Goal: Task Accomplishment & Management: Complete application form

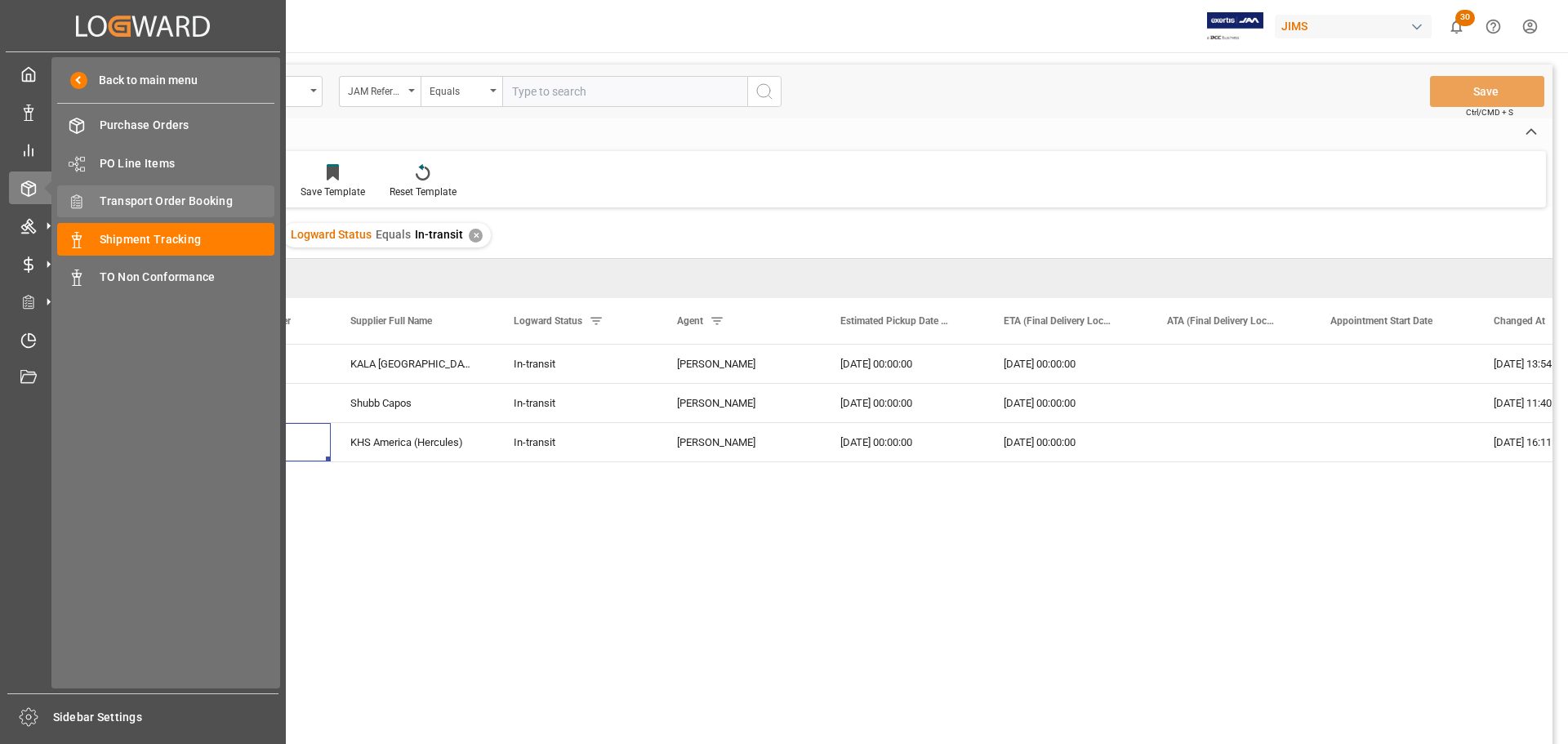
click at [180, 197] on span "Transport Order Booking" at bounding box center [187, 201] width 175 height 17
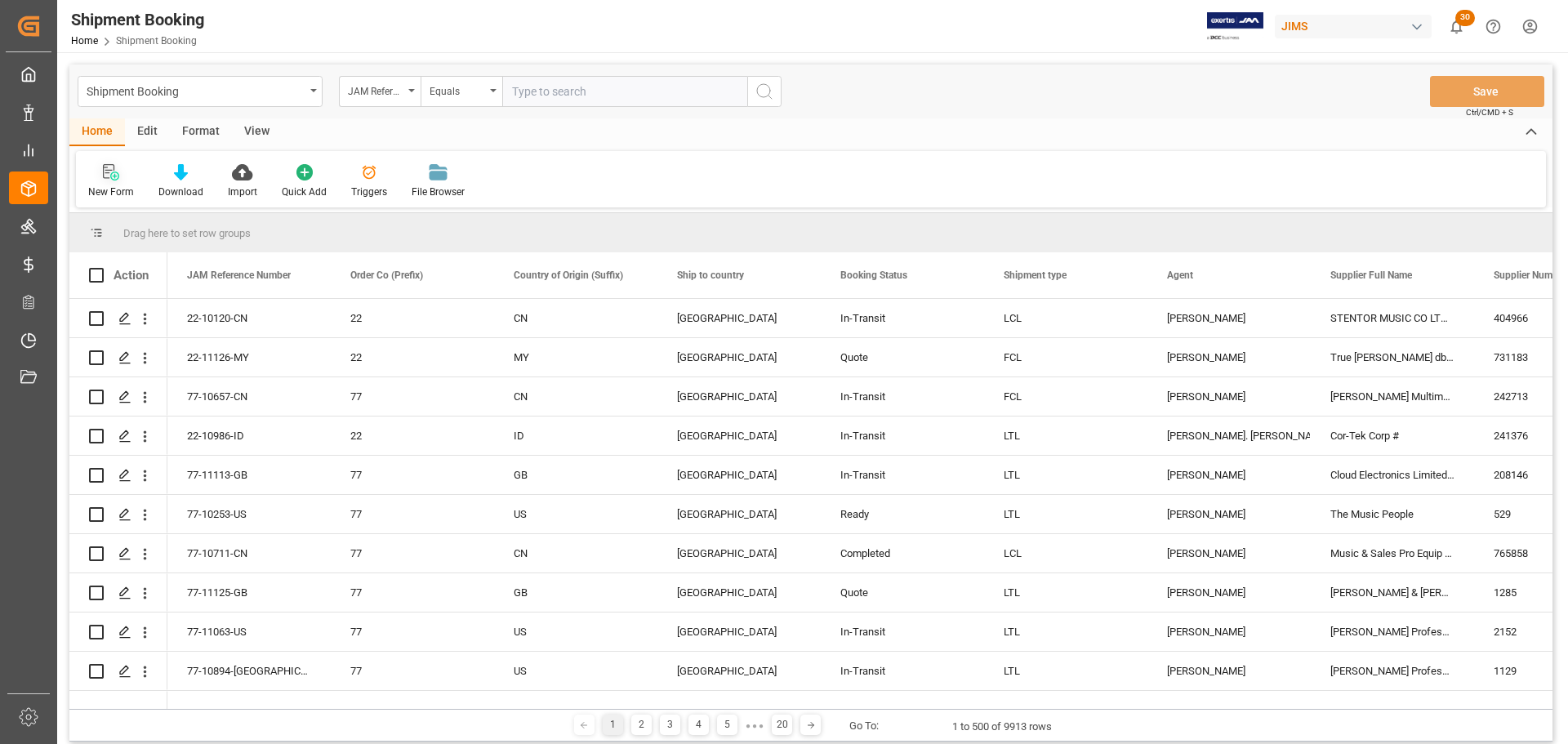
click at [107, 179] on icon at bounding box center [111, 172] width 16 height 16
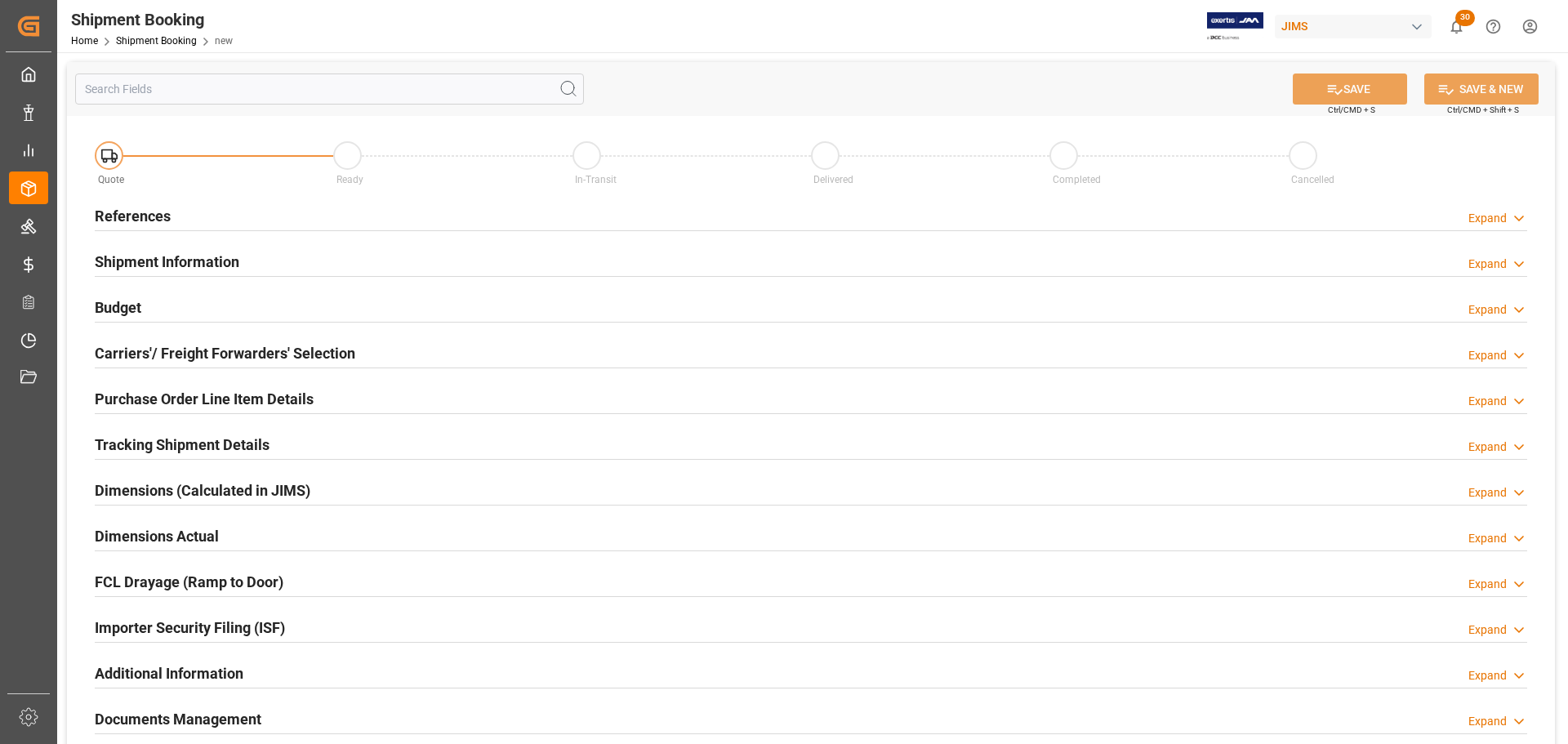
click at [402, 218] on div "References Expand" at bounding box center [811, 215] width 1432 height 31
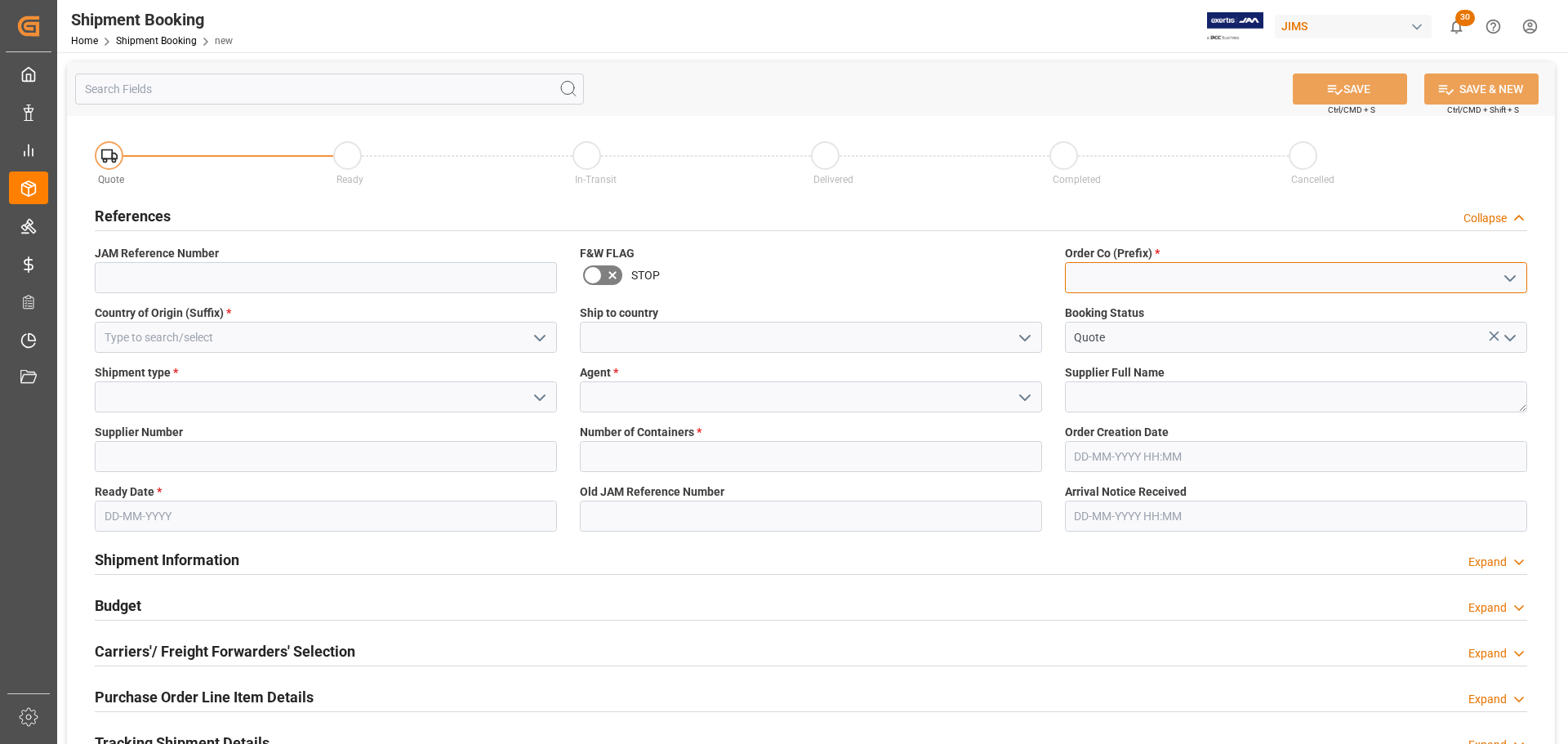
click at [1137, 267] on input at bounding box center [1295, 278] width 462 height 31
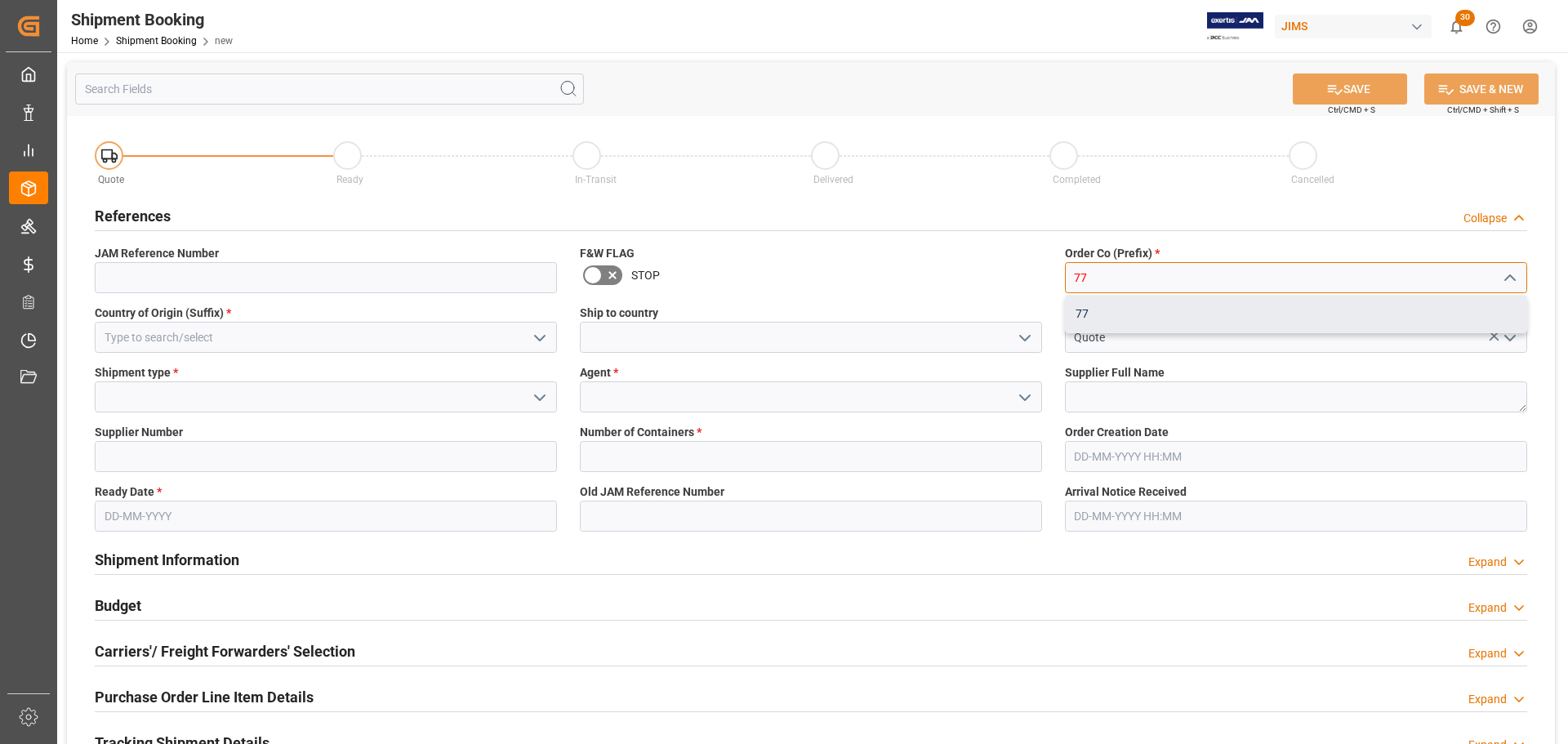
click at [1132, 304] on div "77" at bounding box center [1295, 315] width 460 height 37
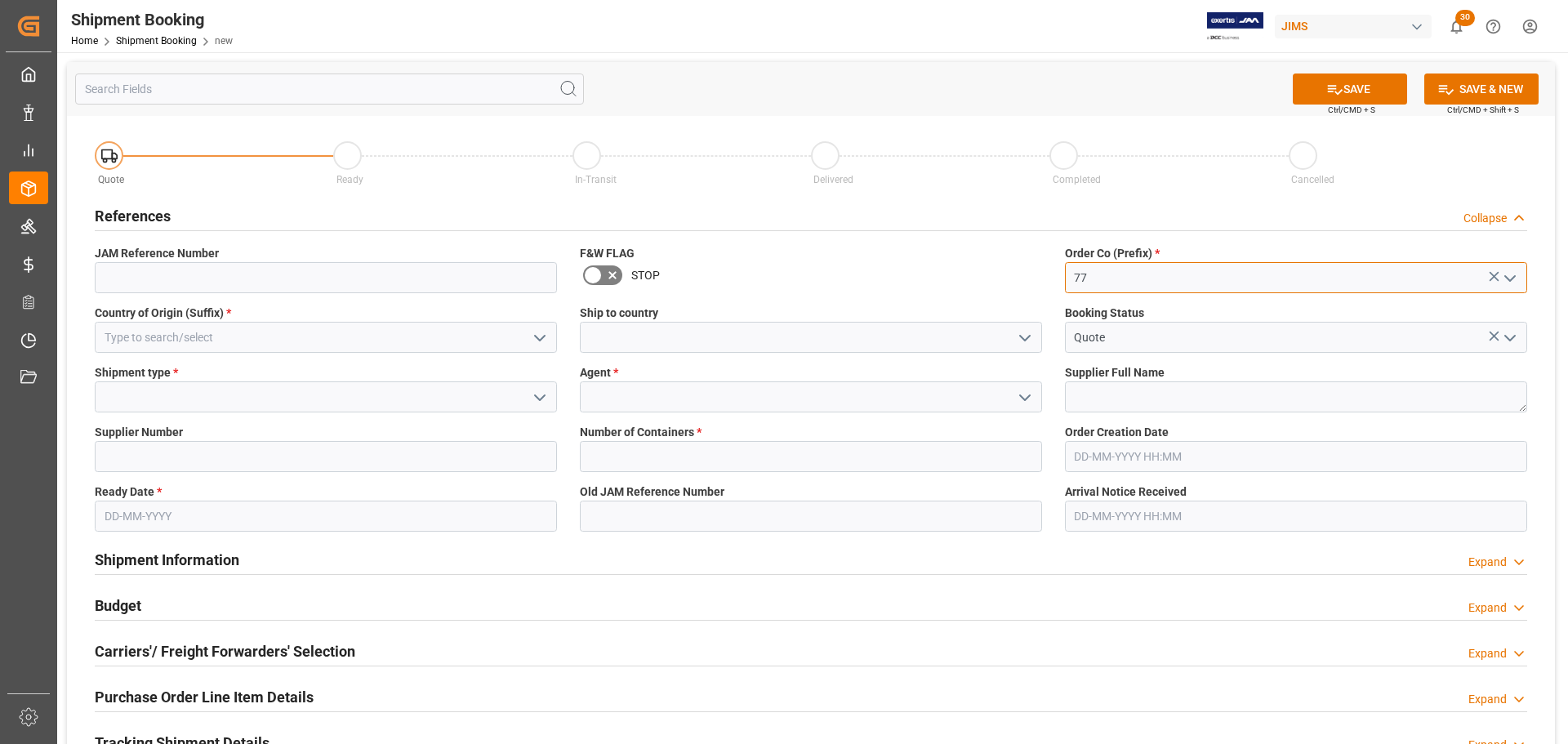
type input "77"
click at [294, 339] on input at bounding box center [325, 337] width 462 height 31
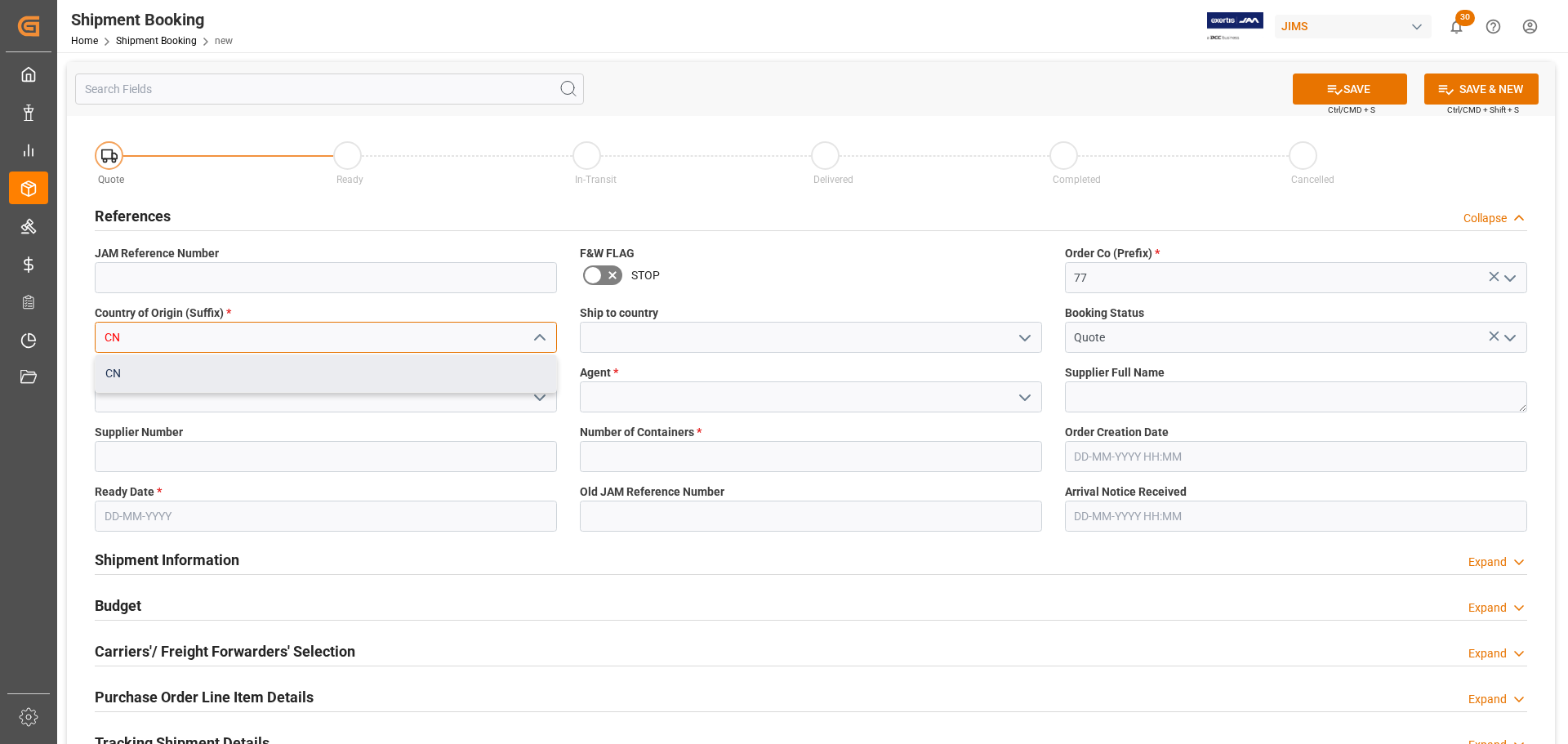
click at [152, 360] on div "CN" at bounding box center [325, 374] width 460 height 37
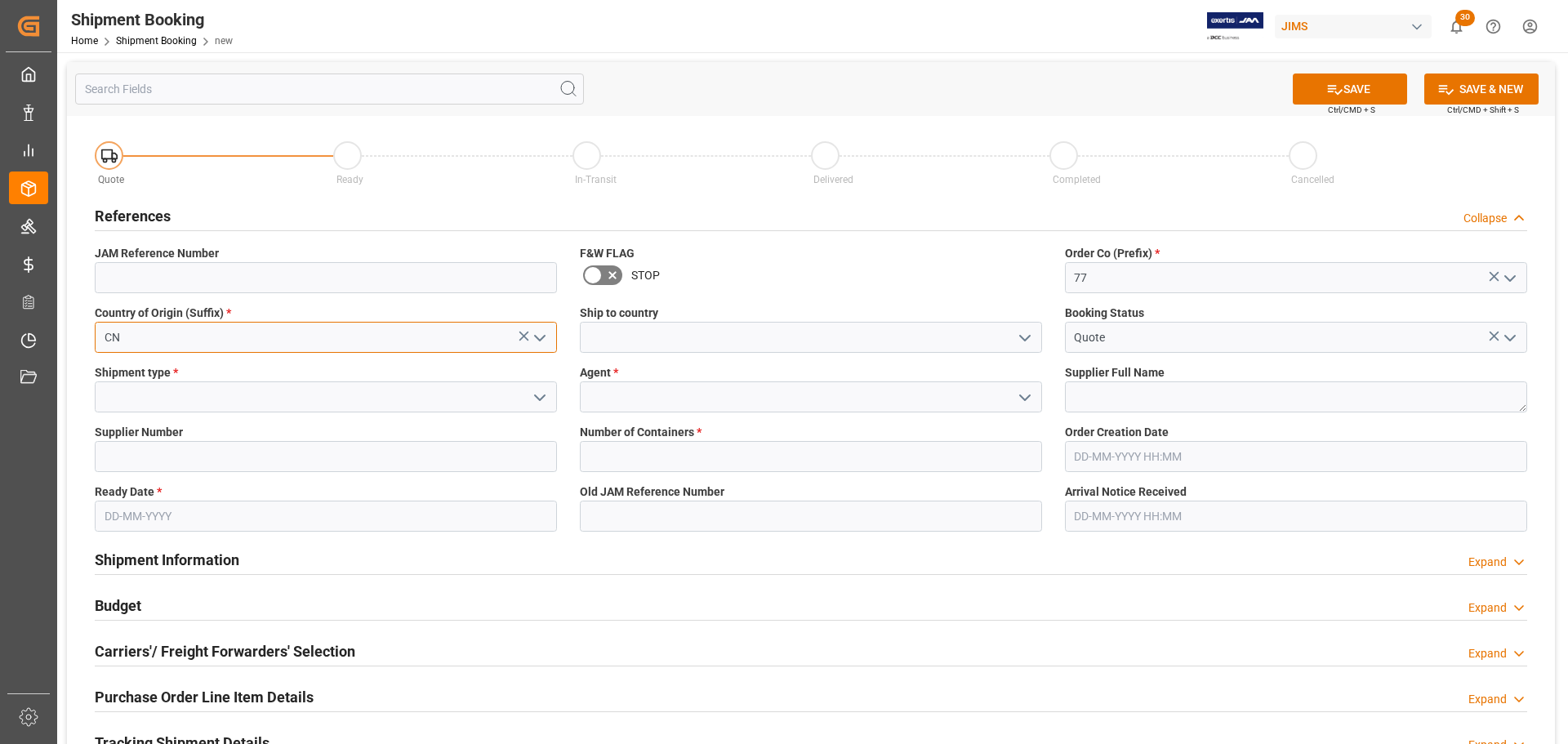
type input "CN"
click at [606, 340] on input at bounding box center [811, 337] width 462 height 31
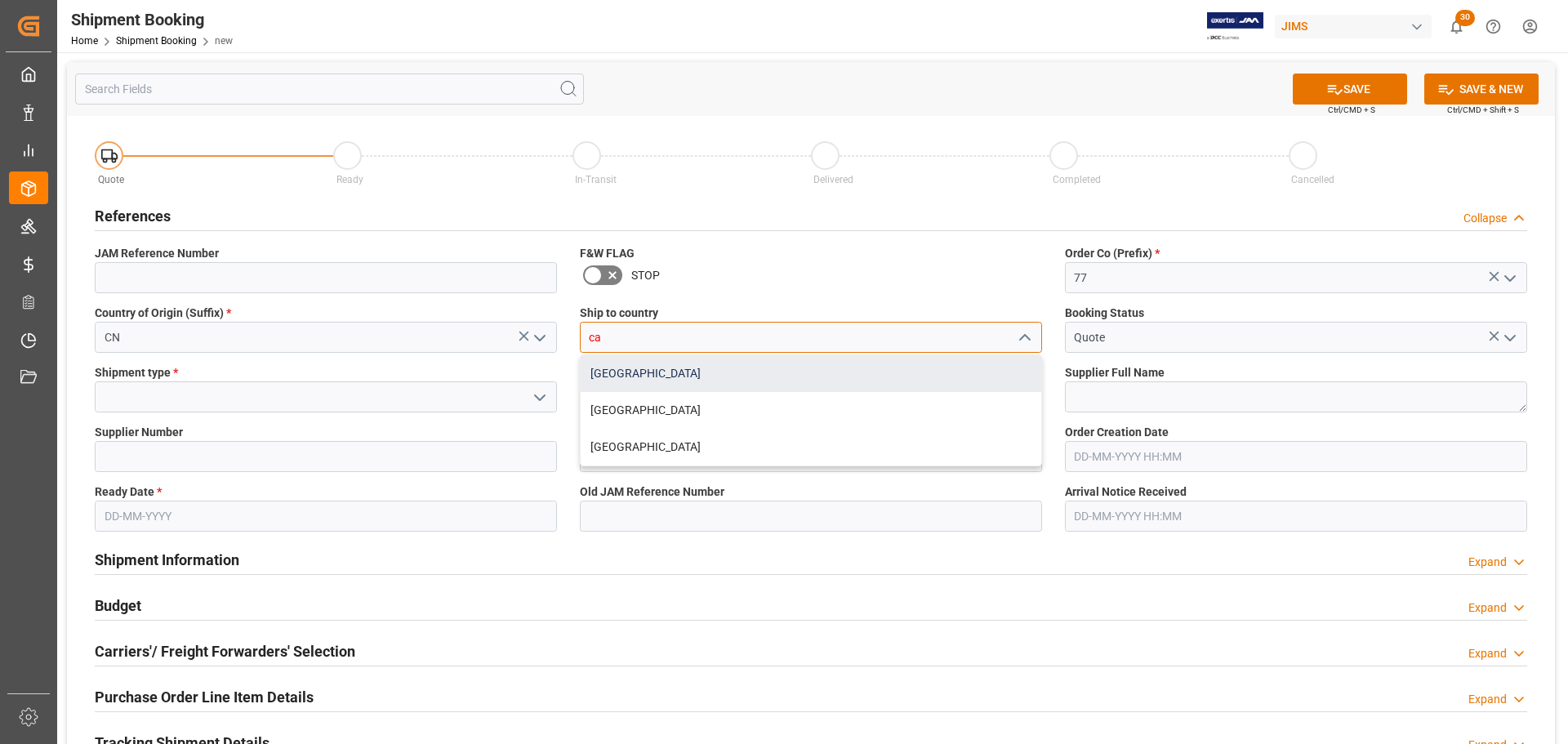
click at [611, 370] on div "[GEOGRAPHIC_DATA]" at bounding box center [810, 374] width 460 height 37
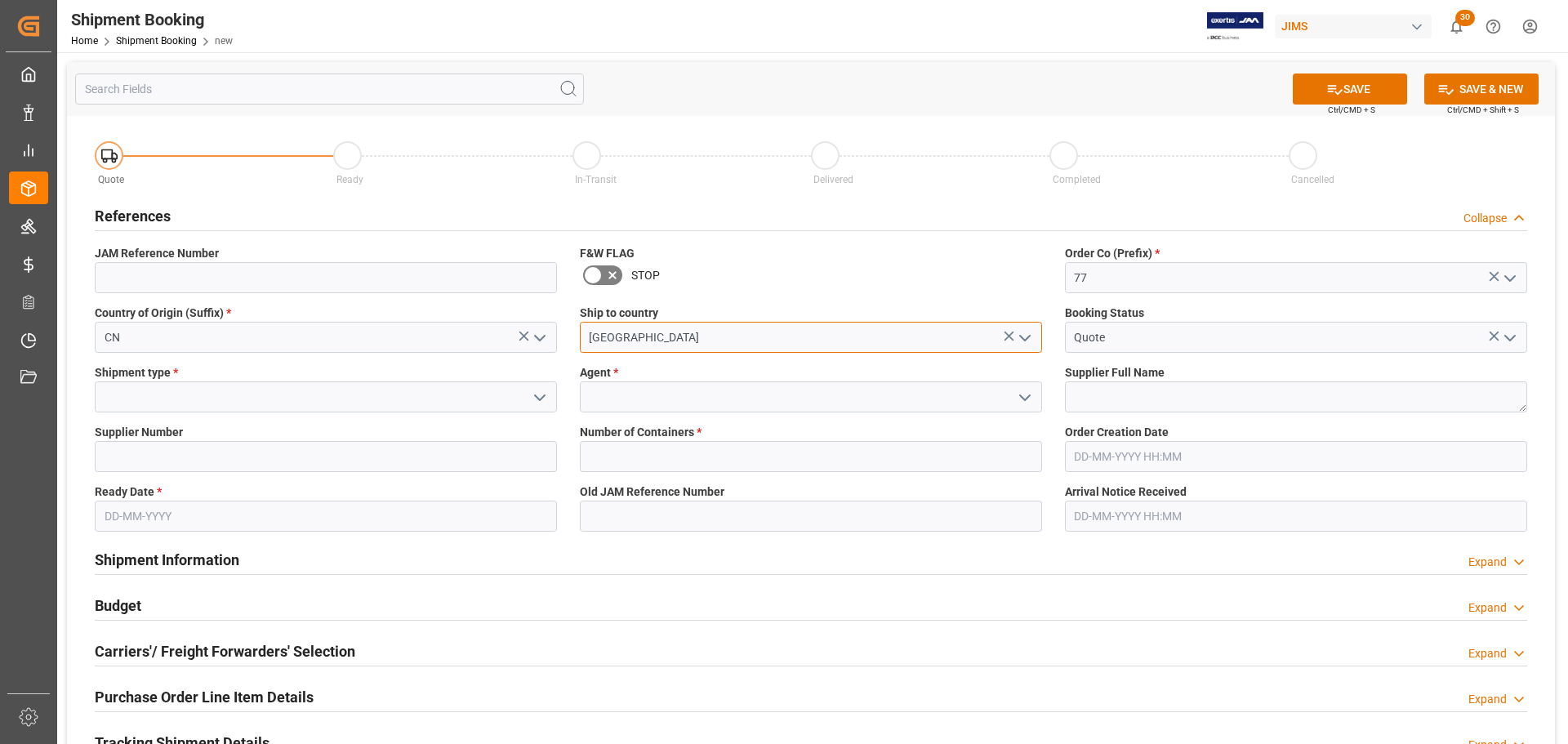
type input "[GEOGRAPHIC_DATA]"
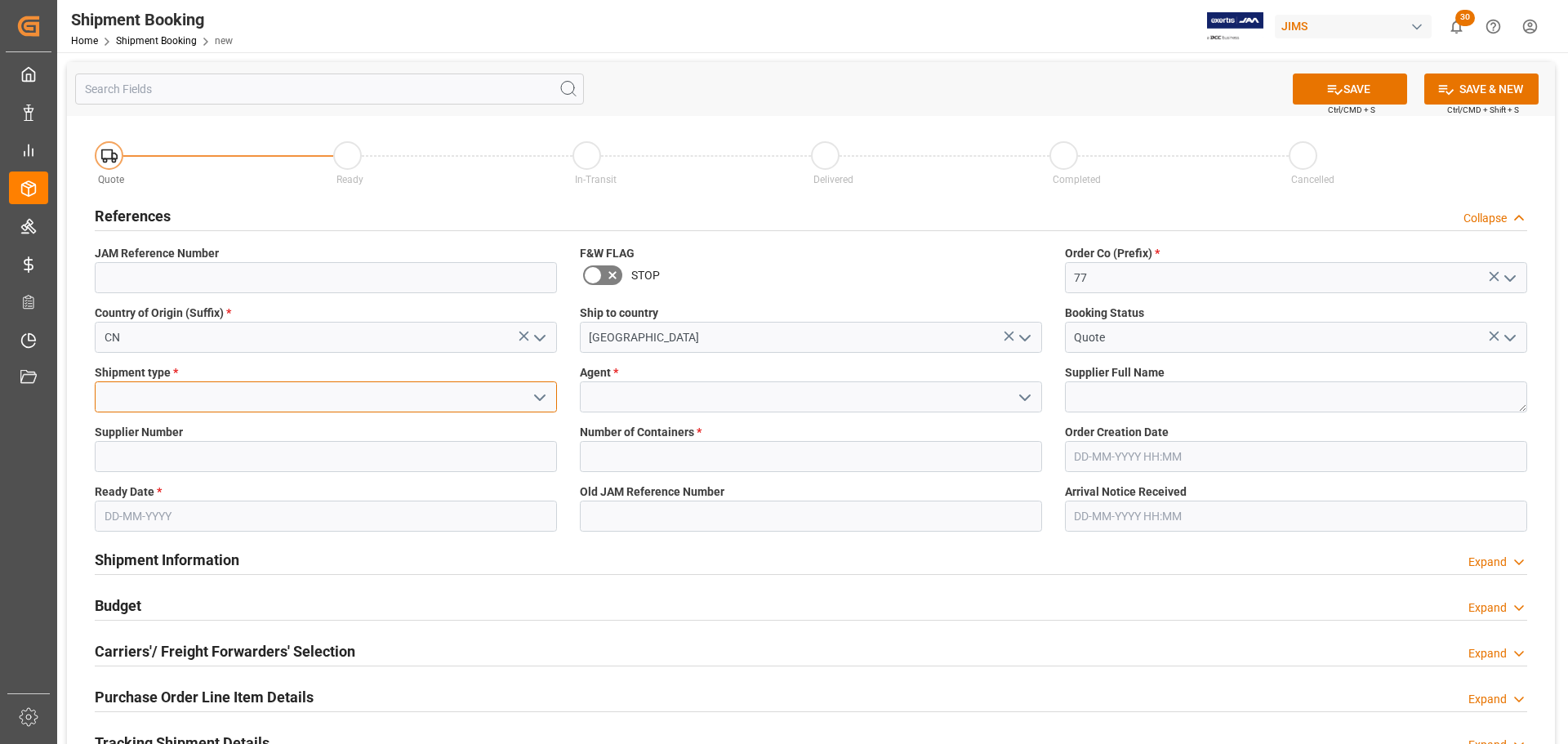
click at [303, 398] on input at bounding box center [325, 397] width 462 height 31
click at [546, 389] on icon "open menu" at bounding box center [539, 398] width 19 height 19
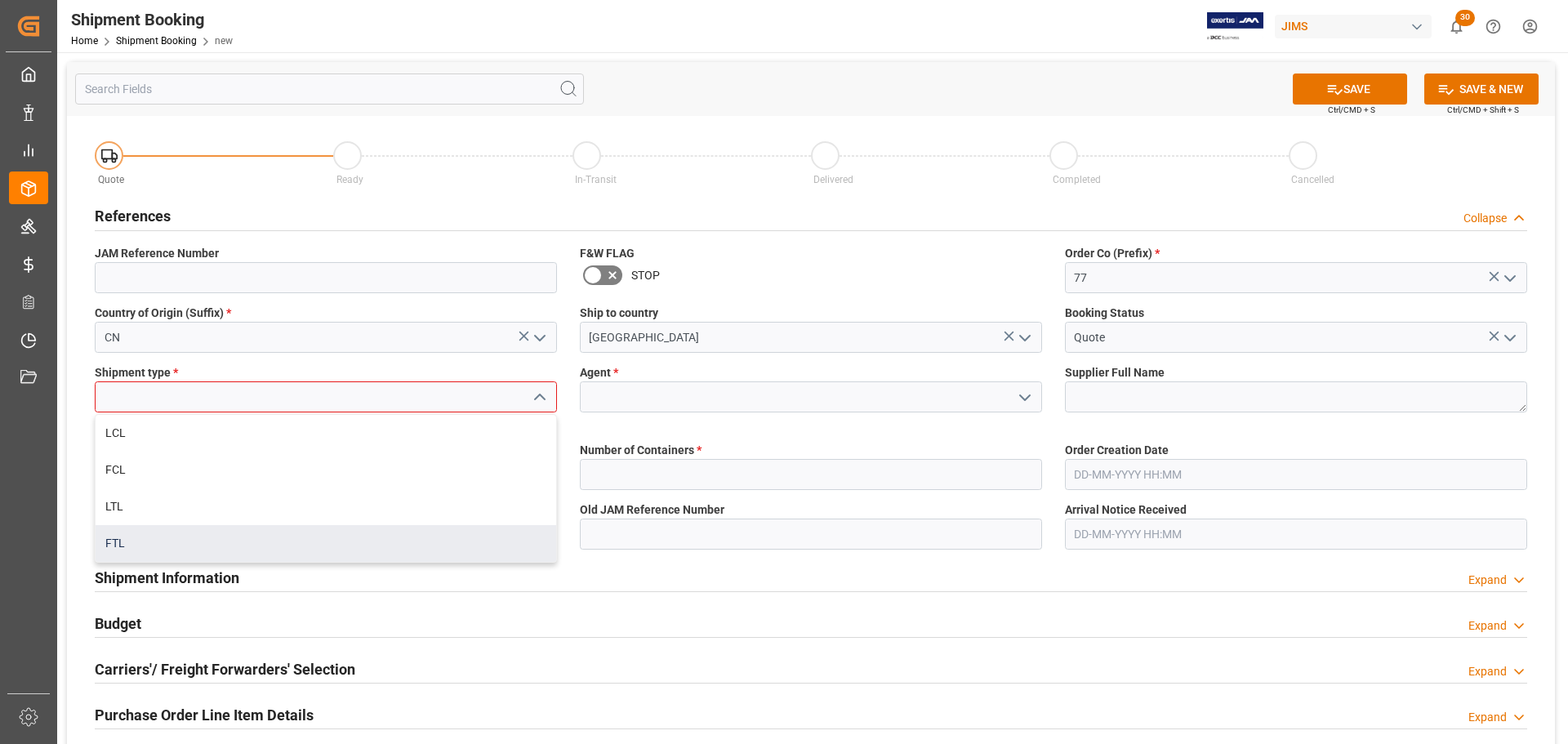
click at [159, 530] on div "FTL" at bounding box center [325, 544] width 460 height 37
type input "FTL"
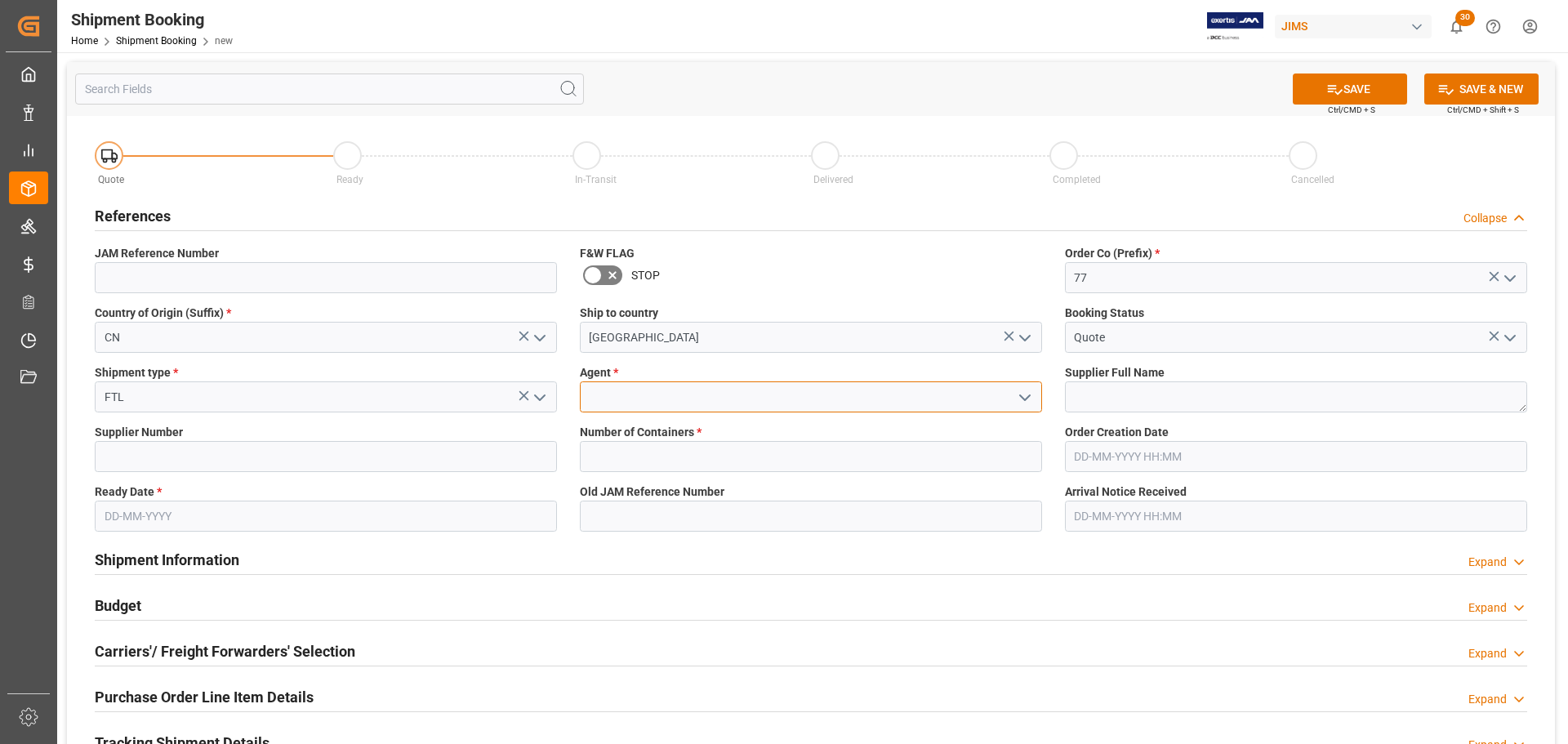
click at [804, 392] on input at bounding box center [811, 397] width 462 height 31
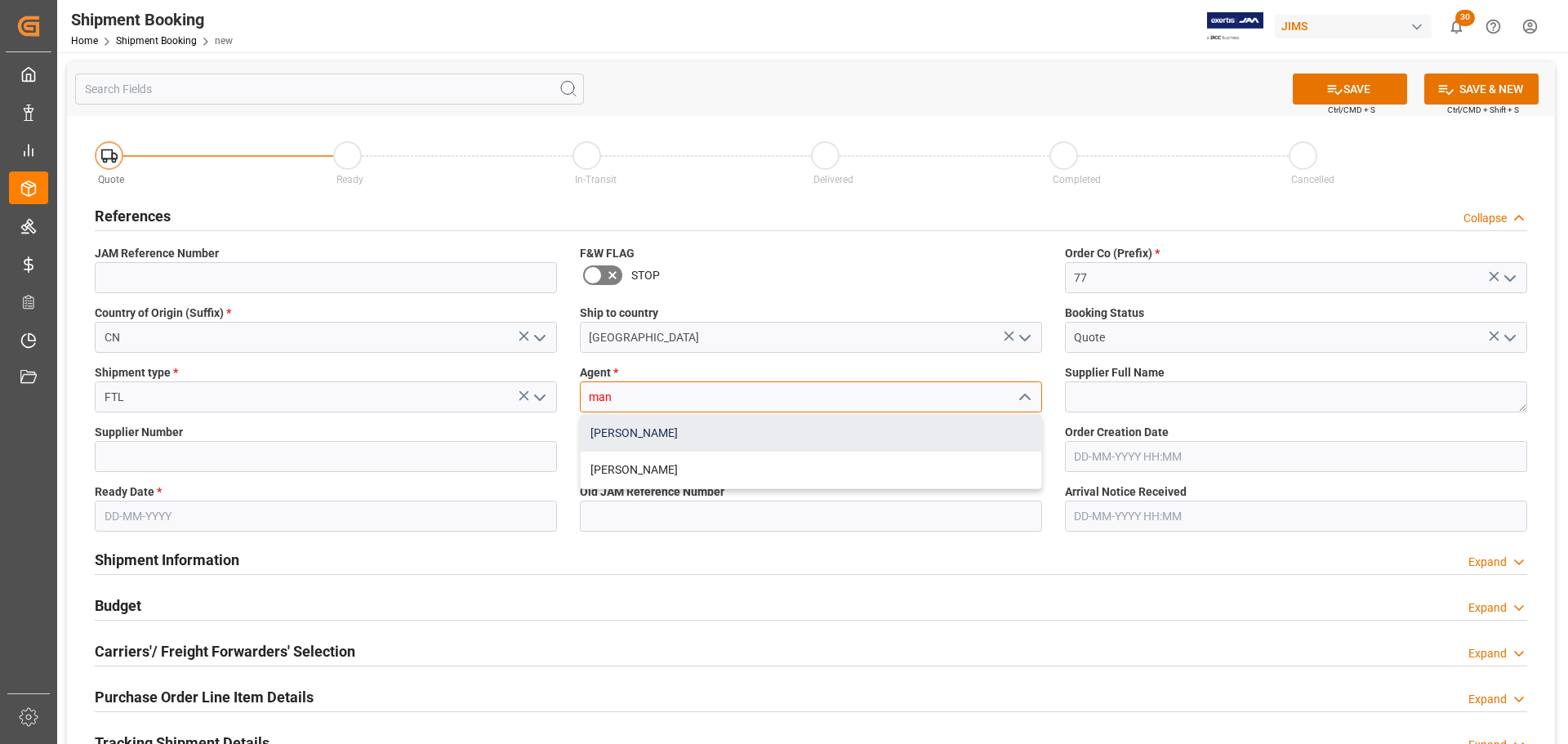
click at [790, 433] on div "[PERSON_NAME]" at bounding box center [810, 434] width 460 height 37
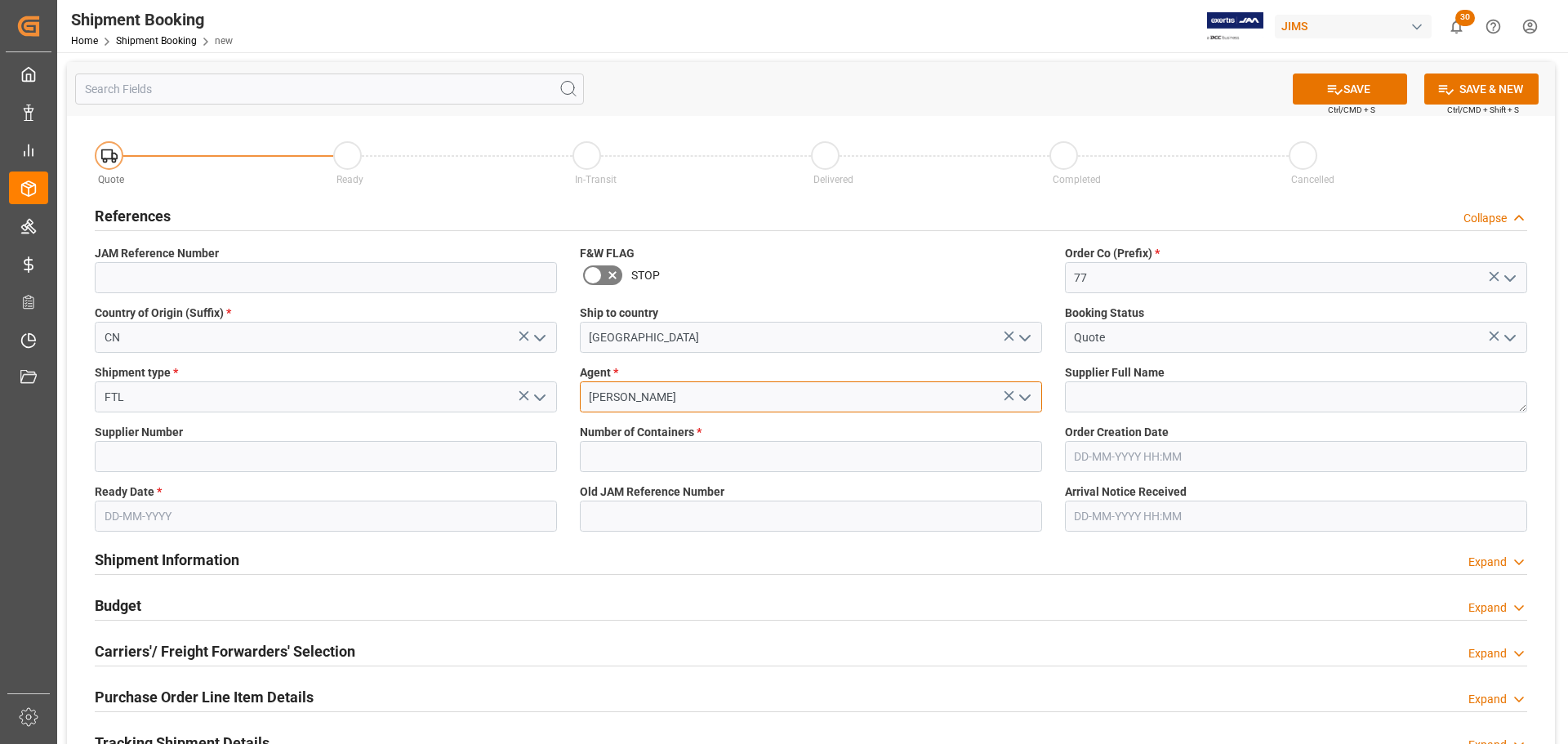
type input "[PERSON_NAME]"
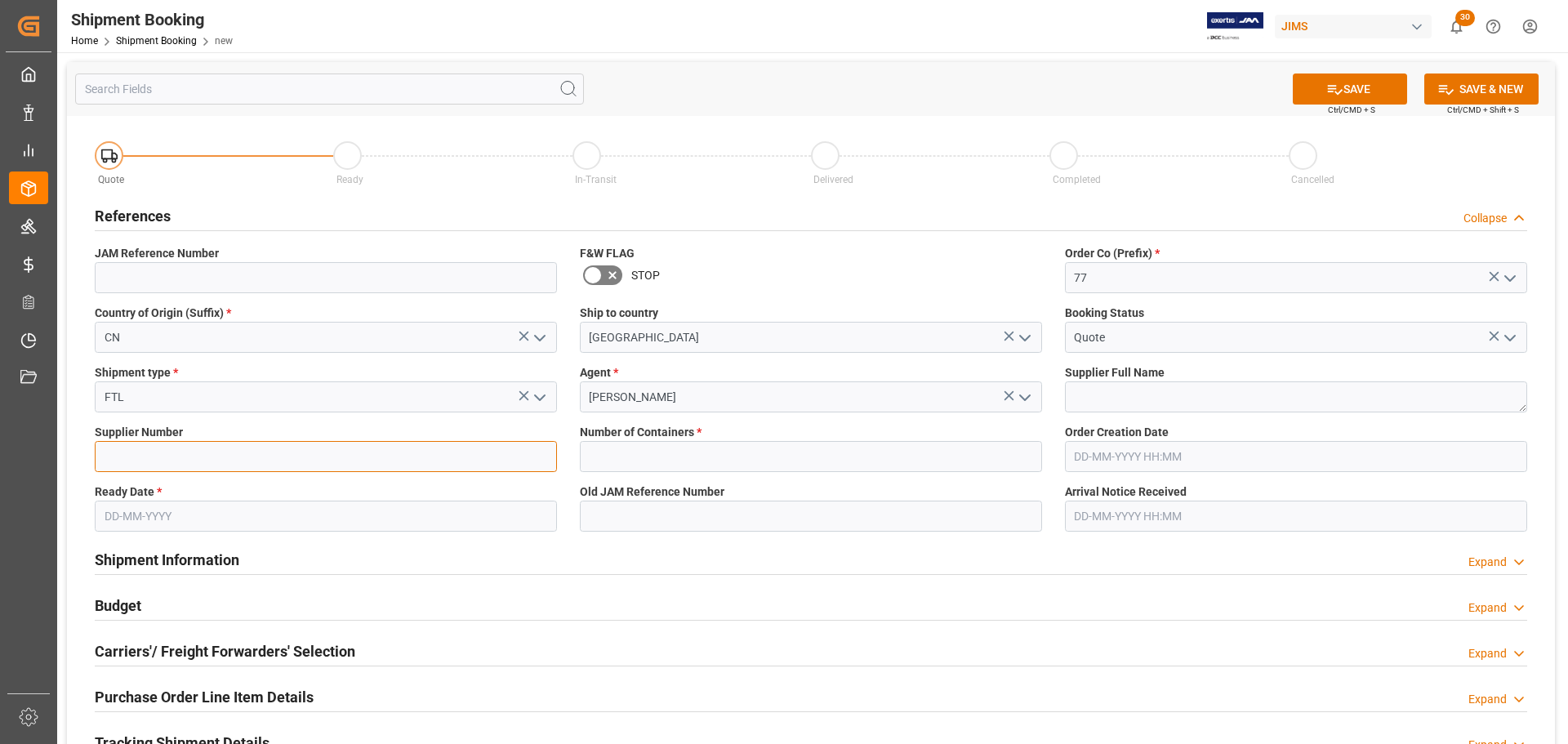
click at [253, 470] on input at bounding box center [325, 456] width 462 height 31
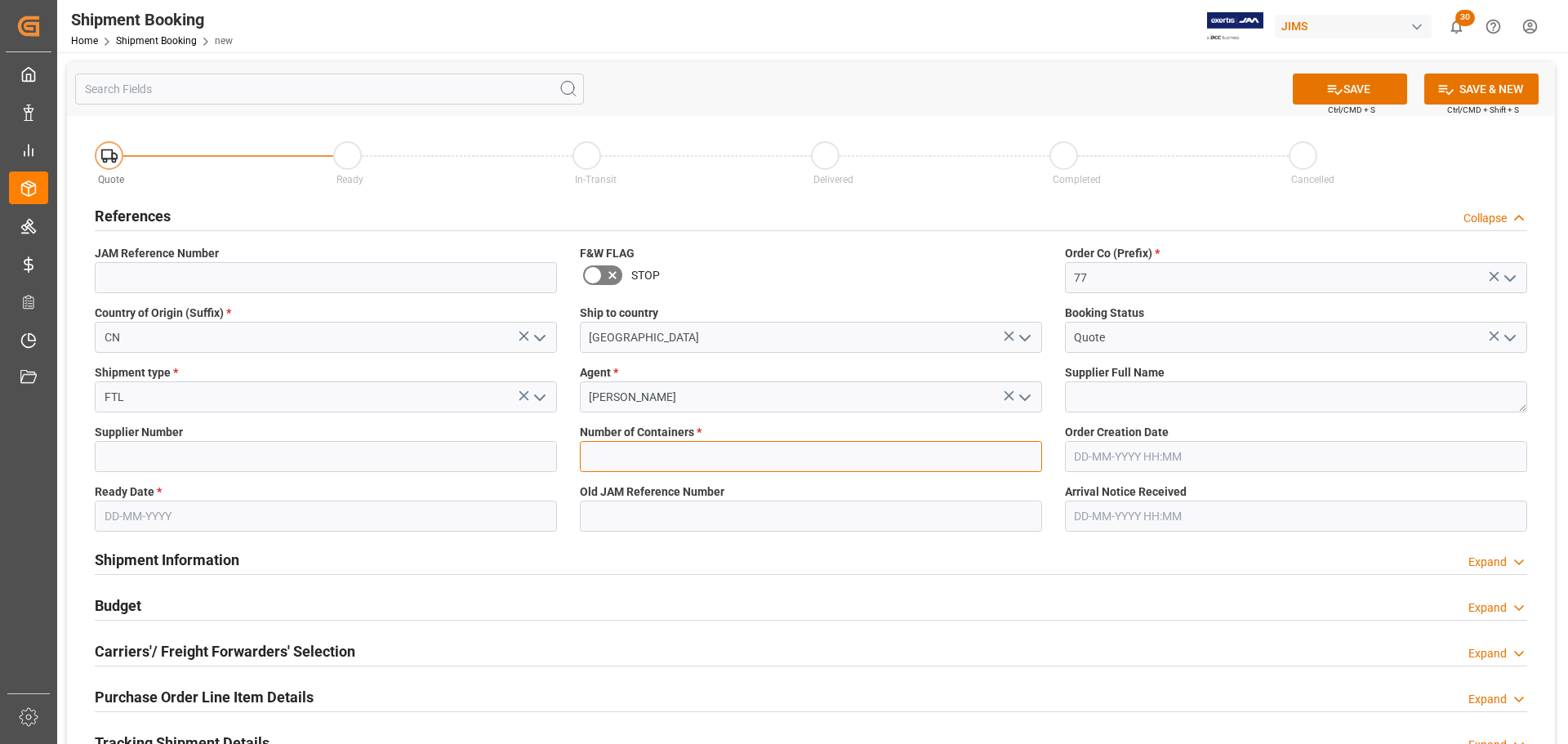
click at [733, 462] on input "text" at bounding box center [811, 456] width 462 height 31
type input "0"
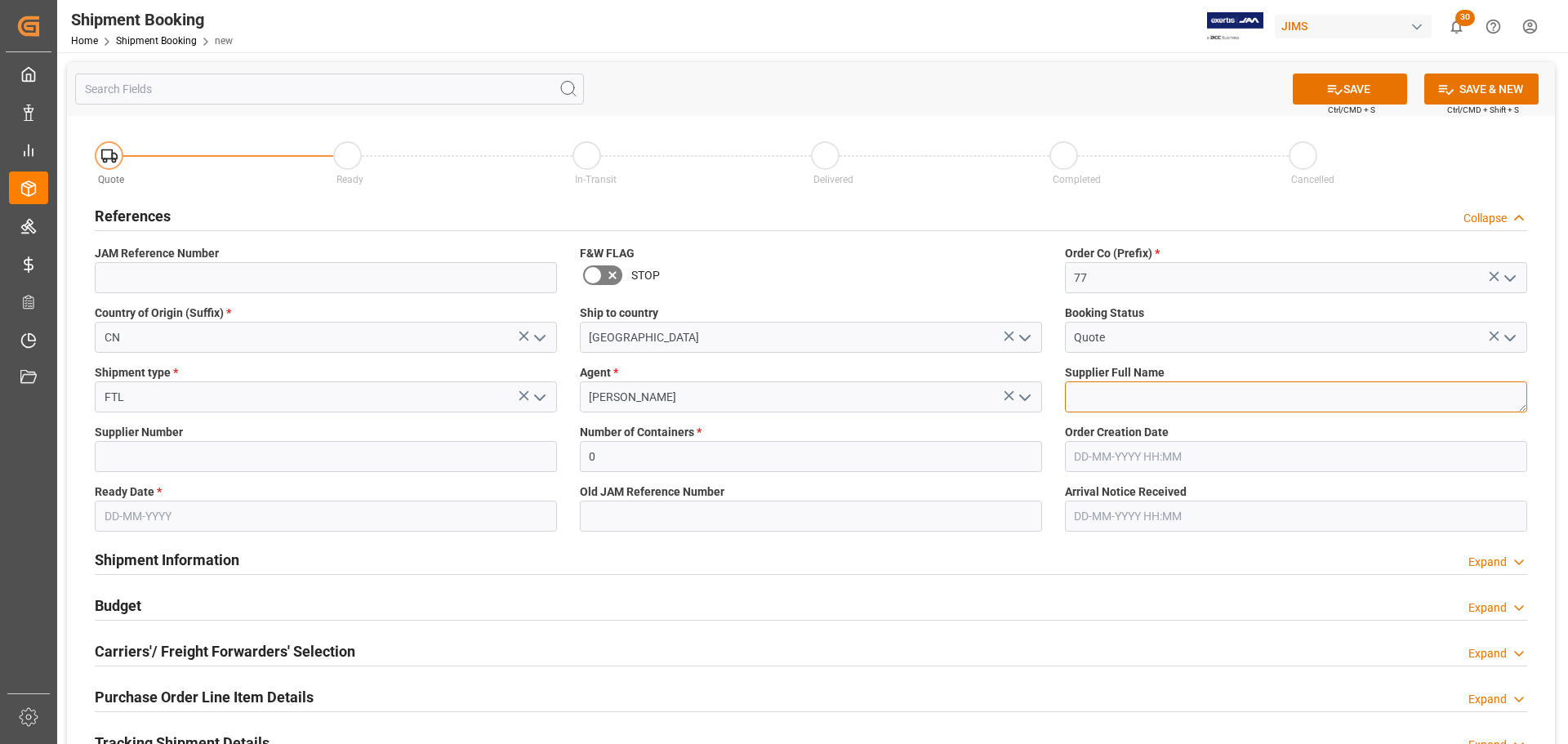
click at [1089, 401] on textarea at bounding box center [1295, 397] width 462 height 31
click at [540, 398] on icon "open menu" at bounding box center [539, 398] width 19 height 19
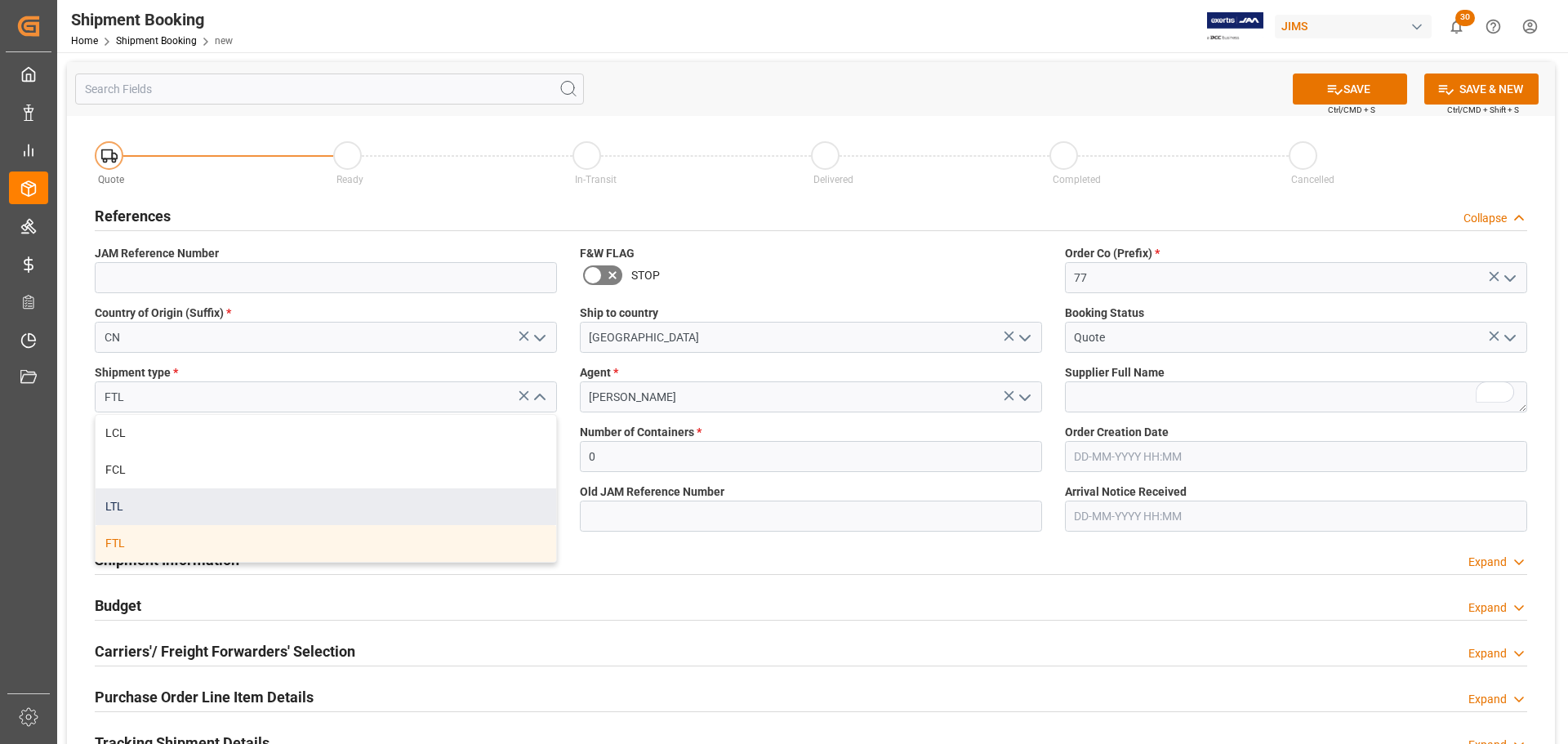
click at [290, 493] on div "LTL" at bounding box center [325, 507] width 460 height 37
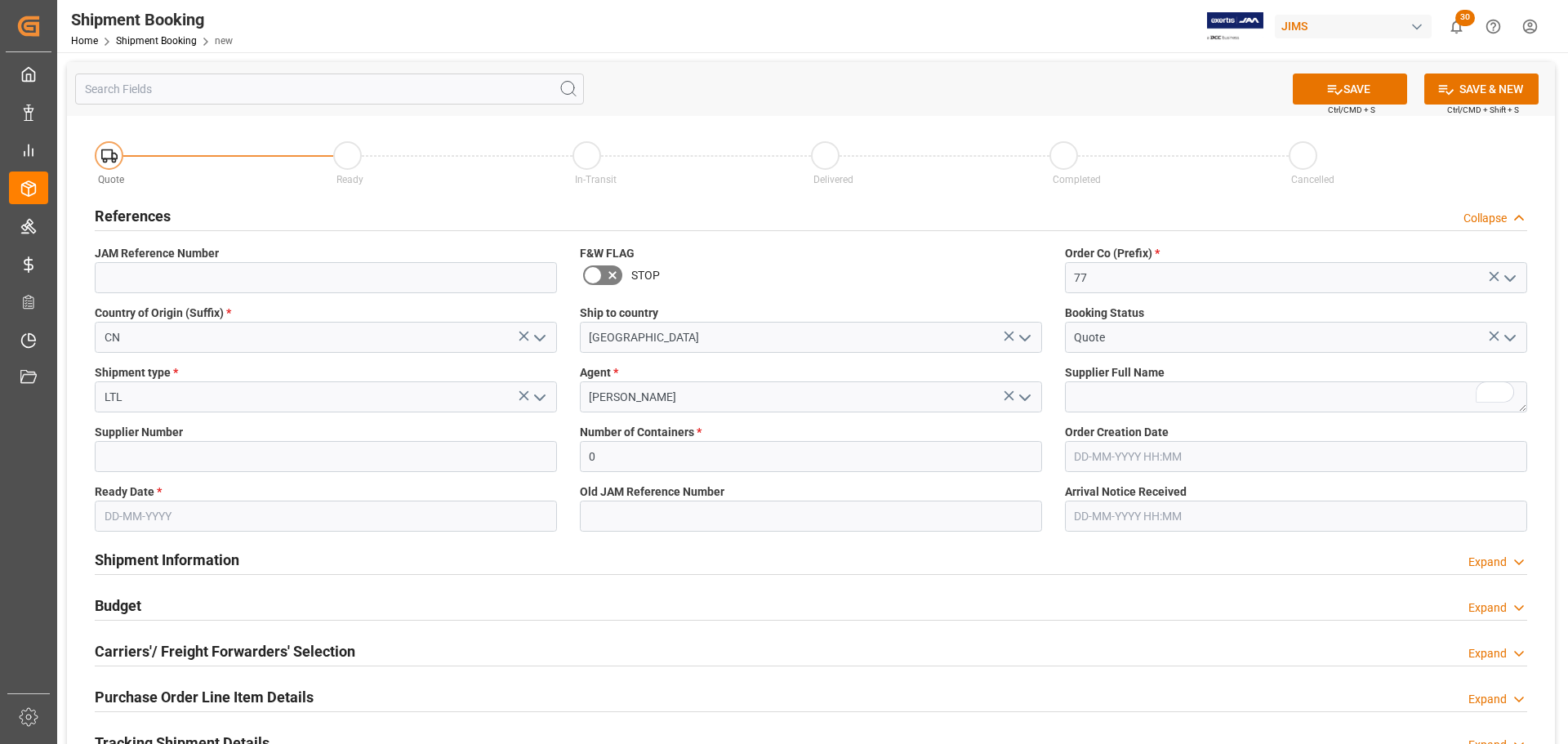
click at [544, 397] on icon "open menu" at bounding box center [539, 398] width 19 height 19
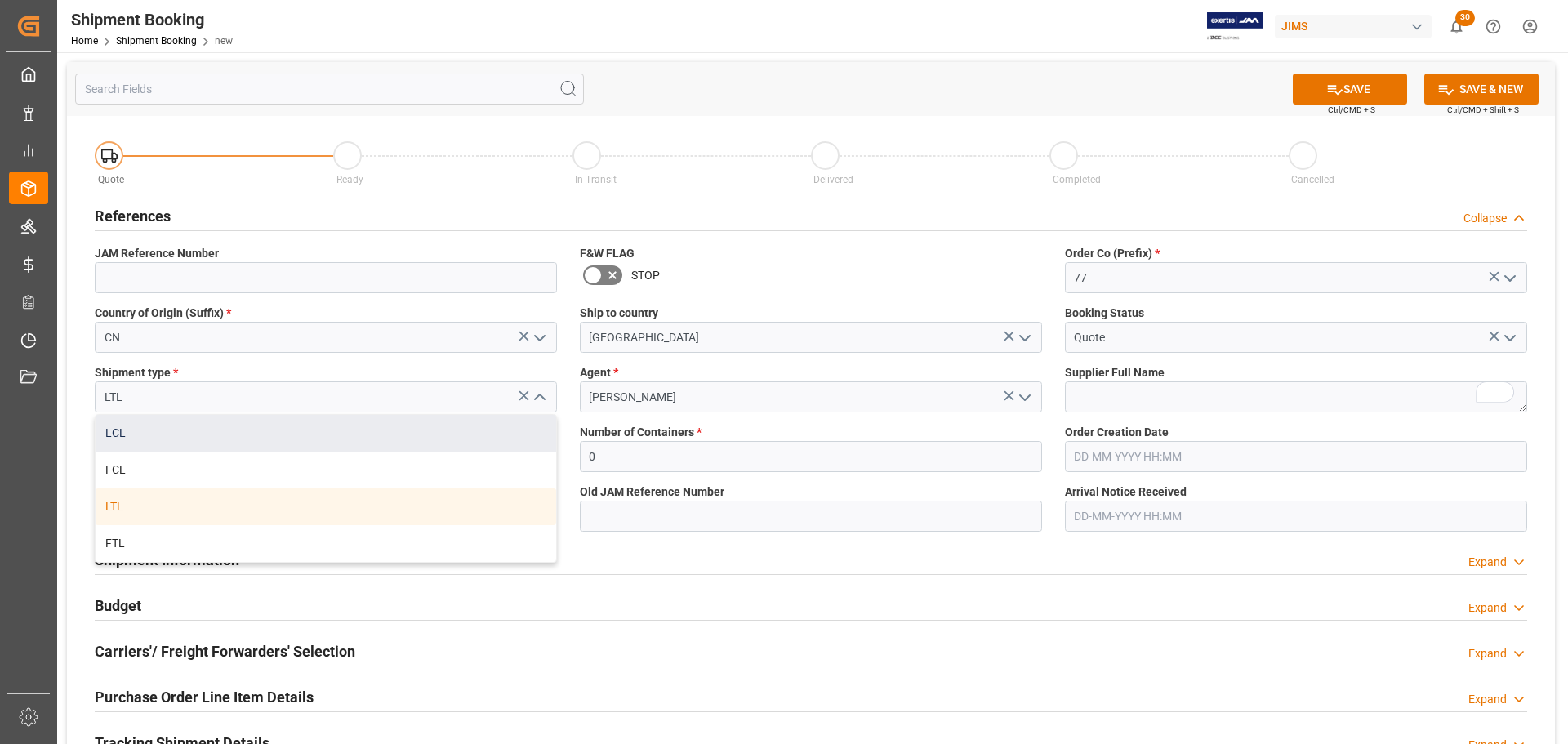
click at [312, 431] on div "LCL" at bounding box center [325, 434] width 460 height 37
type input "LCL"
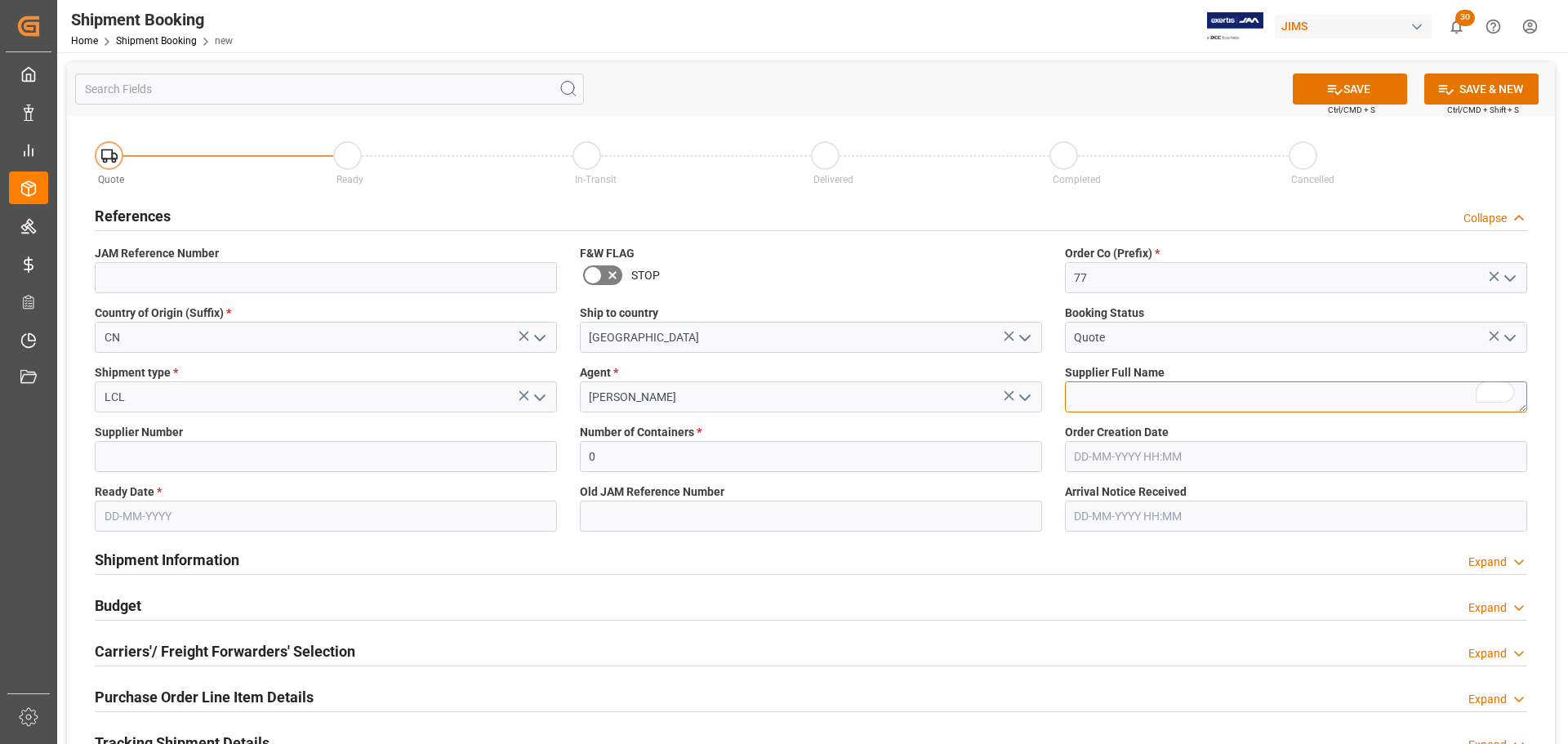
click at [1174, 397] on textarea "To enrich screen reader interactions, please activate Accessibility in Grammarl…" at bounding box center [1295, 397] width 462 height 31
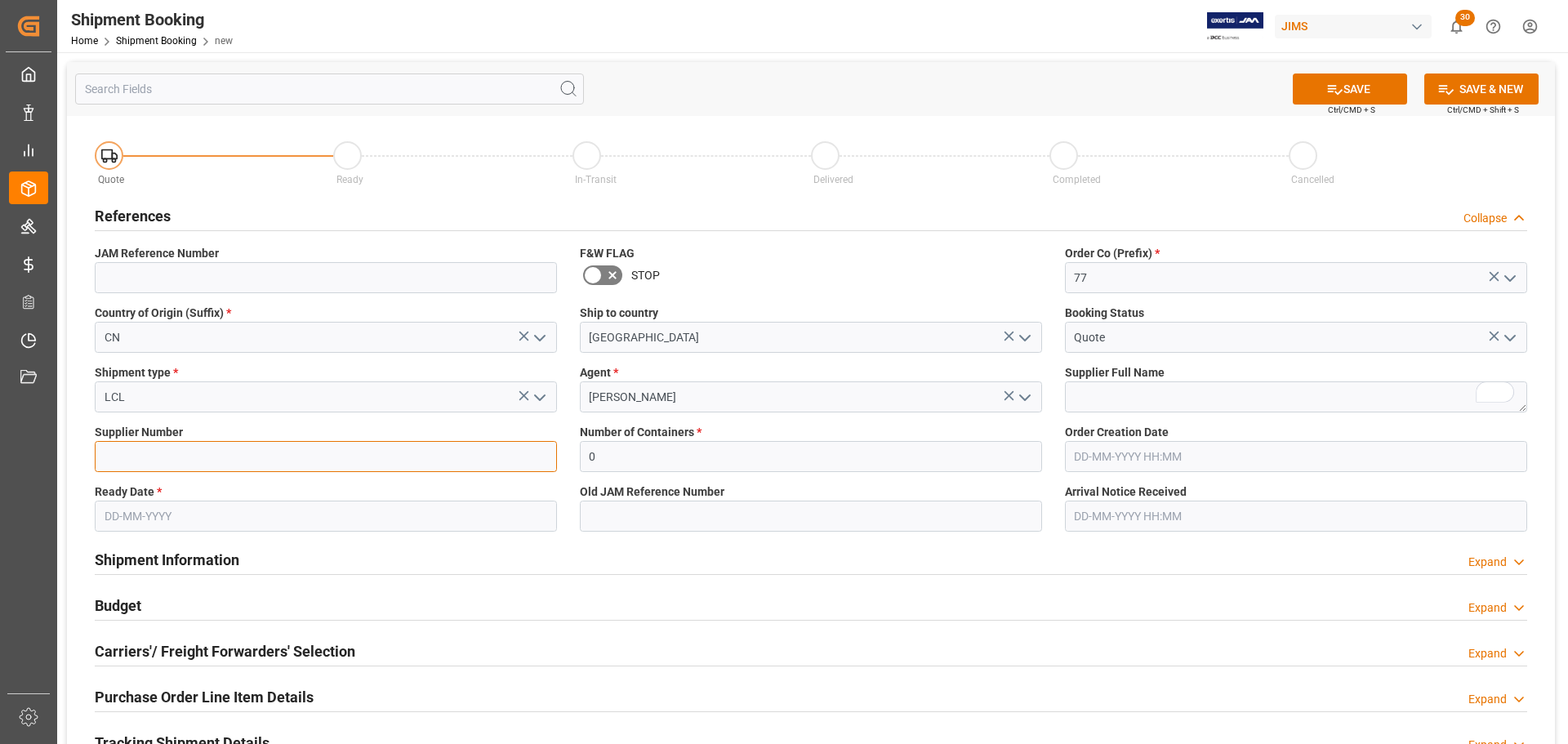
click at [232, 451] on input at bounding box center [325, 456] width 462 height 31
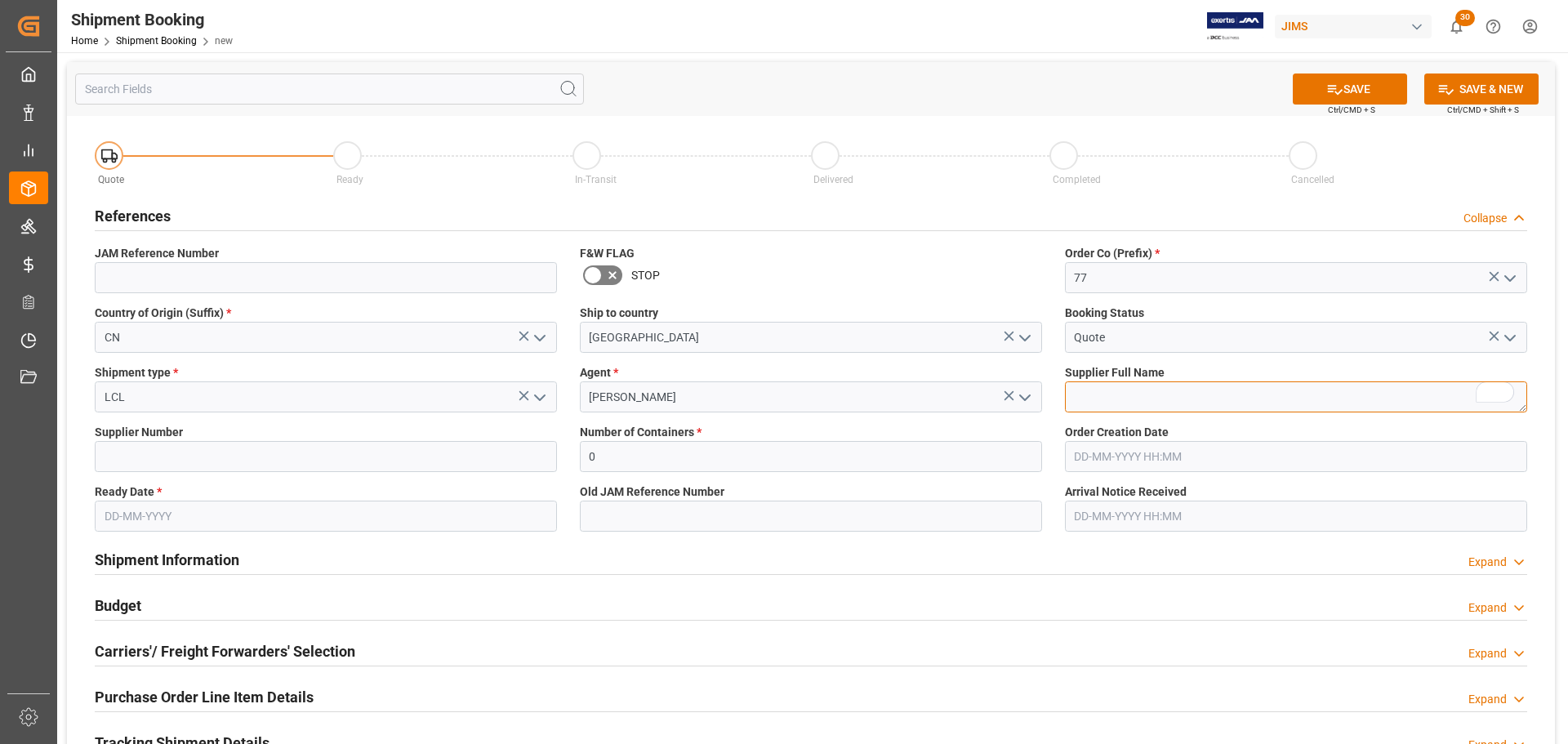
click at [1181, 401] on textarea "To enrich screen reader interactions, please activate Accessibility in Grammarl…" at bounding box center [1295, 397] width 462 height 31
paste textarea "KHS America (Hercules)"
type textarea "KHS America (Hercules)"
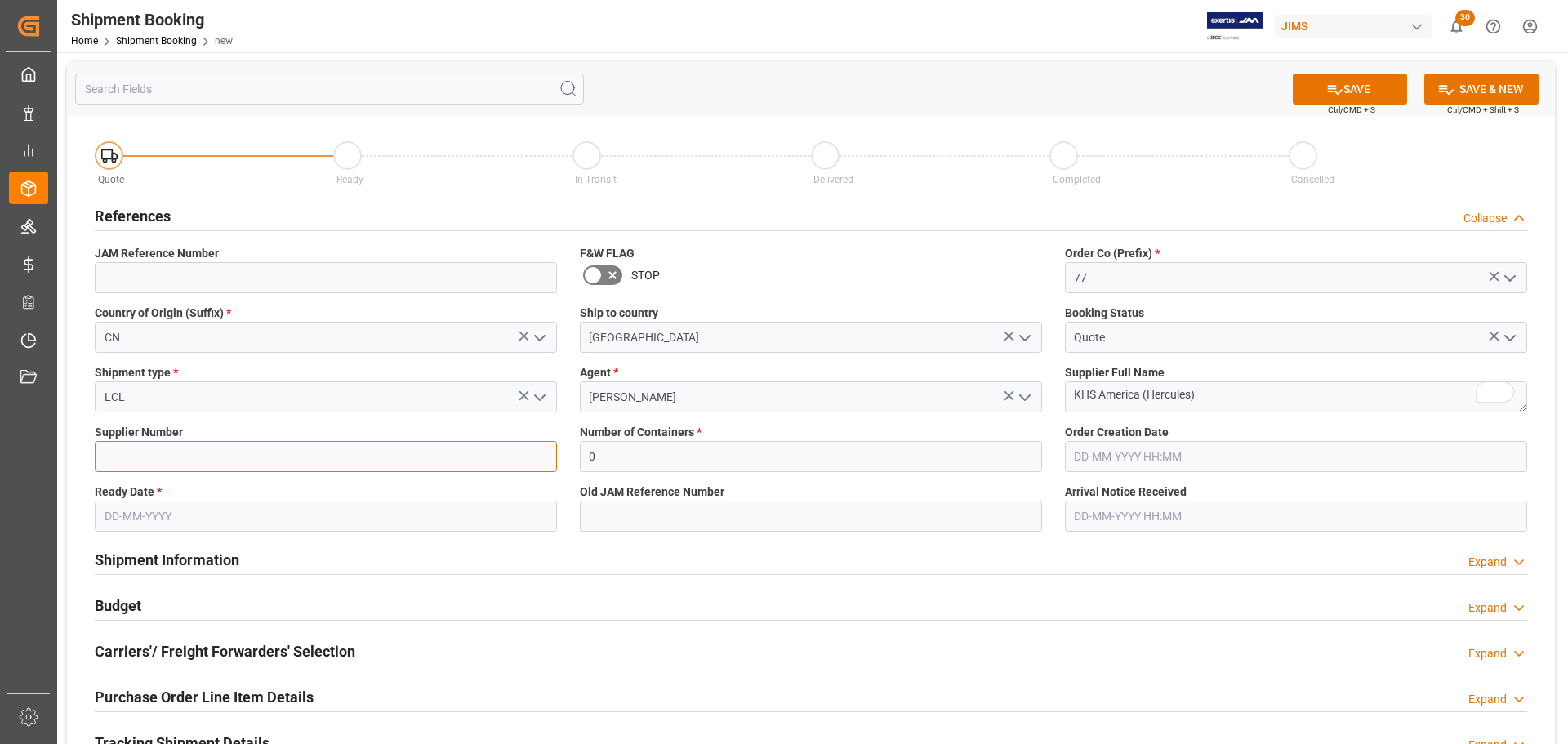
click at [144, 452] on input at bounding box center [325, 456] width 462 height 31
paste input "359102"
type input "359102"
click at [179, 519] on input "text" at bounding box center [325, 516] width 462 height 31
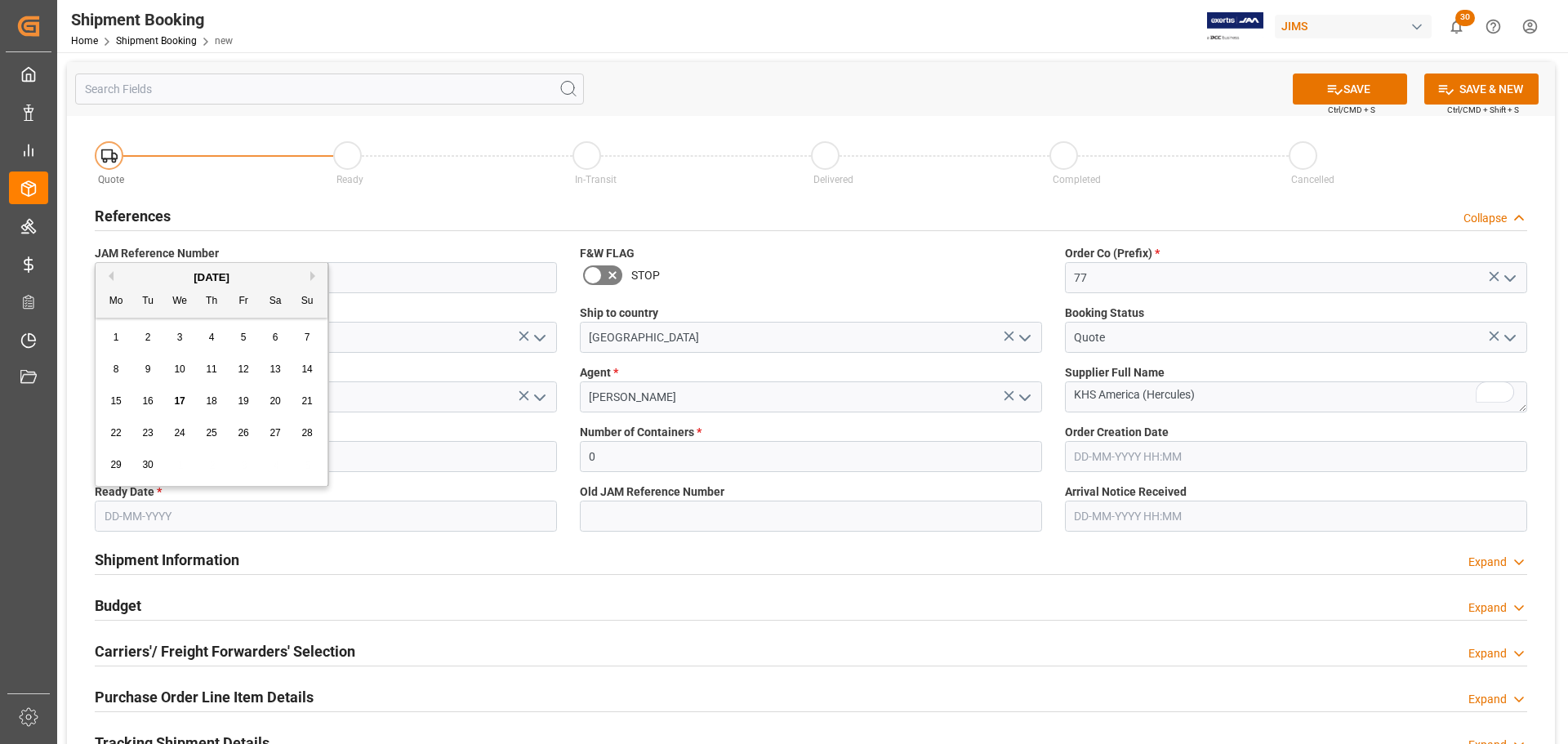
click at [185, 407] on div "17" at bounding box center [180, 401] width 20 height 19
type input "17-09-2025"
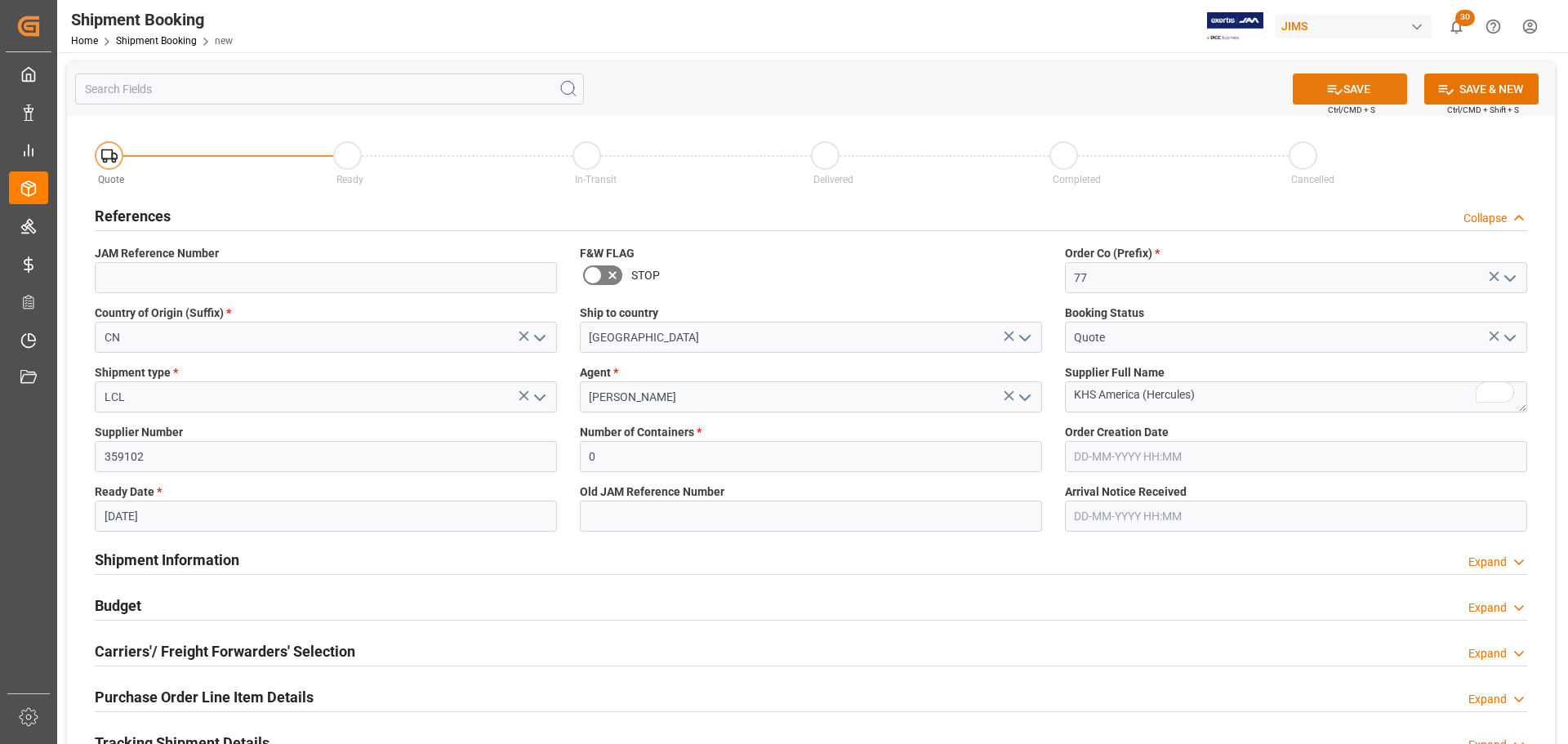
click at [1352, 92] on button "SAVE" at bounding box center [1350, 89] width 114 height 31
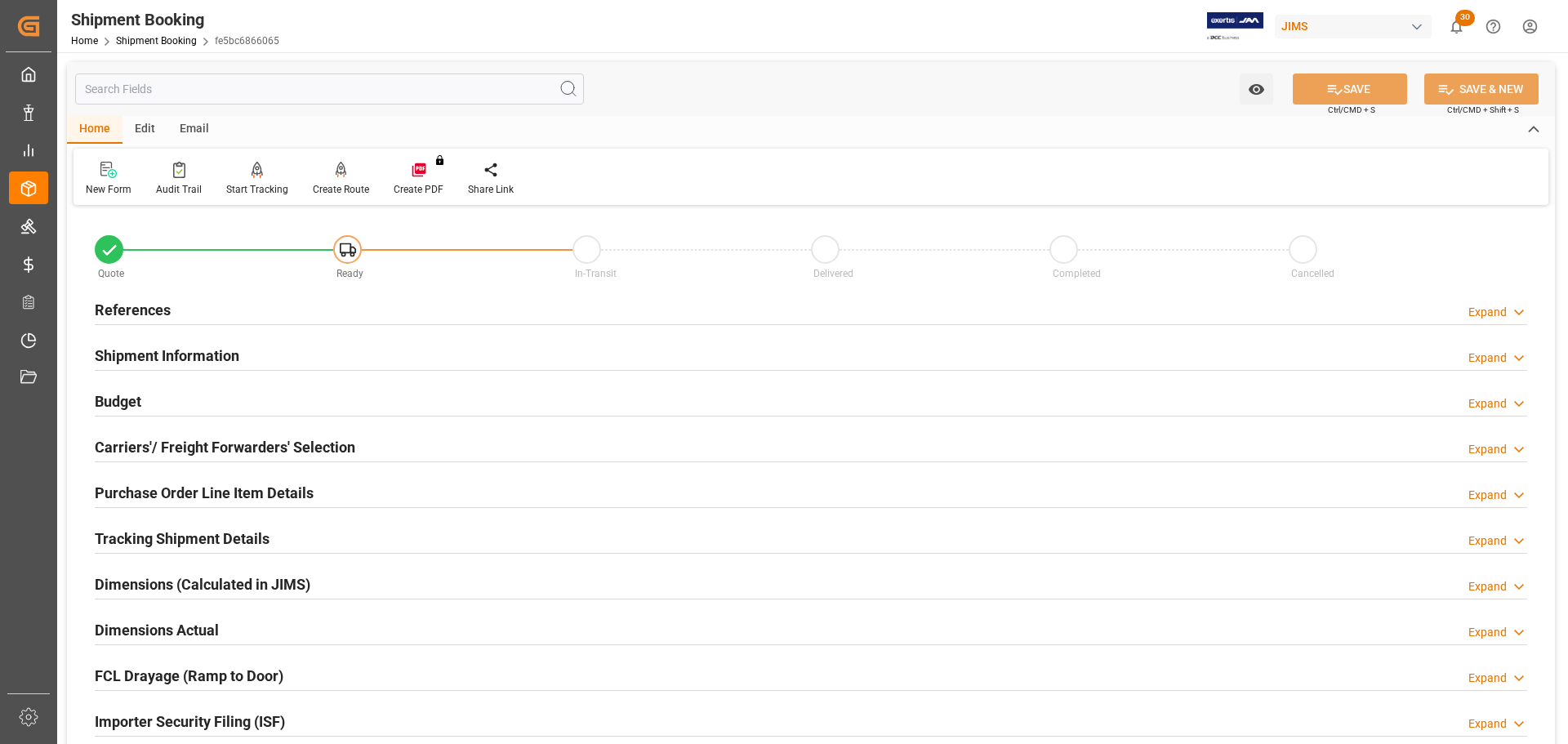
click at [418, 301] on div "References Expand" at bounding box center [811, 309] width 1432 height 31
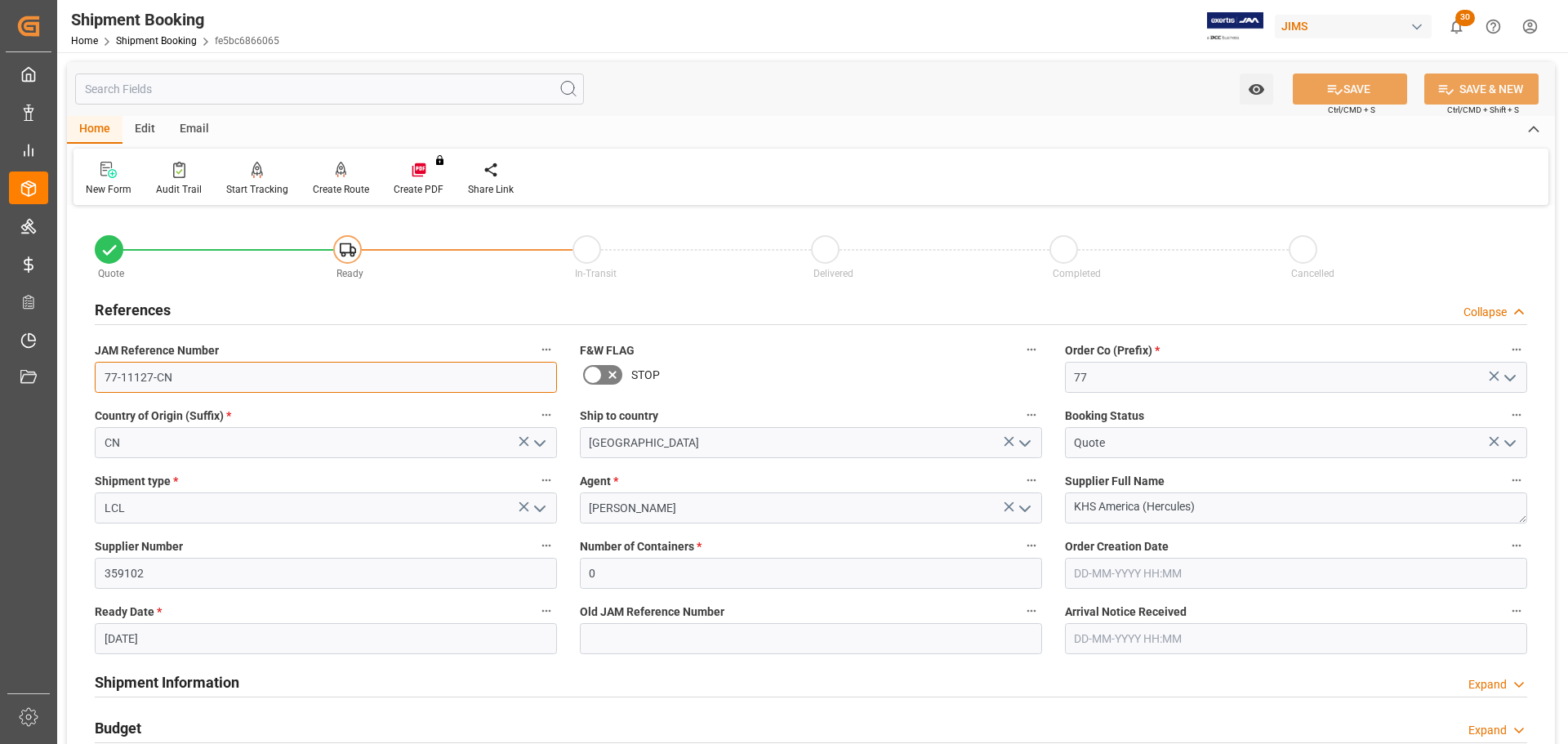
drag, startPoint x: 179, startPoint y: 372, endPoint x: 55, endPoint y: 390, distance: 125.3
click at [55, 390] on div "Created by potrace 1.15, written by Peter Selinger 2001-2017 Created by potrace…" at bounding box center [784, 372] width 1568 height 744
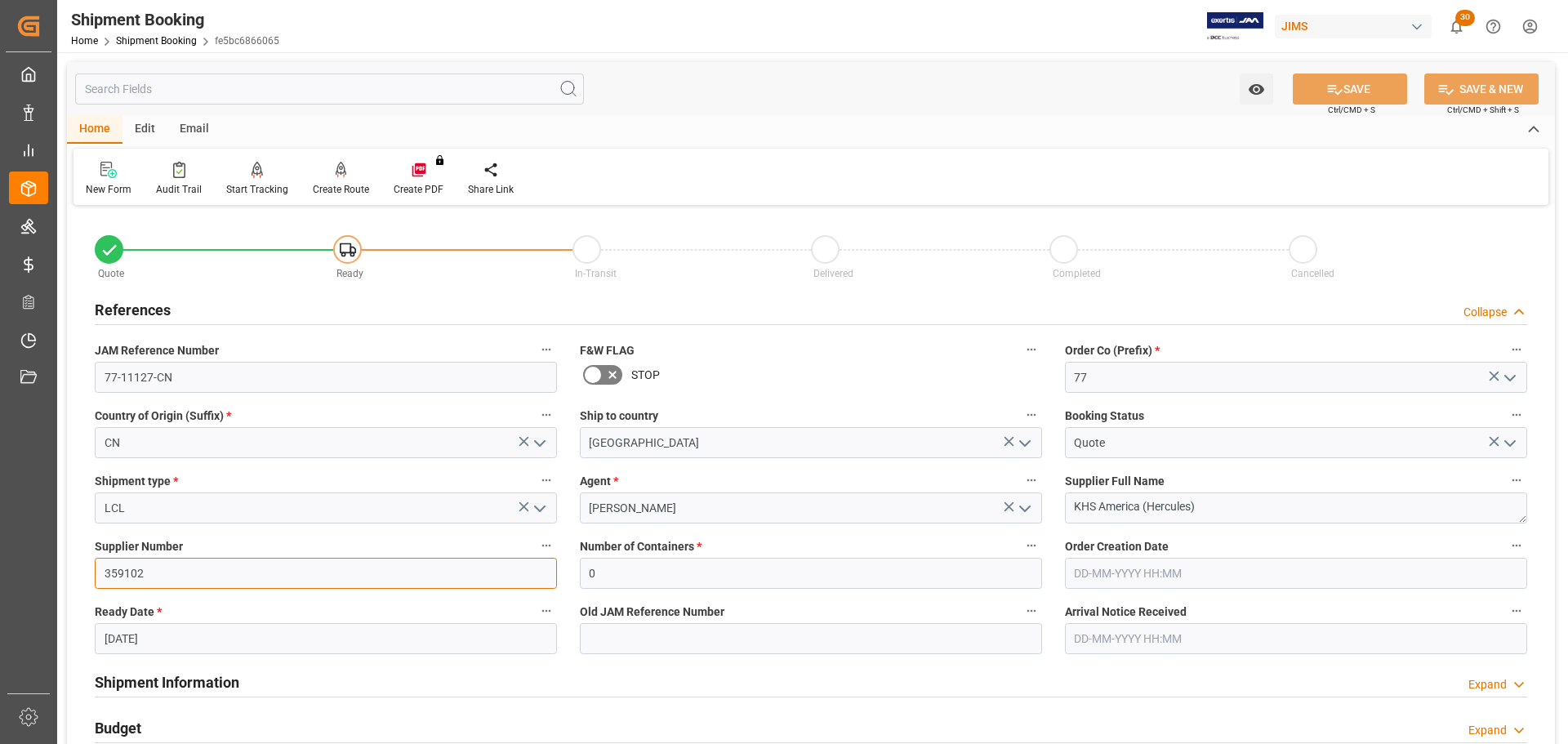
drag, startPoint x: 201, startPoint y: 577, endPoint x: 45, endPoint y: 579, distance: 156.0
click at [45, 579] on div "Created by potrace 1.15, written by Peter Selinger 2001-2017 Created by potrace…" at bounding box center [784, 372] width 1568 height 744
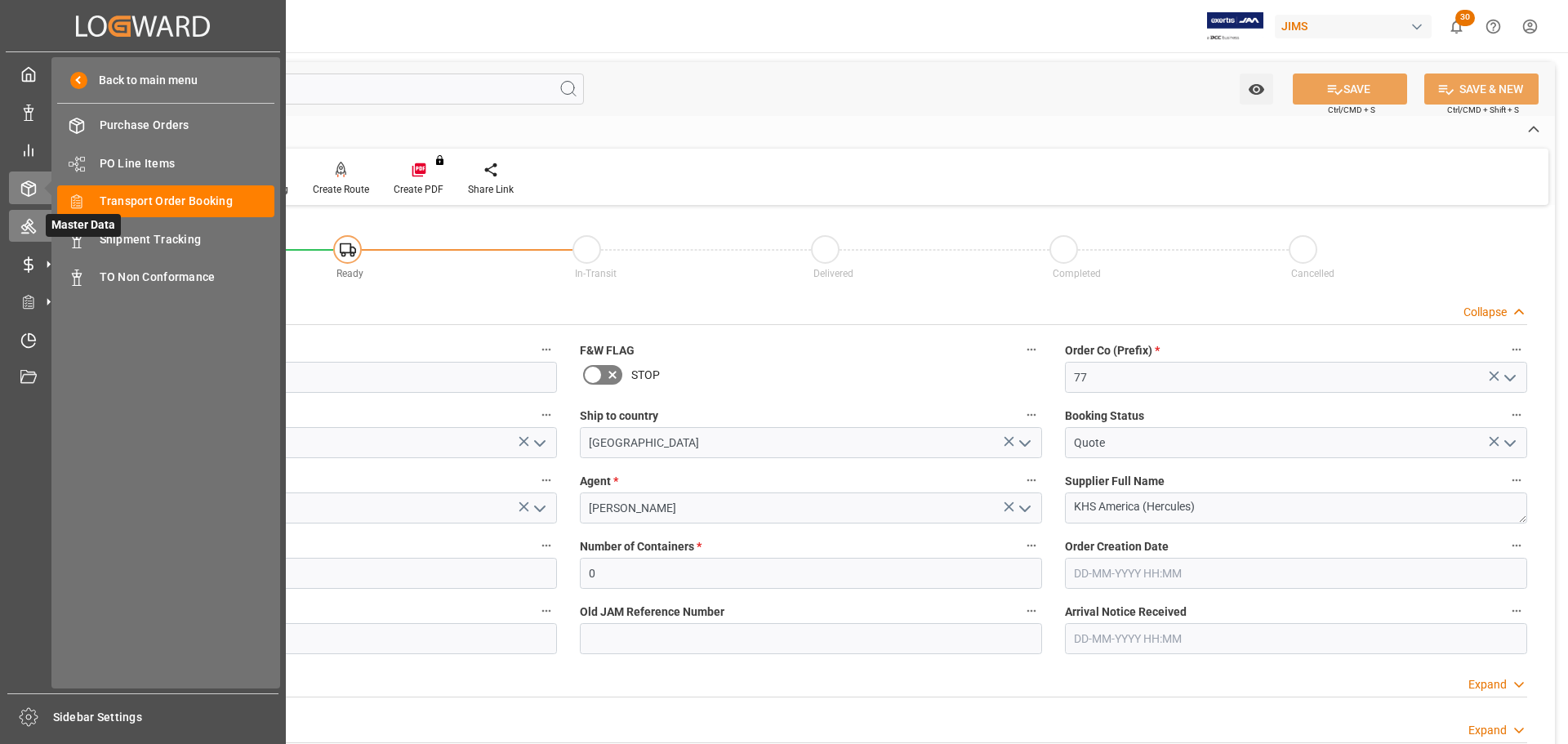
click at [29, 213] on div "Master Data Master Data" at bounding box center [143, 226] width 267 height 32
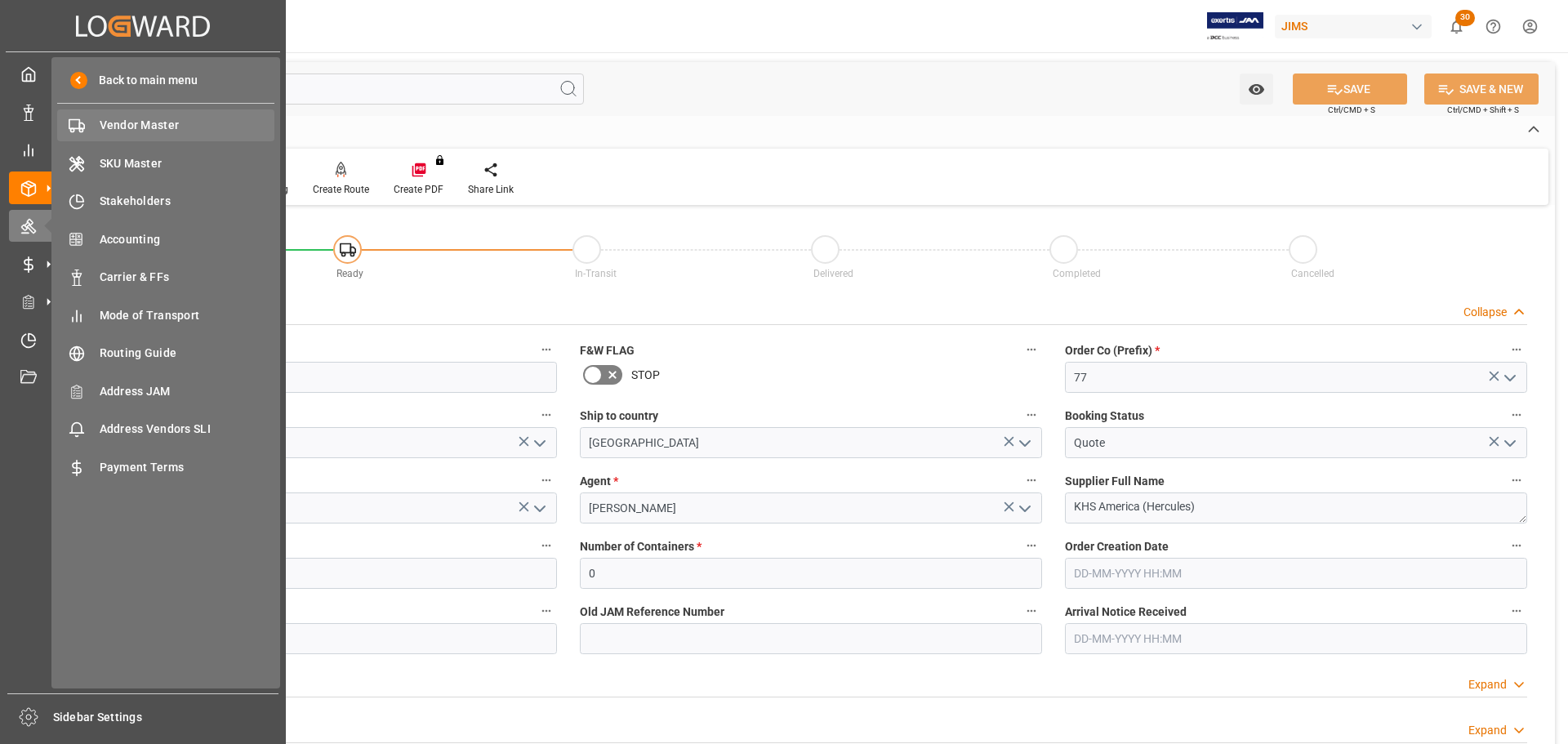
click at [108, 123] on span "Vendor Master" at bounding box center [187, 125] width 175 height 17
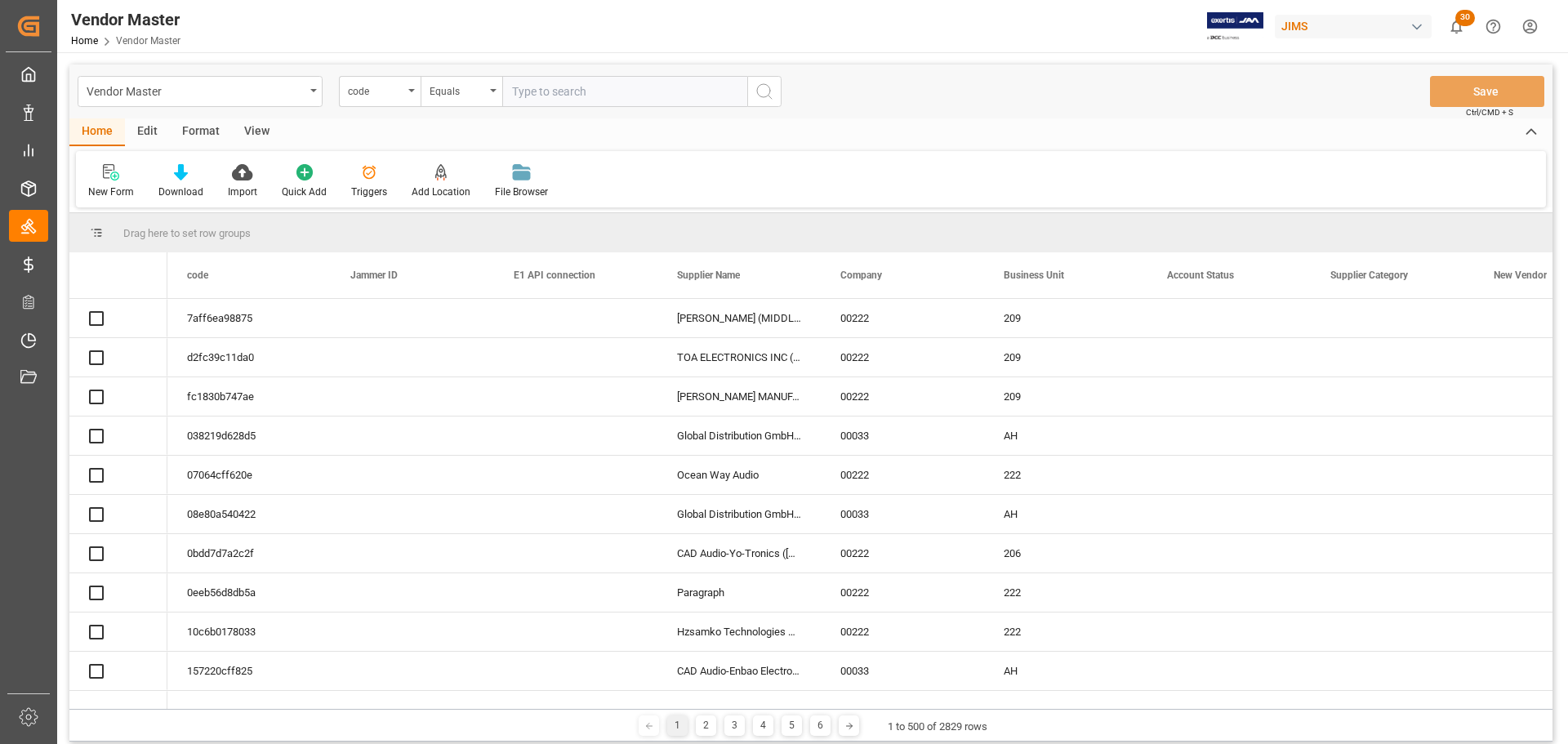
click at [387, 96] on div "code" at bounding box center [376, 89] width 55 height 18
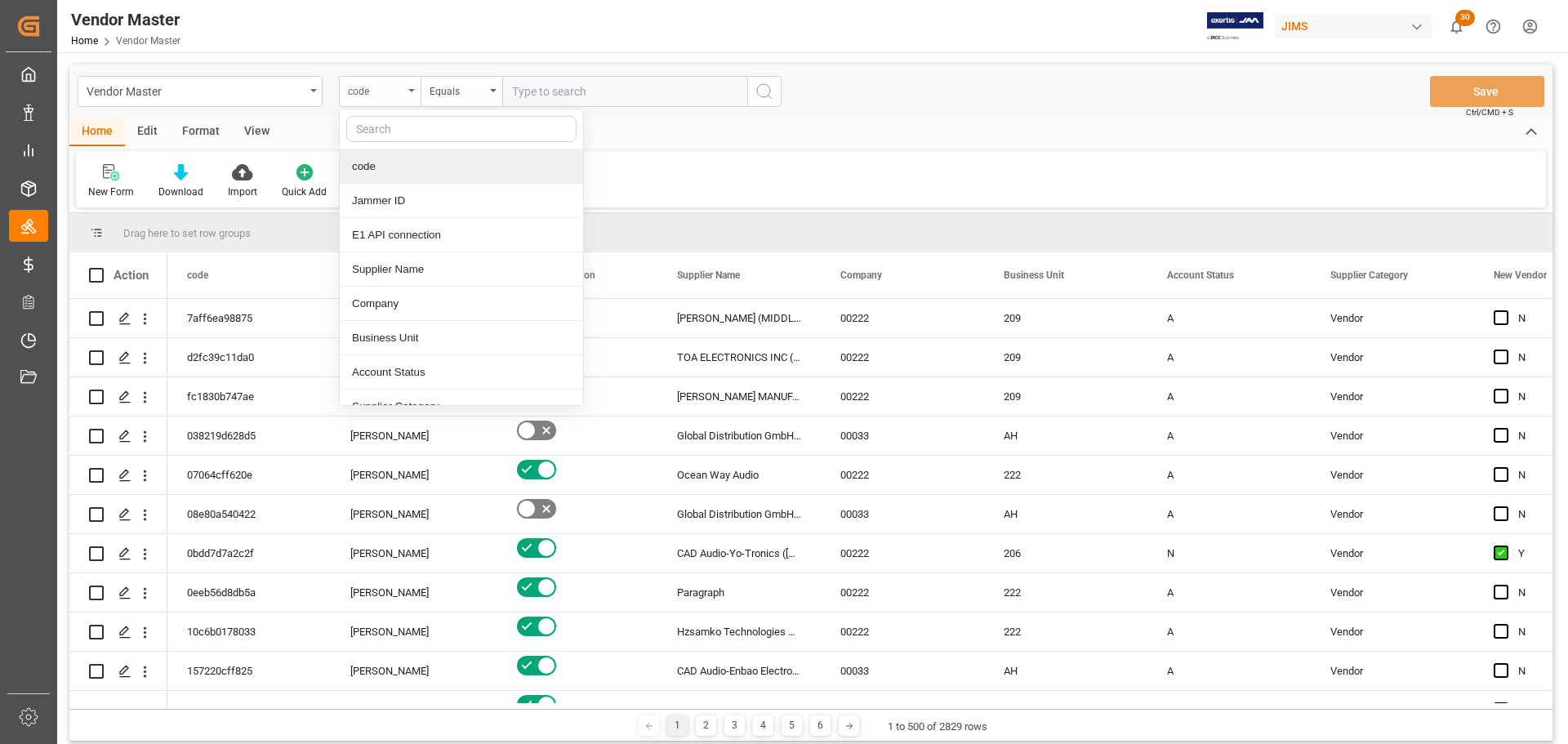
click at [378, 96] on div "code" at bounding box center [376, 89] width 55 height 18
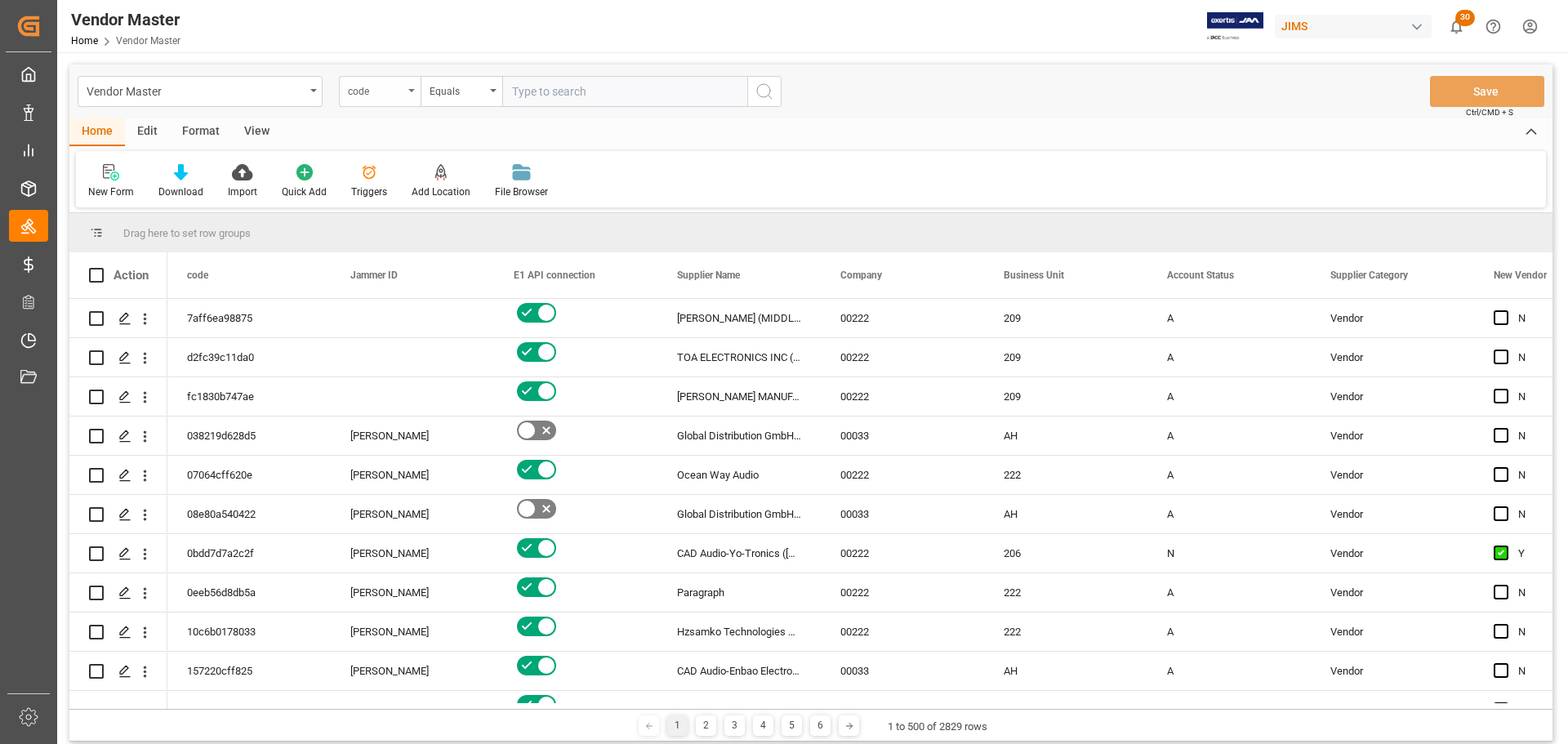
click at [376, 96] on div "code" at bounding box center [376, 89] width 55 height 18
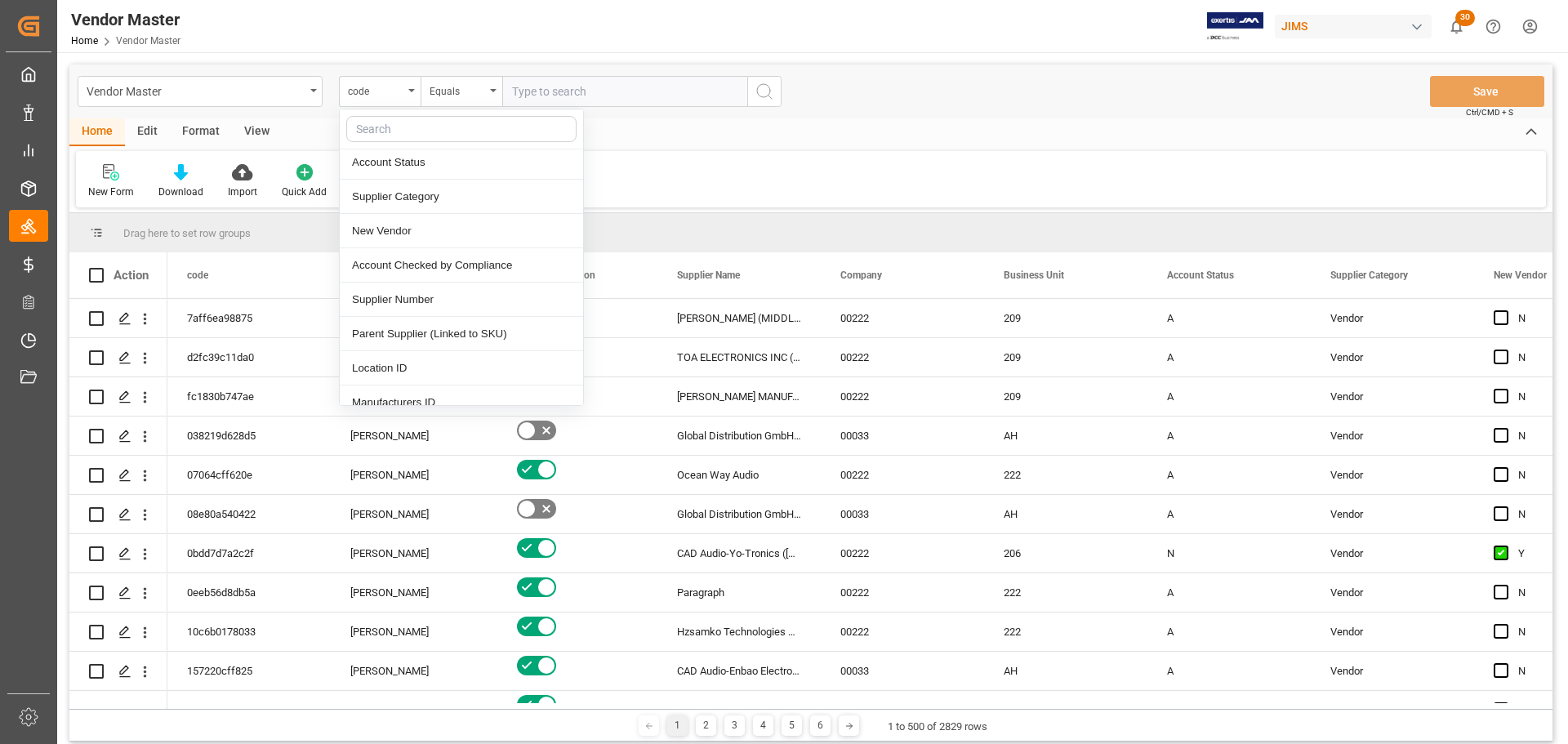
scroll to position [245, 0]
click at [413, 258] on div "Supplier Number" at bounding box center [461, 264] width 243 height 34
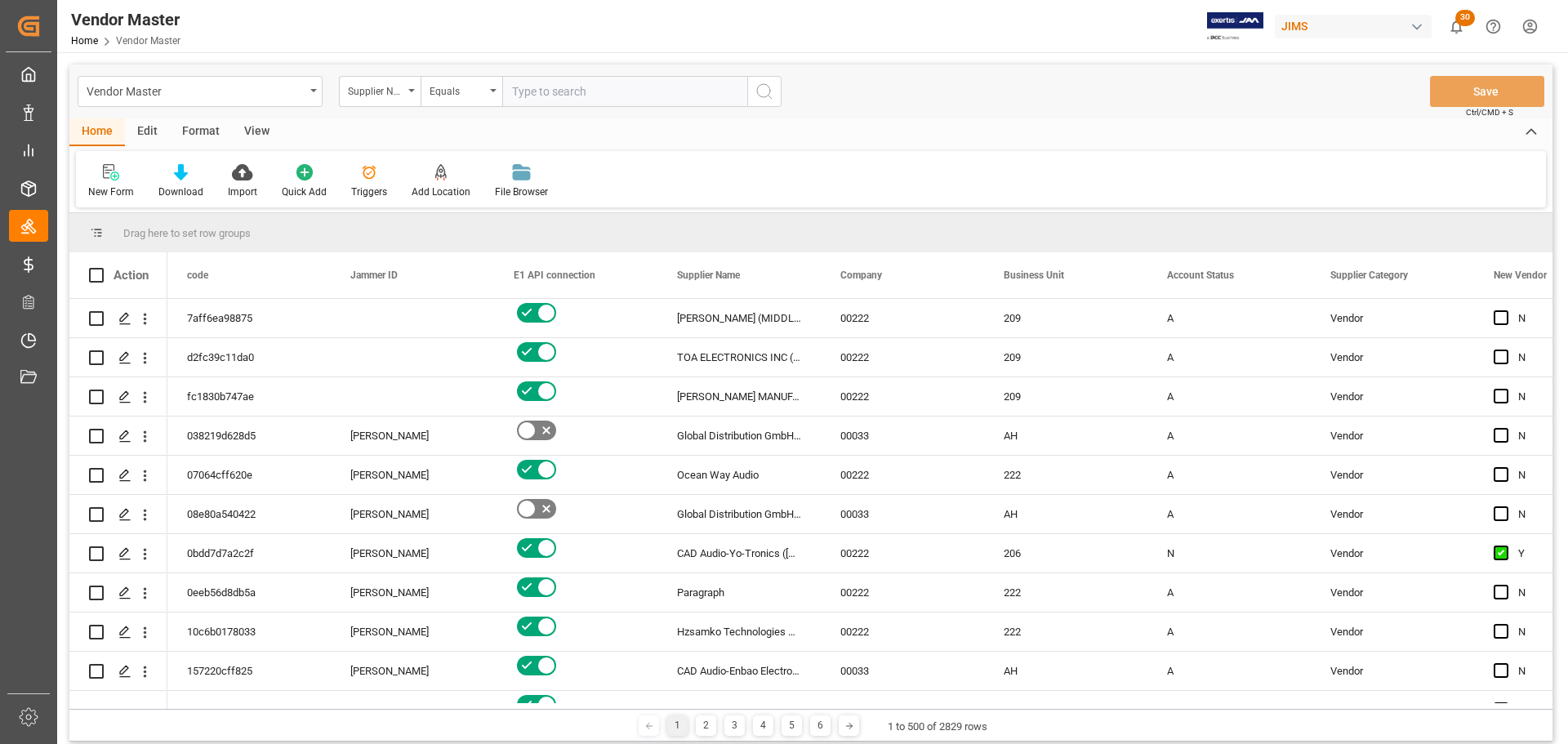
click at [552, 91] on input "text" at bounding box center [625, 91] width 245 height 31
paste input "359102"
type input "359102"
click at [778, 98] on button "search button" at bounding box center [764, 91] width 34 height 31
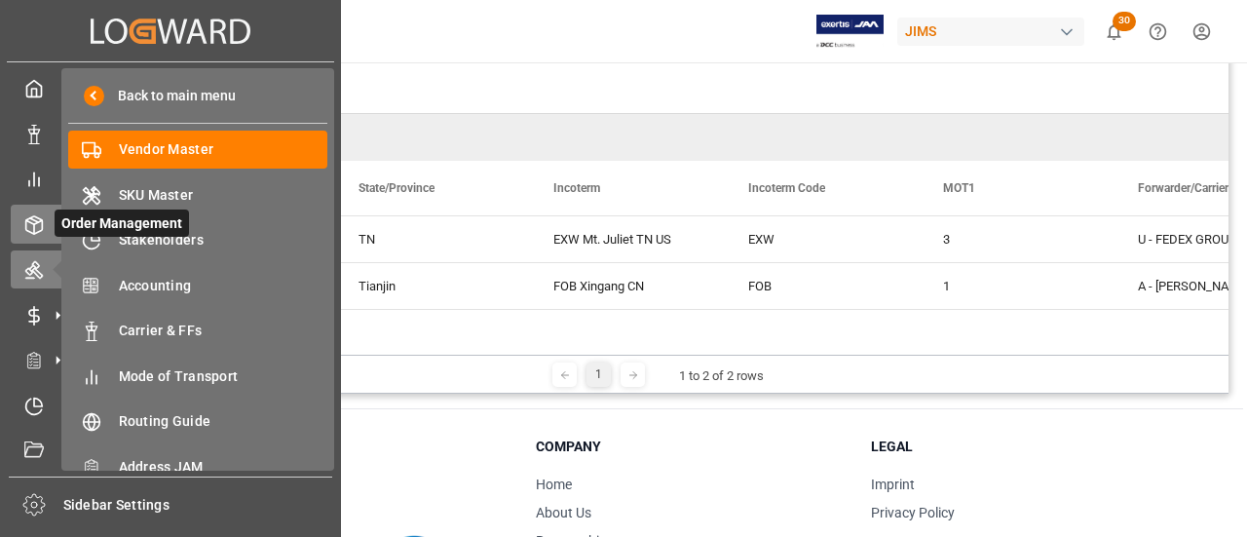
click at [39, 211] on div "Order Management Order Management" at bounding box center [170, 224] width 319 height 38
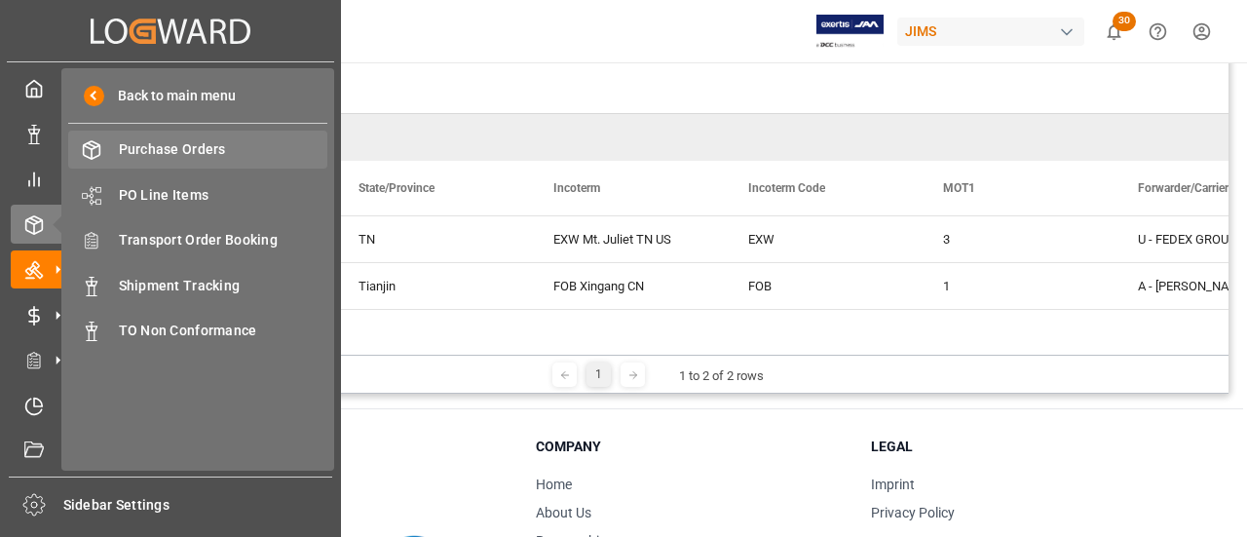
click at [142, 153] on span "Purchase Orders" at bounding box center [223, 149] width 209 height 20
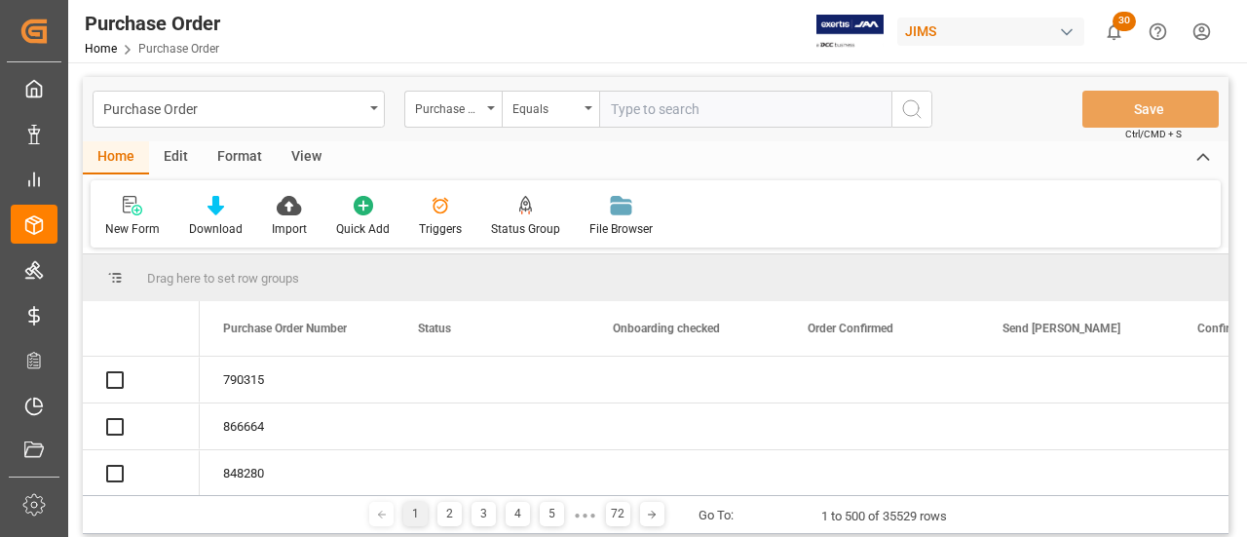
click at [680, 99] on input "text" at bounding box center [745, 109] width 292 height 37
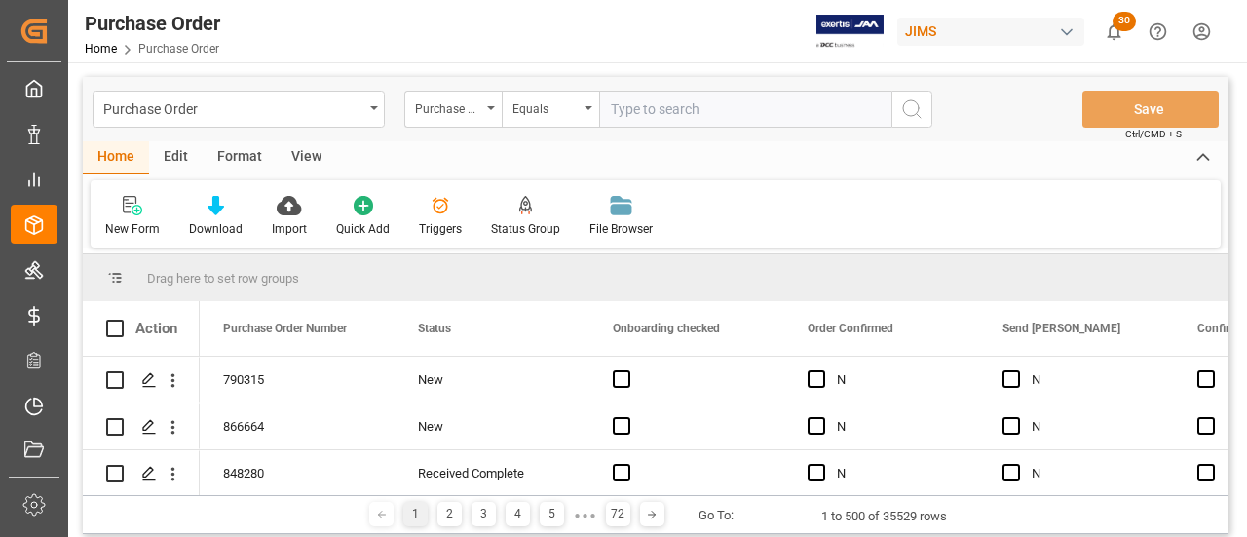
paste input "867240"
type input "867240"
click at [928, 108] on button "search button" at bounding box center [911, 109] width 41 height 37
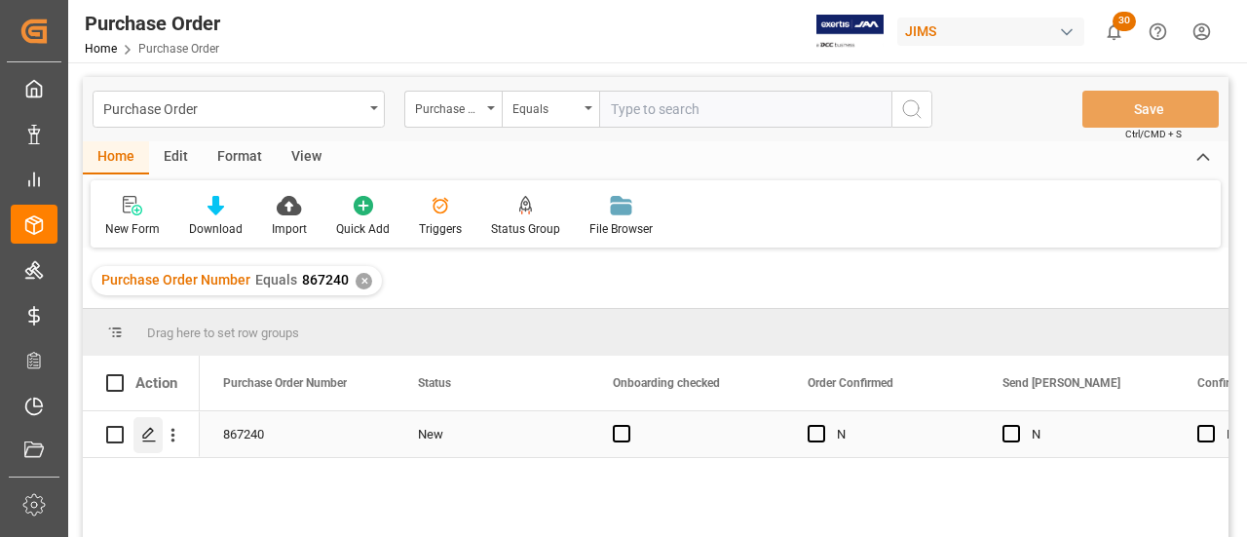
click at [145, 441] on line "Press SPACE to select this row." at bounding box center [149, 441] width 12 height 0
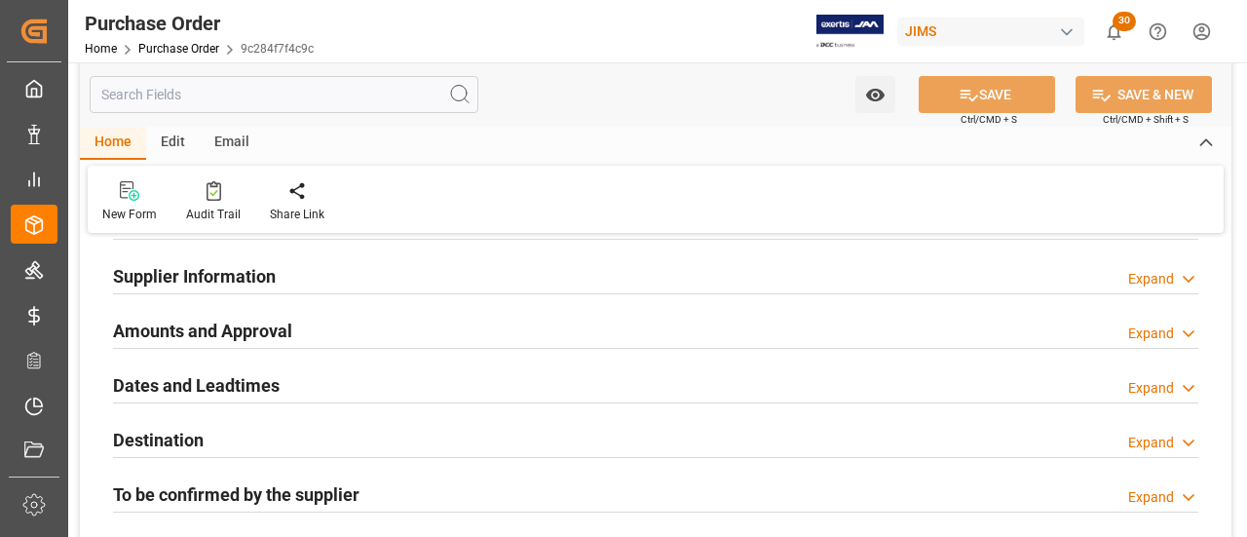
scroll to position [292, 0]
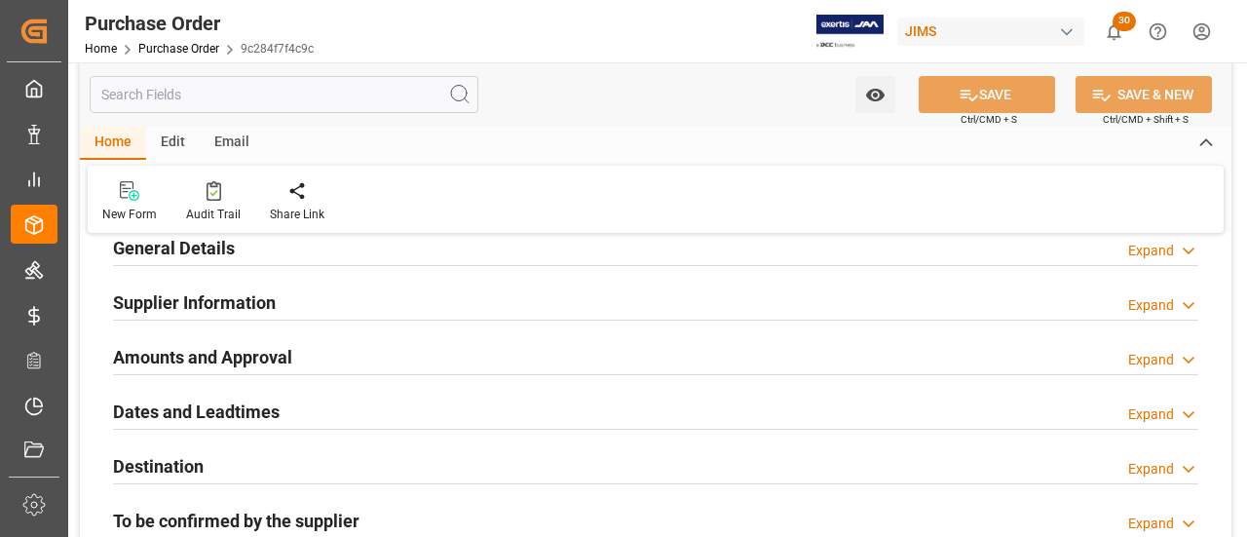
click at [318, 349] on div "Amounts and Approval Expand" at bounding box center [655, 355] width 1085 height 37
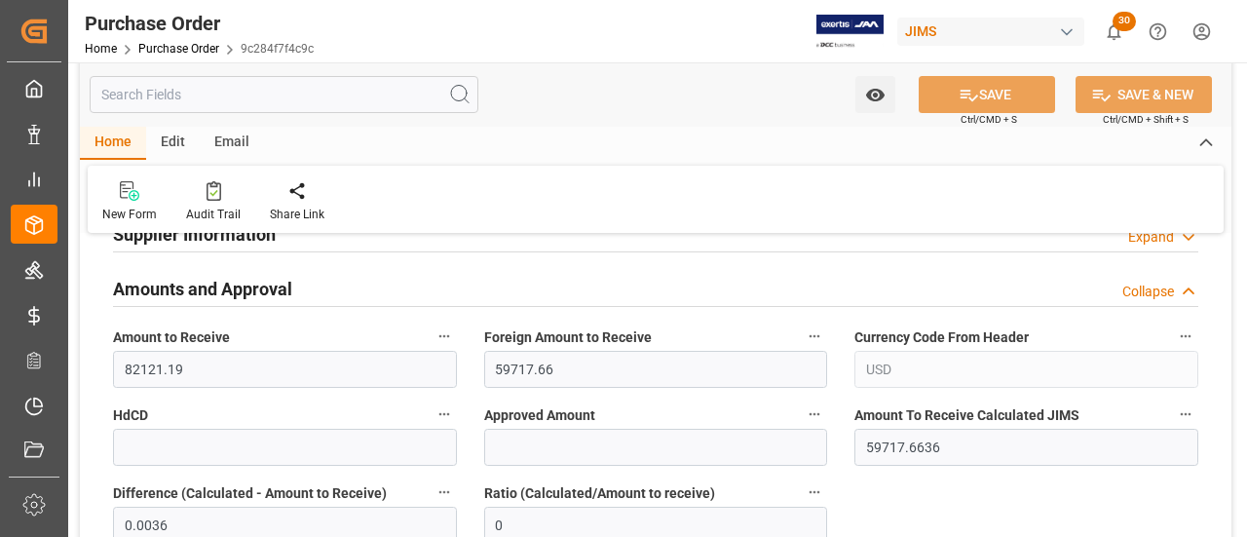
scroll to position [390, 0]
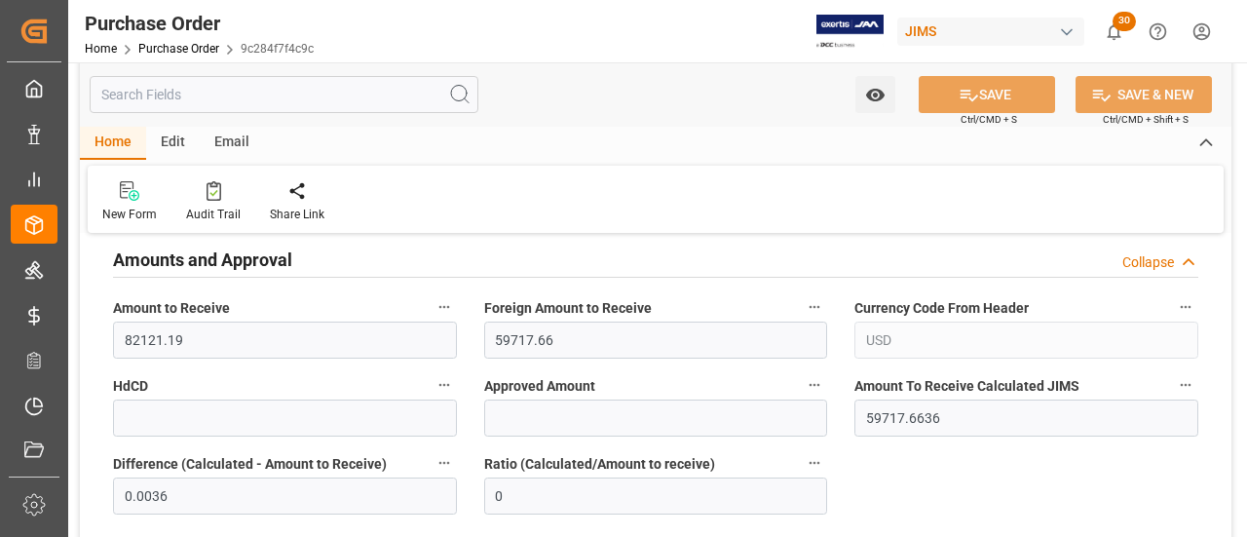
click at [310, 268] on div "Amounts and Approval Collapse" at bounding box center [655, 258] width 1085 height 37
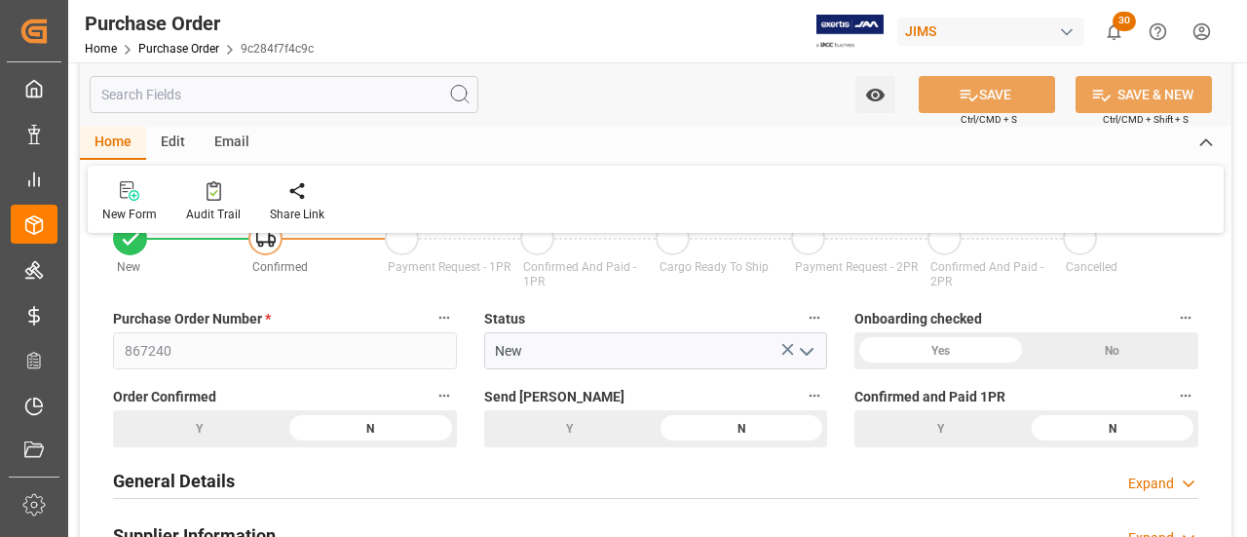
scroll to position [0, 0]
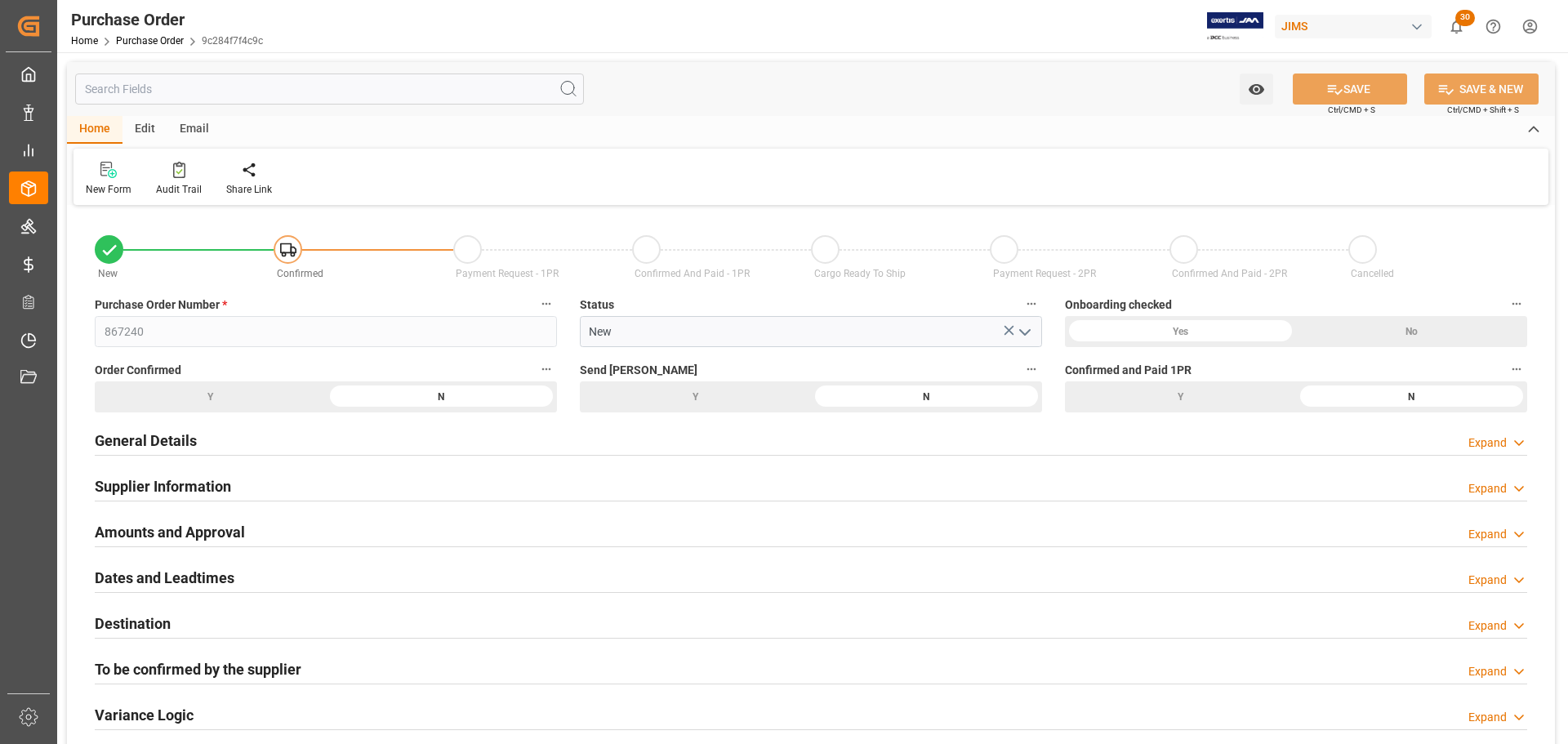
click at [719, 403] on div "Y" at bounding box center [696, 397] width 231 height 31
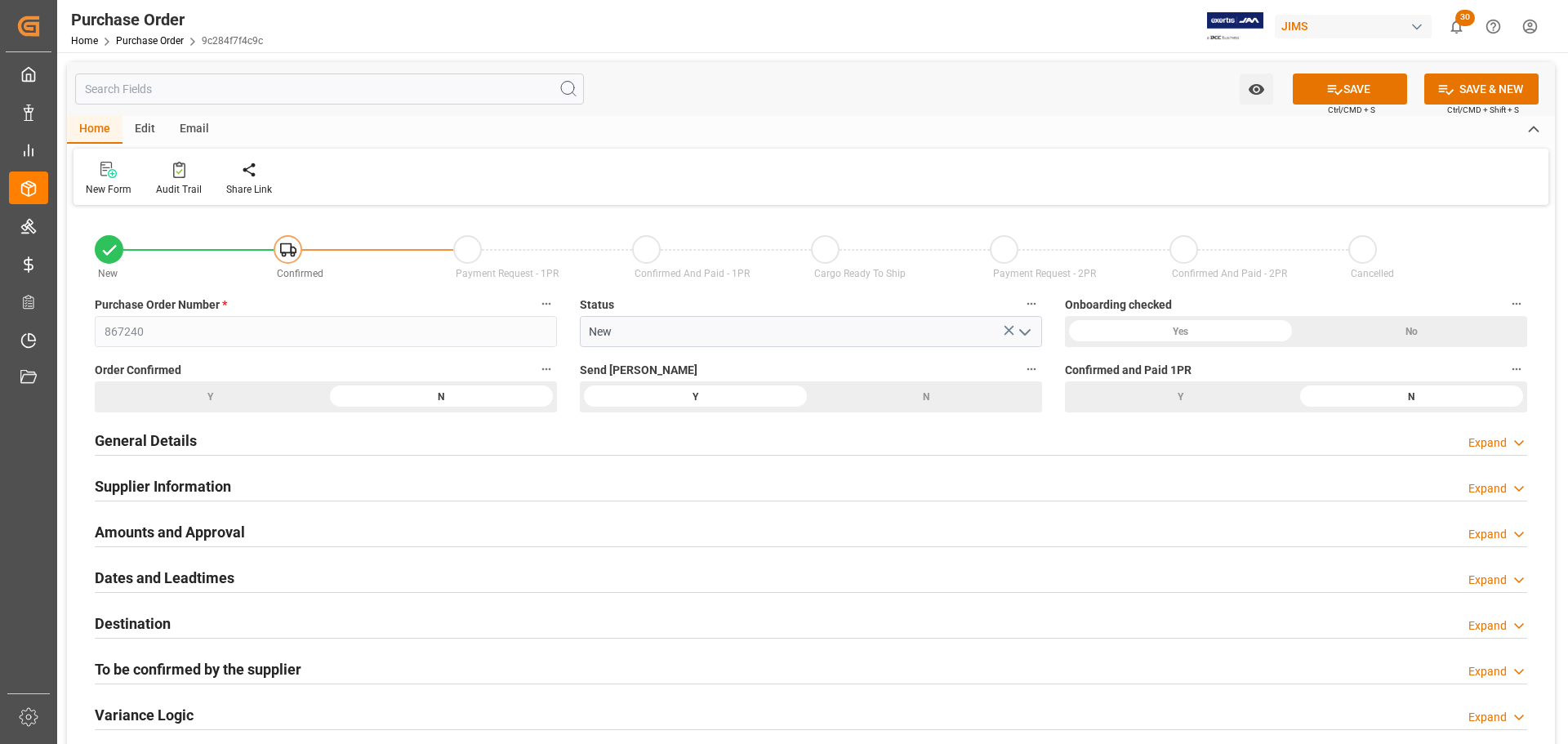
click at [939, 386] on div "N" at bounding box center [927, 397] width 231 height 31
click at [1364, 86] on button "SAVE" at bounding box center [1350, 89] width 114 height 31
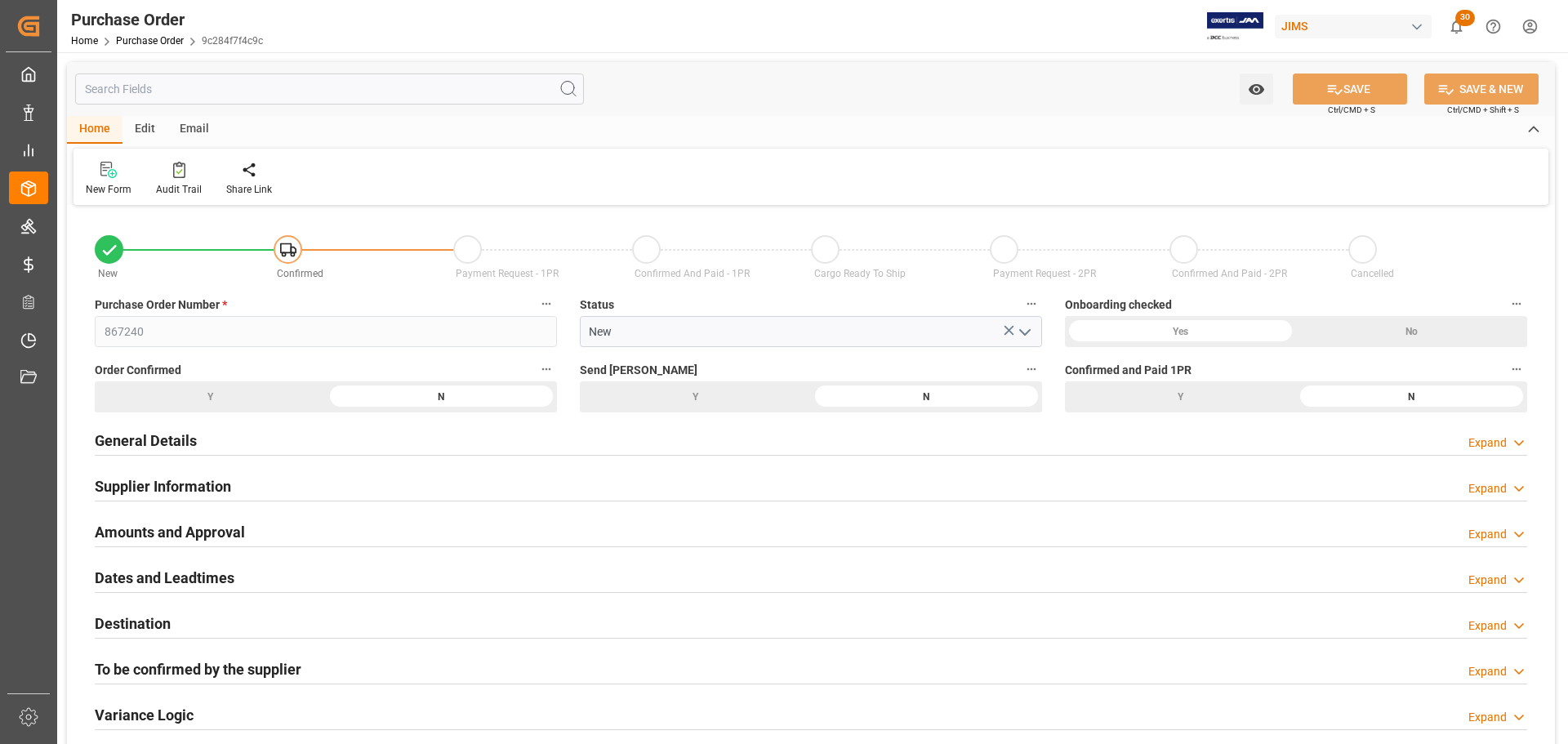
click at [695, 397] on div "Y" at bounding box center [696, 397] width 231 height 31
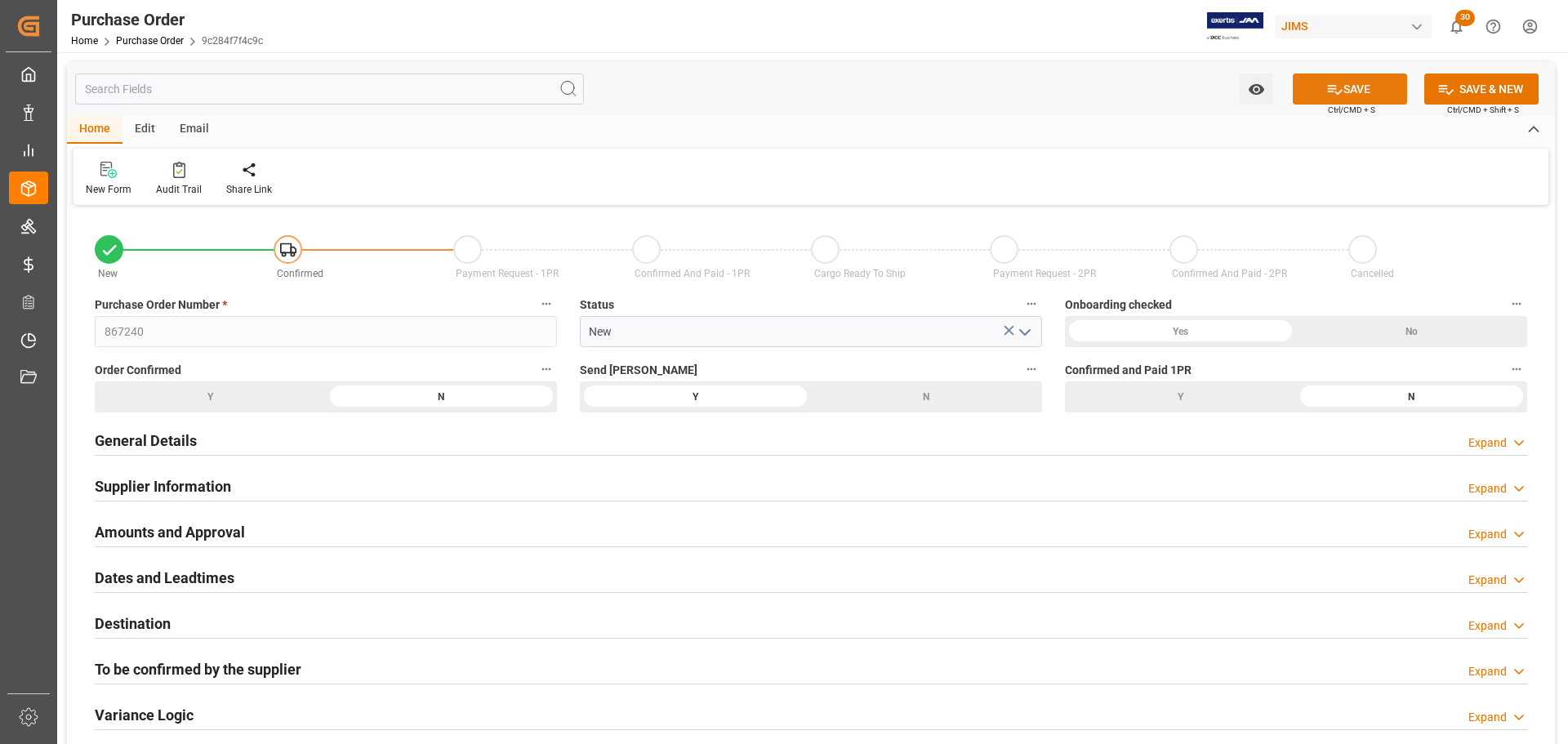
click at [1379, 91] on button "SAVE" at bounding box center [1350, 89] width 114 height 31
click at [176, 190] on div "Audit Trail" at bounding box center [179, 190] width 46 height 15
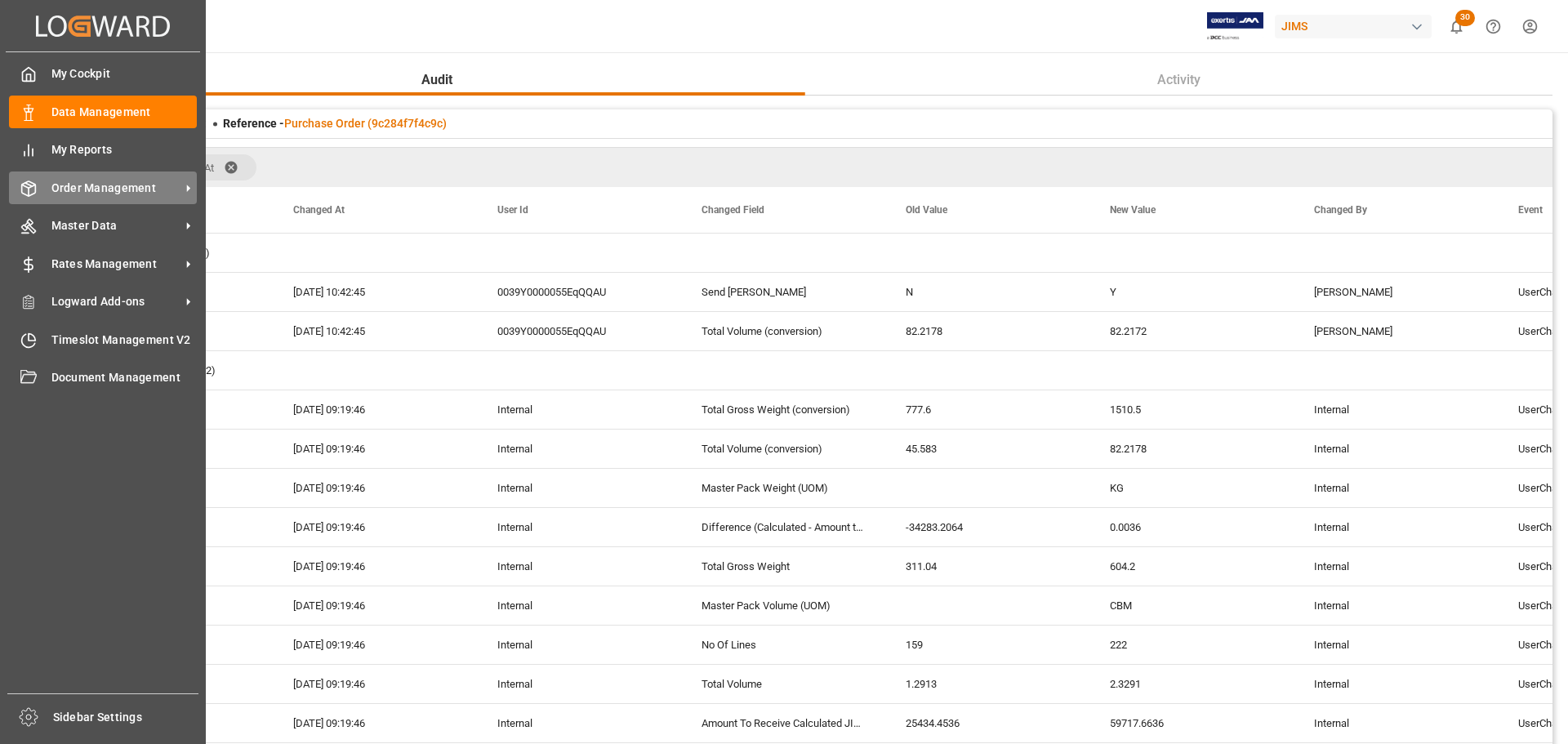
click at [41, 201] on div "Order Management Order Management" at bounding box center [103, 188] width 188 height 32
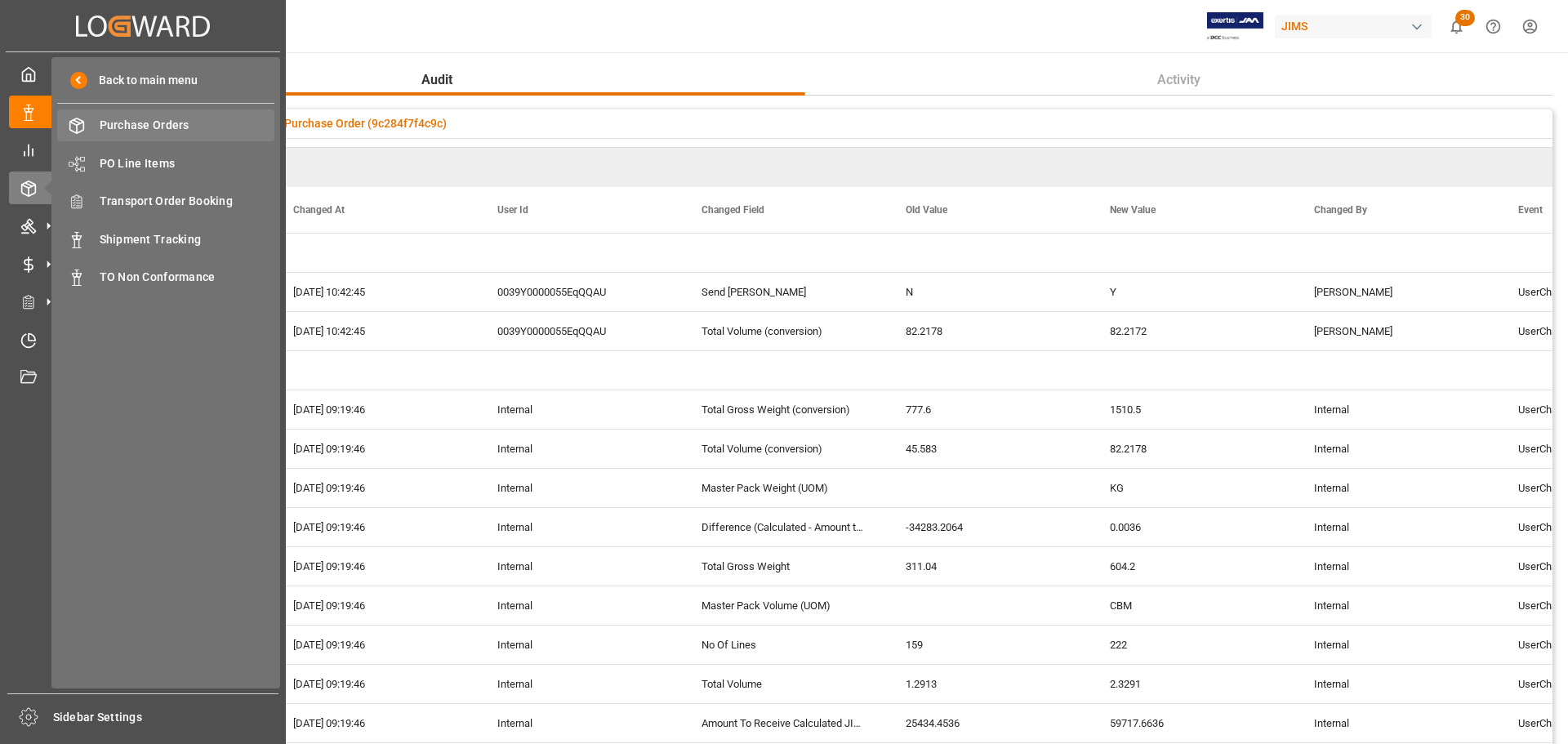
click at [177, 123] on span "Purchase Orders" at bounding box center [187, 125] width 175 height 17
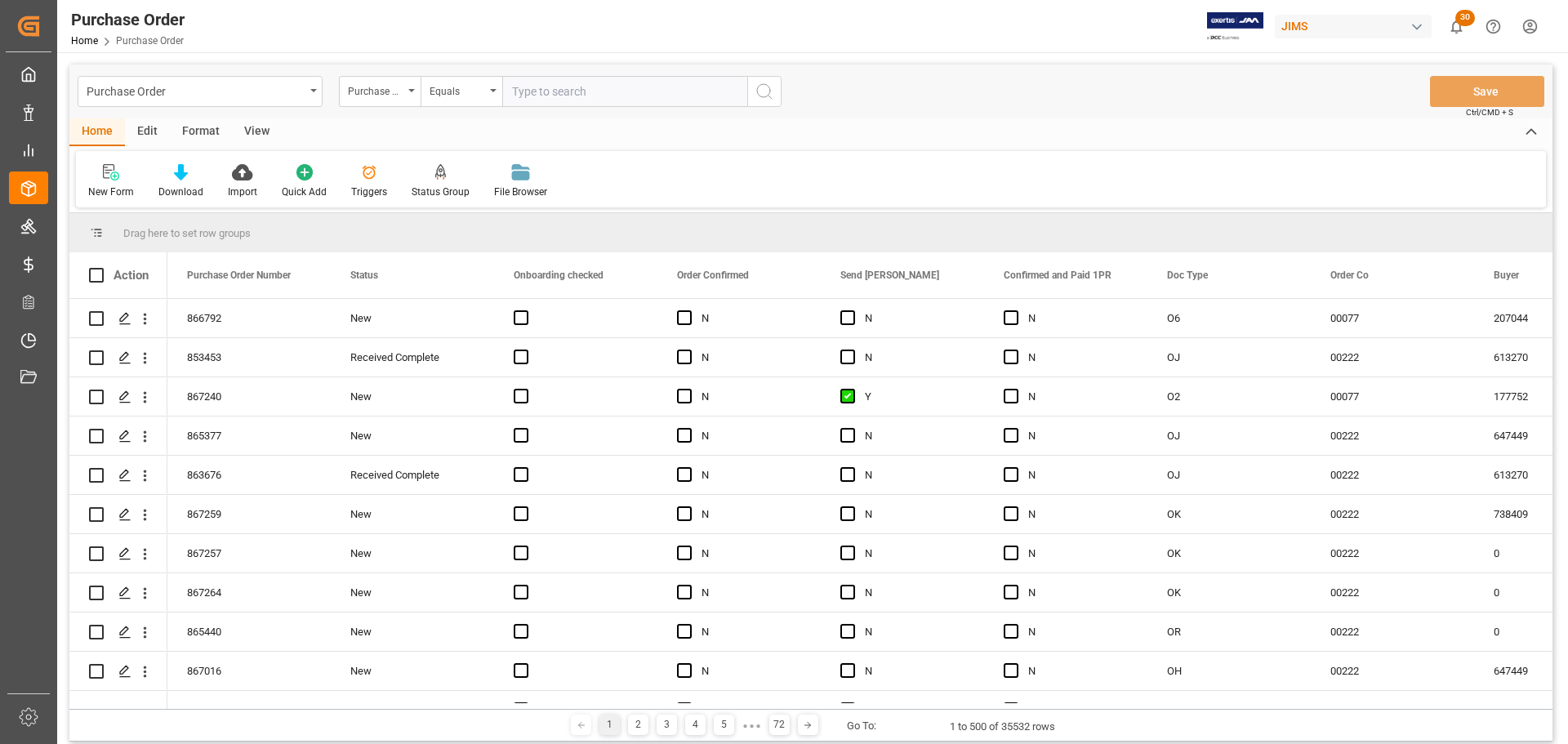
click at [361, 181] on div "Triggers" at bounding box center [369, 181] width 60 height 36
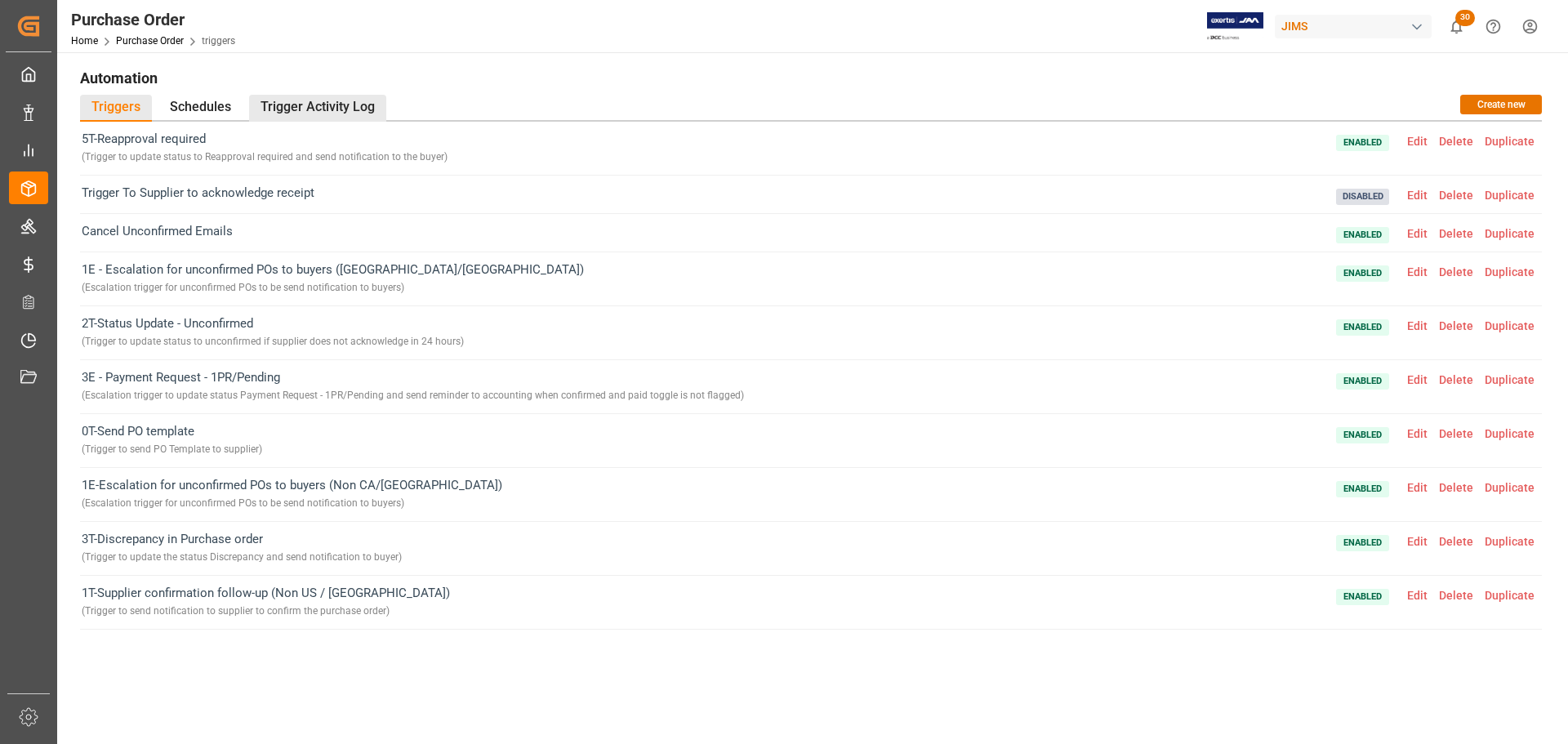
click at [375, 115] on div "Trigger Activity Log" at bounding box center [318, 108] width 138 height 27
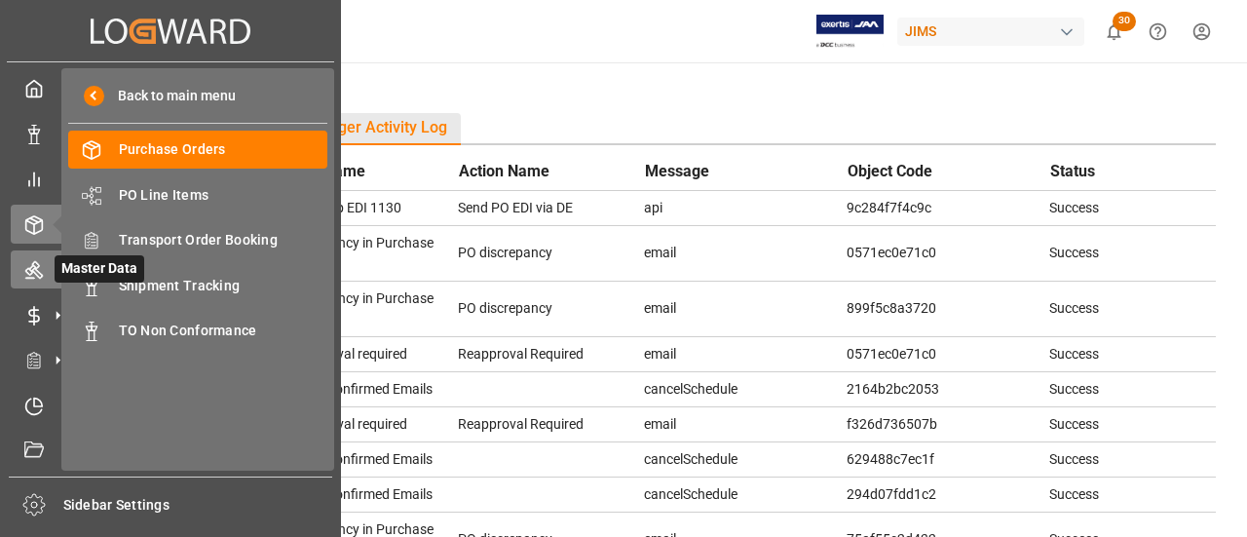
click at [34, 266] on icon at bounding box center [33, 269] width 19 height 19
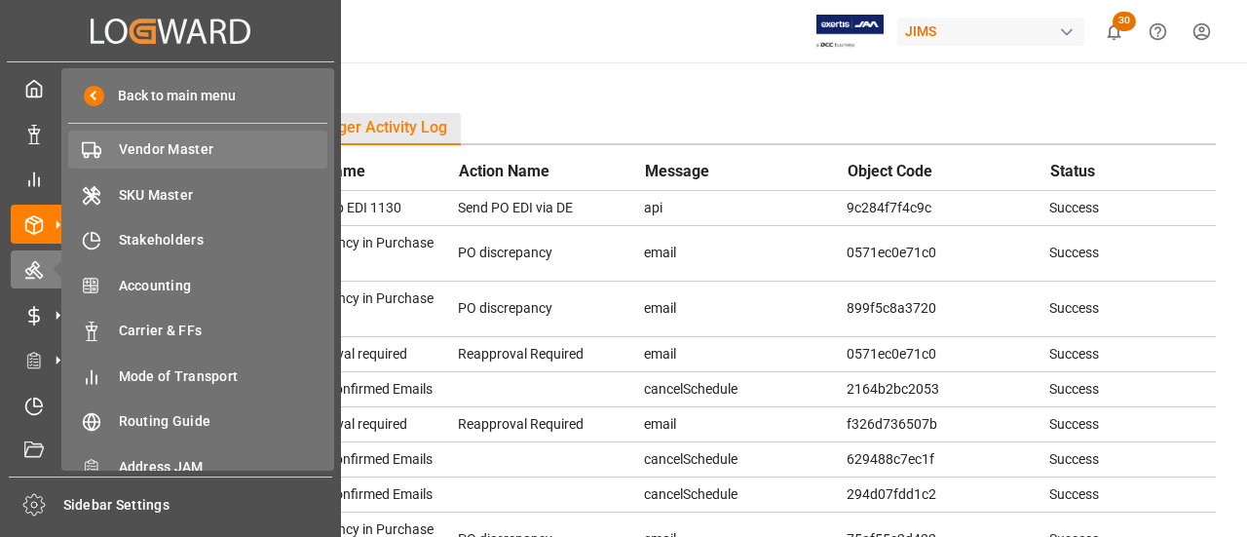
click at [115, 148] on div "Vendor Master Vendor Master" at bounding box center [197, 150] width 259 height 38
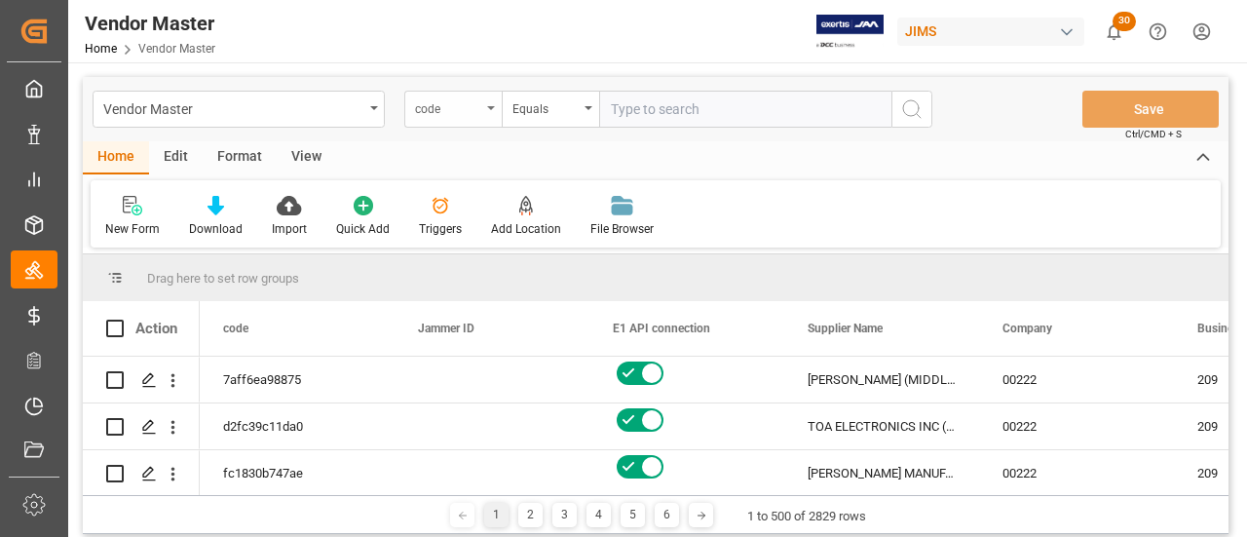
click at [469, 117] on div "code" at bounding box center [452, 109] width 97 height 37
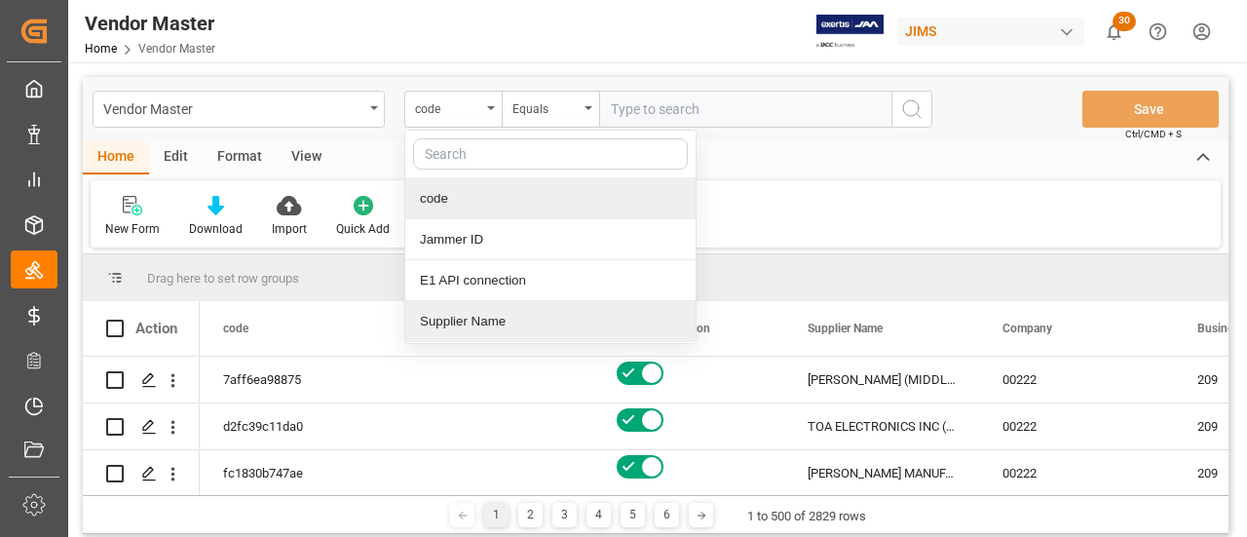
click at [491, 311] on div "Supplier Name" at bounding box center [550, 321] width 290 height 41
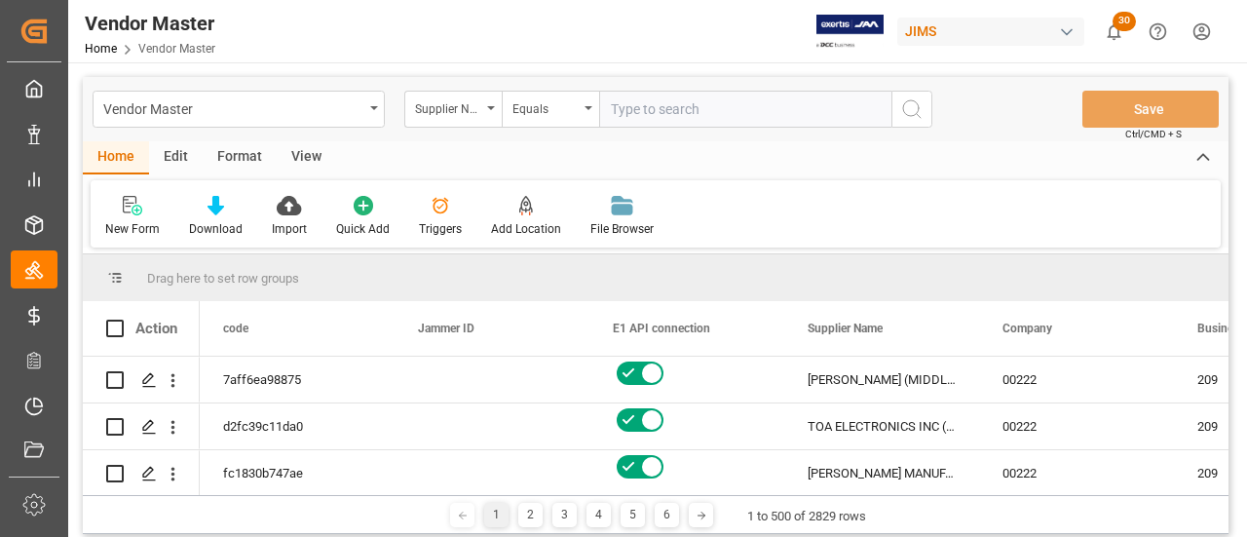
click at [653, 111] on input "text" at bounding box center [745, 109] width 292 height 37
click at [532, 121] on div "Equals" at bounding box center [550, 109] width 97 height 37
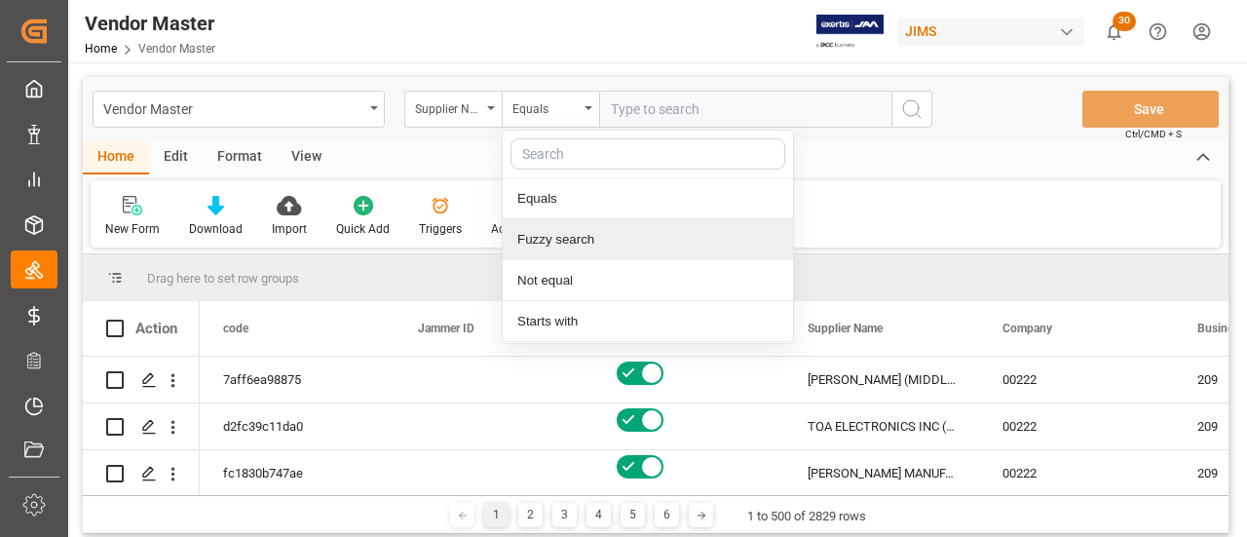
click at [545, 225] on div "Fuzzy search" at bounding box center [648, 239] width 290 height 41
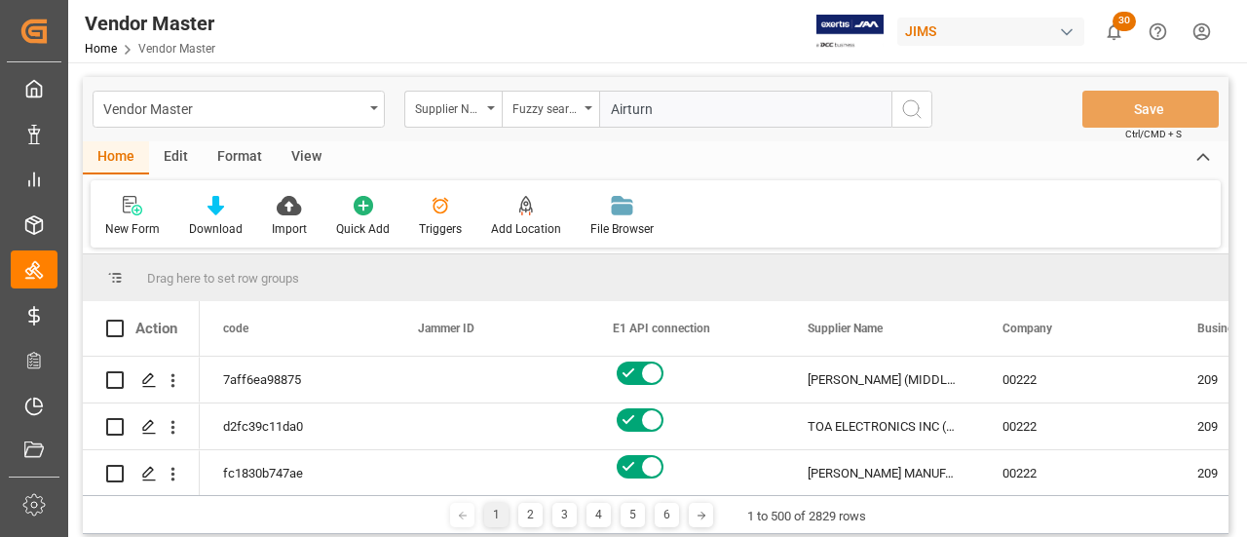
type input "Airturn"
click at [927, 113] on button "search button" at bounding box center [911, 109] width 41 height 37
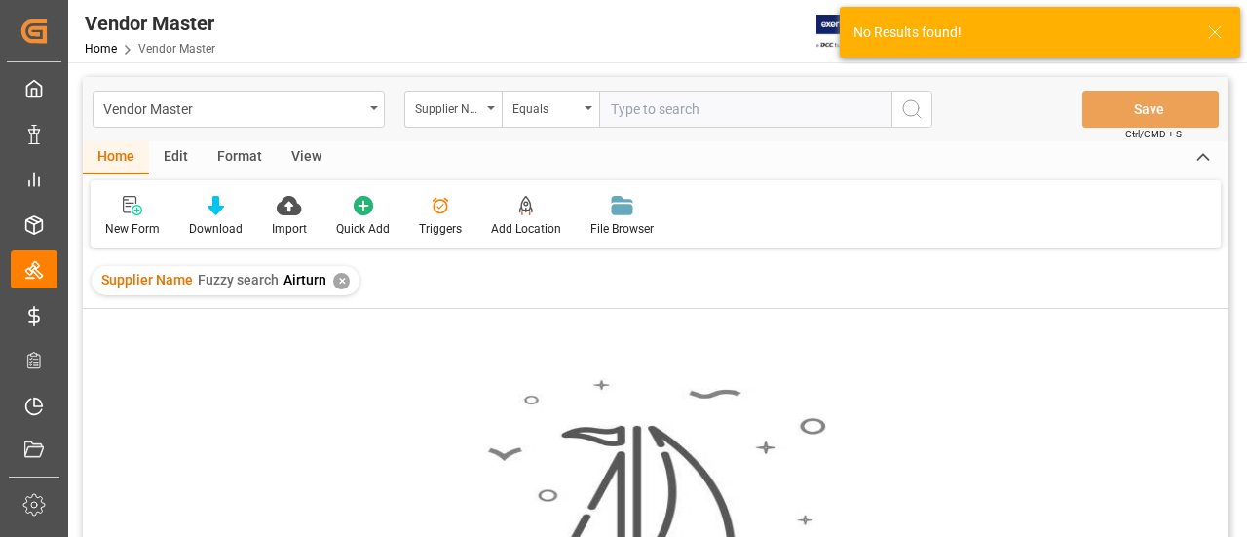
click at [335, 278] on div "✕" at bounding box center [341, 281] width 17 height 17
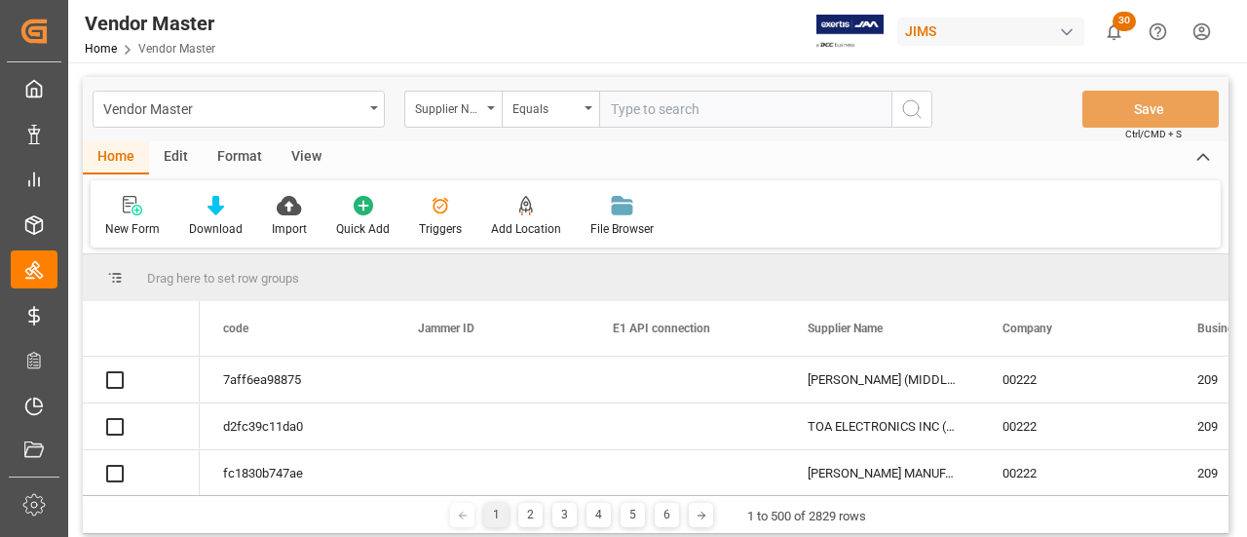
click at [723, 107] on input "text" at bounding box center [745, 109] width 292 height 37
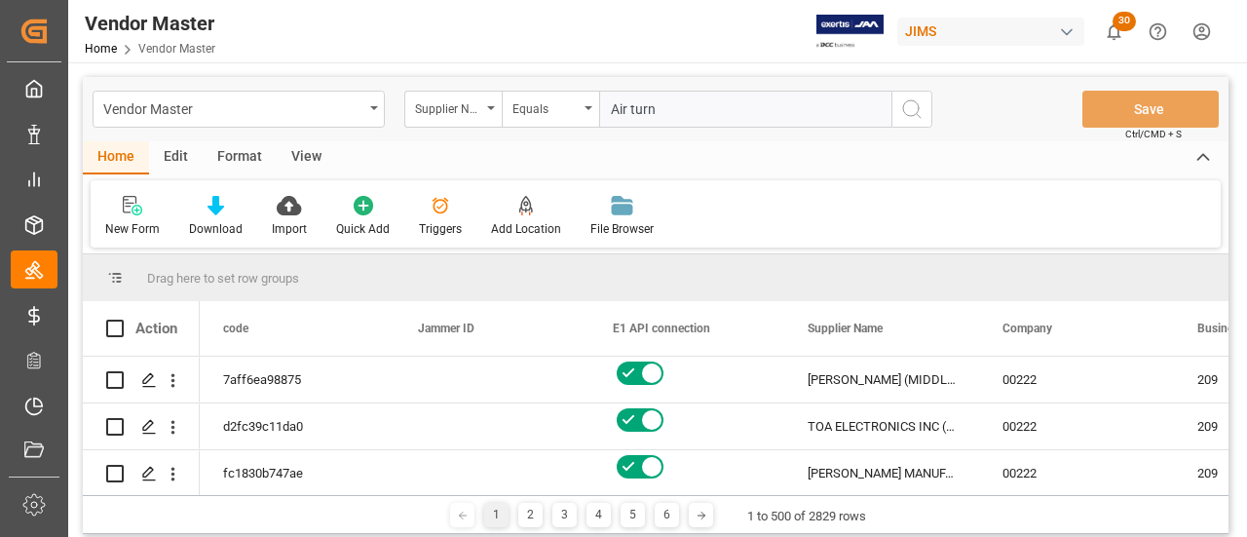
type input "Air turn"
click at [898, 113] on button "search button" at bounding box center [911, 109] width 41 height 37
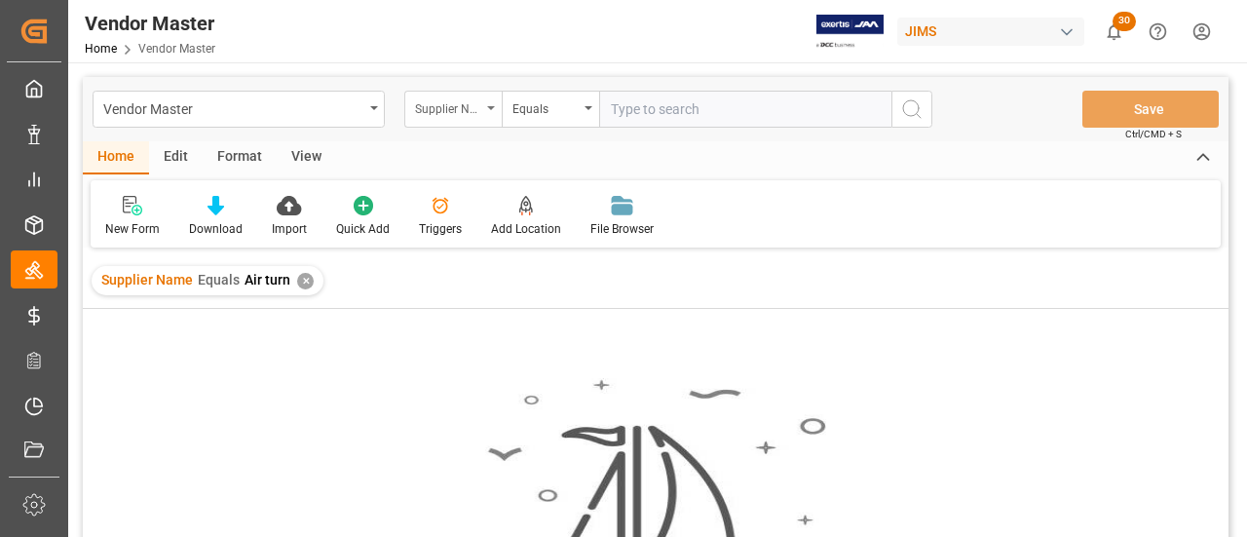
click at [451, 98] on div "Supplier Name" at bounding box center [448, 106] width 66 height 22
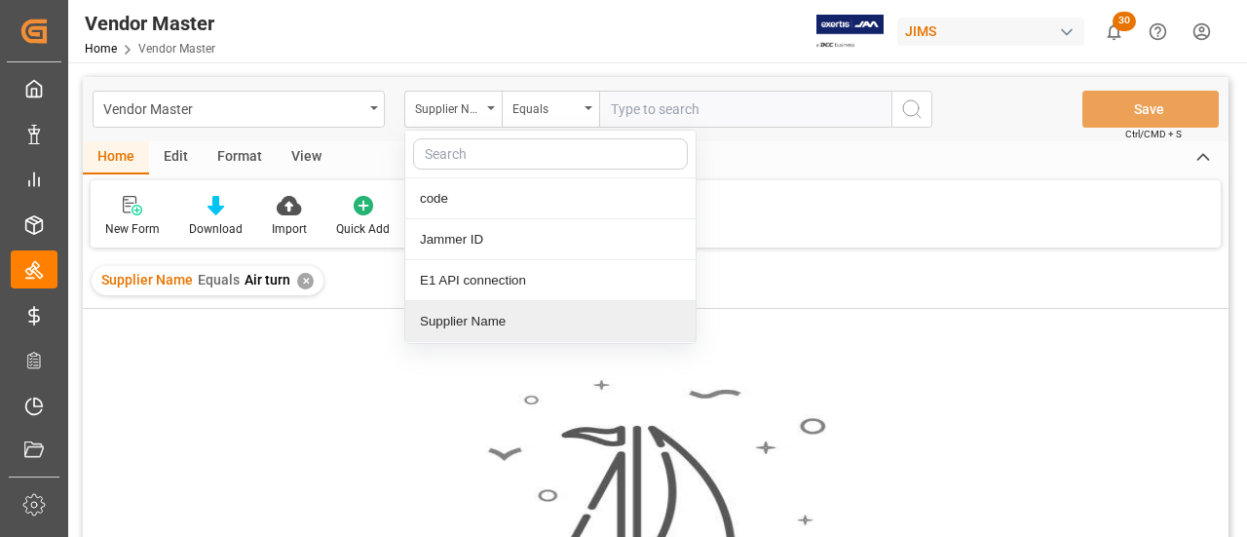
click at [508, 149] on input "text" at bounding box center [550, 153] width 275 height 31
type input "su"
click at [503, 314] on div "Supplier Number" at bounding box center [550, 321] width 290 height 41
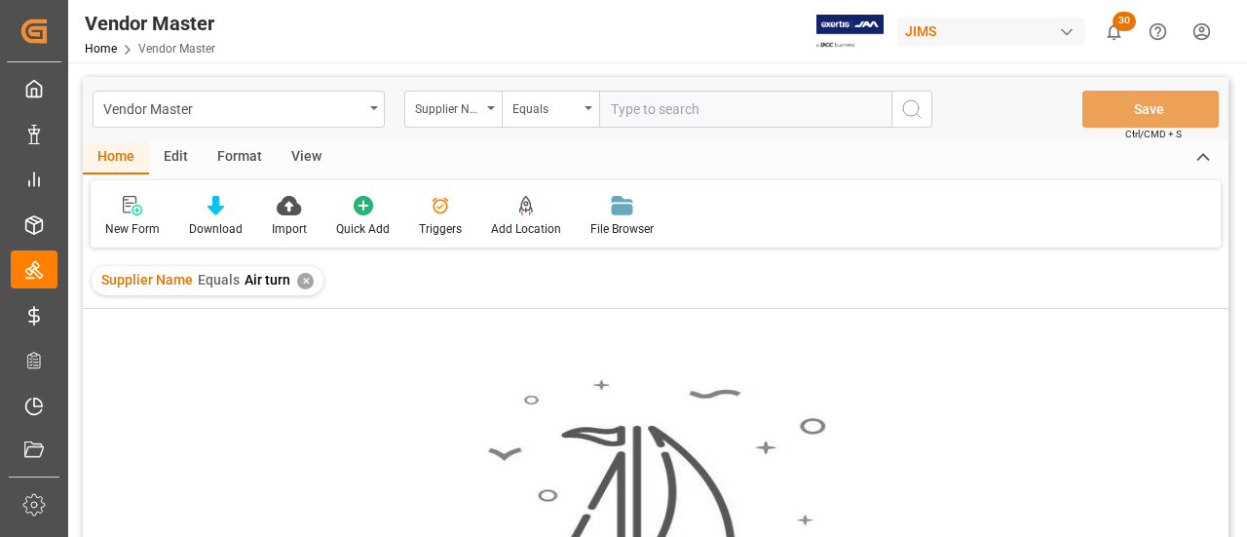
click at [670, 112] on input "text" at bounding box center [745, 109] width 292 height 37
paste input "650933"
type input "650933"
click at [914, 112] on icon "search button" at bounding box center [911, 108] width 23 height 23
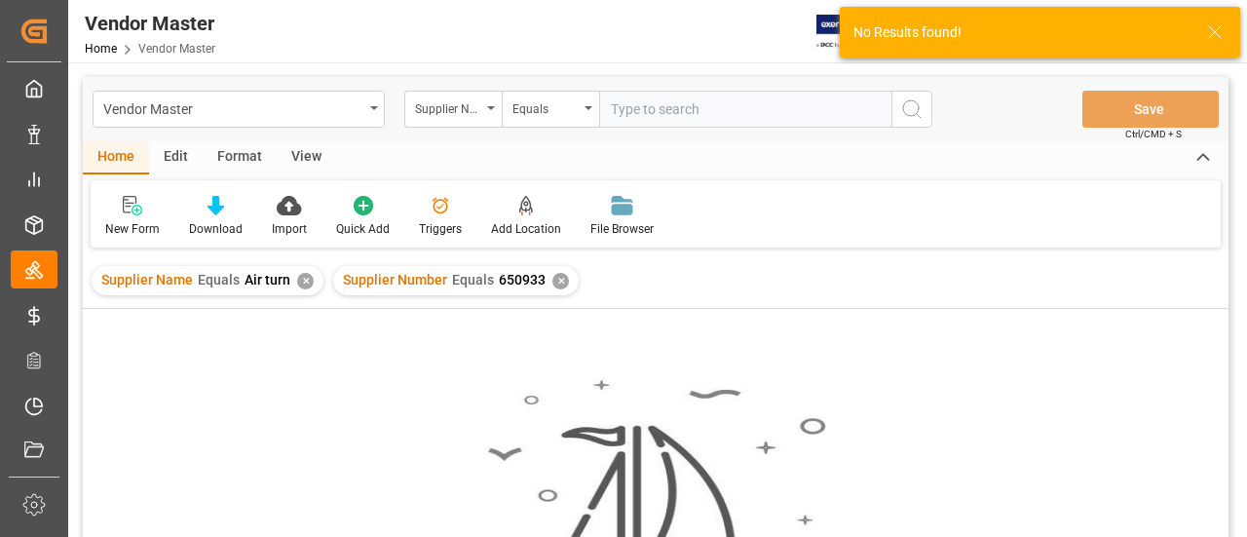
click at [306, 283] on div "✕" at bounding box center [305, 281] width 17 height 17
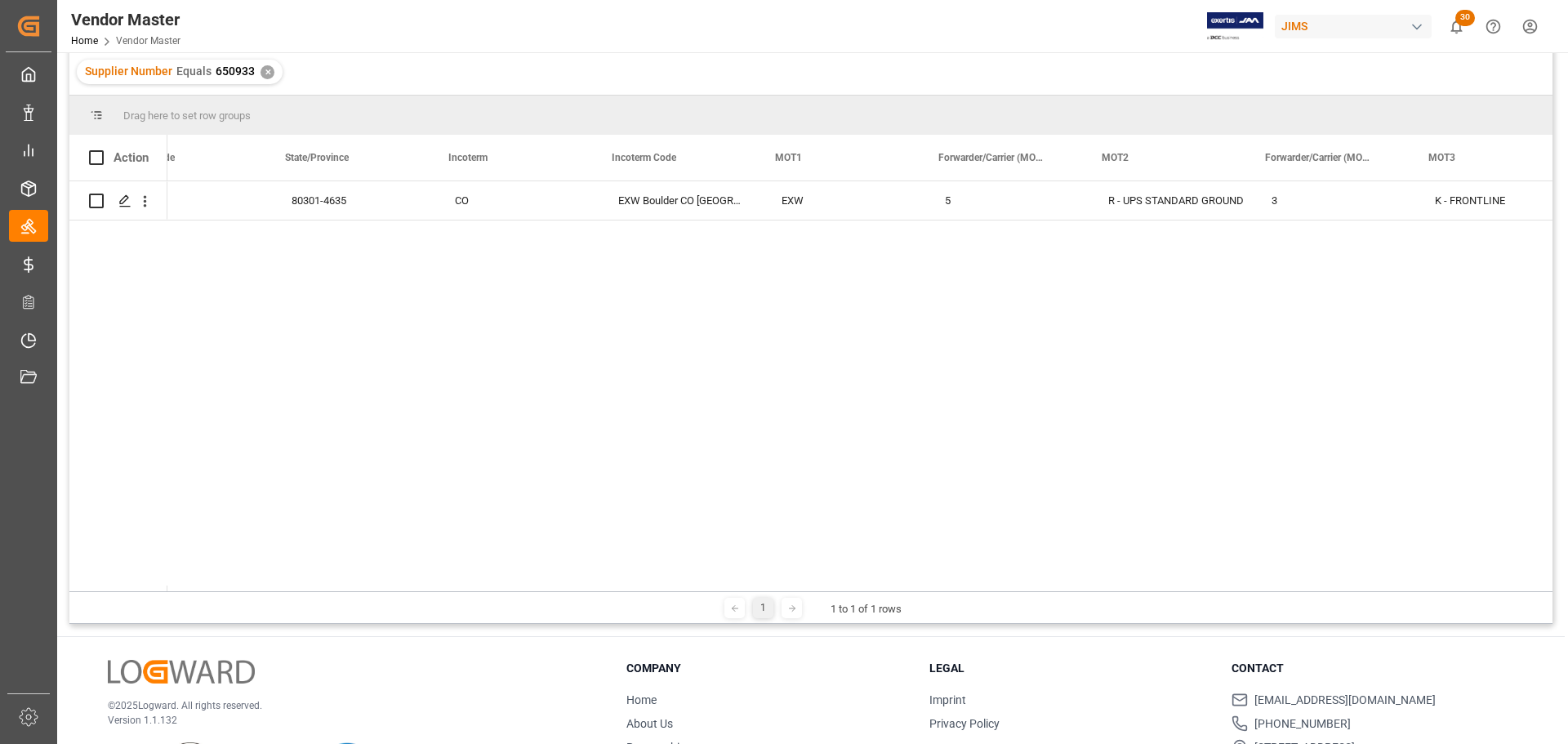
scroll to position [0, 3985]
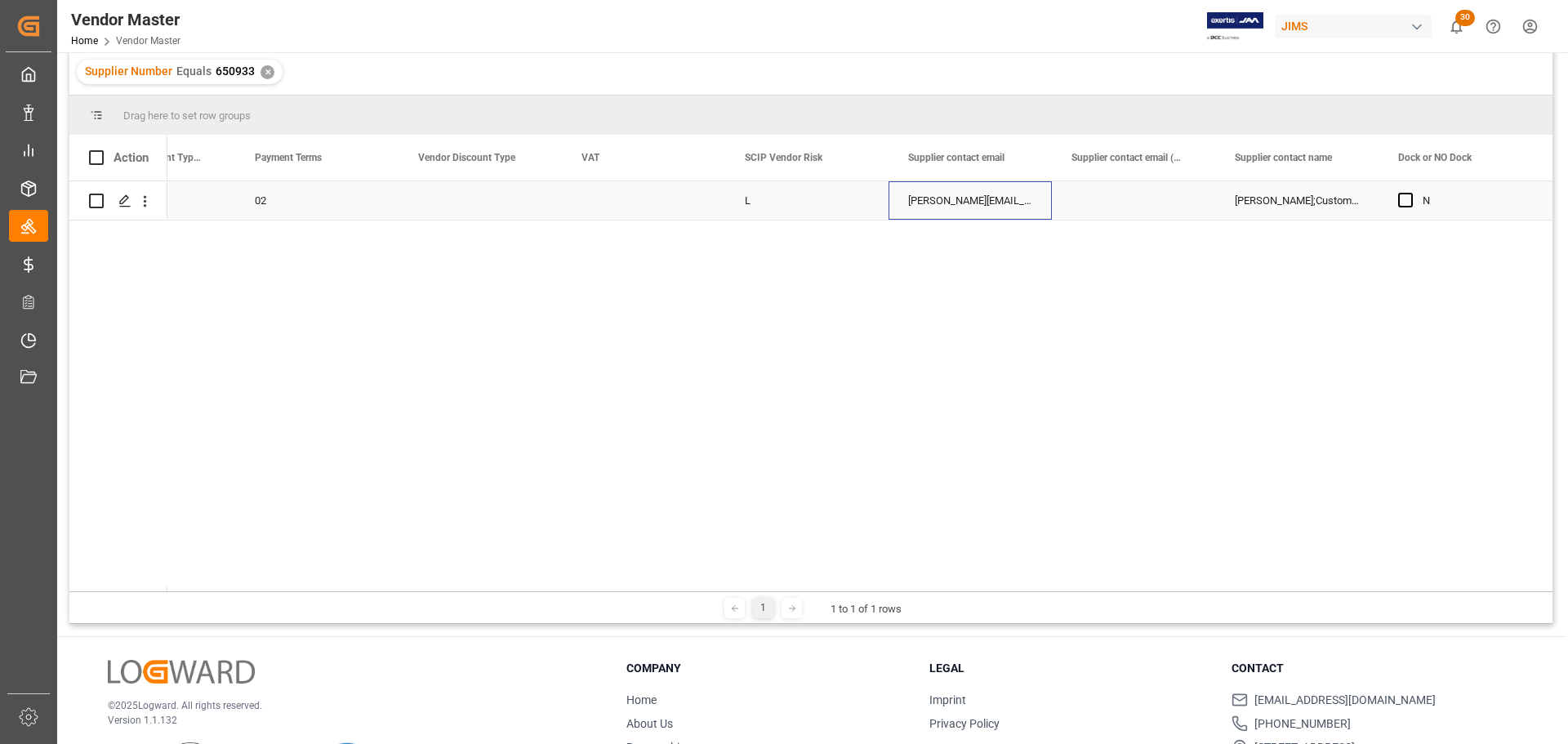
click at [974, 192] on div "[PERSON_NAME][EMAIL_ADDRESS][DOMAIN_NAME];[EMAIL_ADDRESS][DOMAIN_NAME]" at bounding box center [970, 200] width 164 height 39
click at [1045, 204] on div "[PERSON_NAME];Customer Care" at bounding box center [1296, 200] width 164 height 39
click at [1009, 201] on div "[PERSON_NAME][EMAIL_ADDRESS][DOMAIN_NAME];[EMAIL_ADDRESS][DOMAIN_NAME]" at bounding box center [970, 200] width 164 height 39
click at [1045, 162] on div "Supplier contact email (CCed)" at bounding box center [1133, 158] width 164 height 46
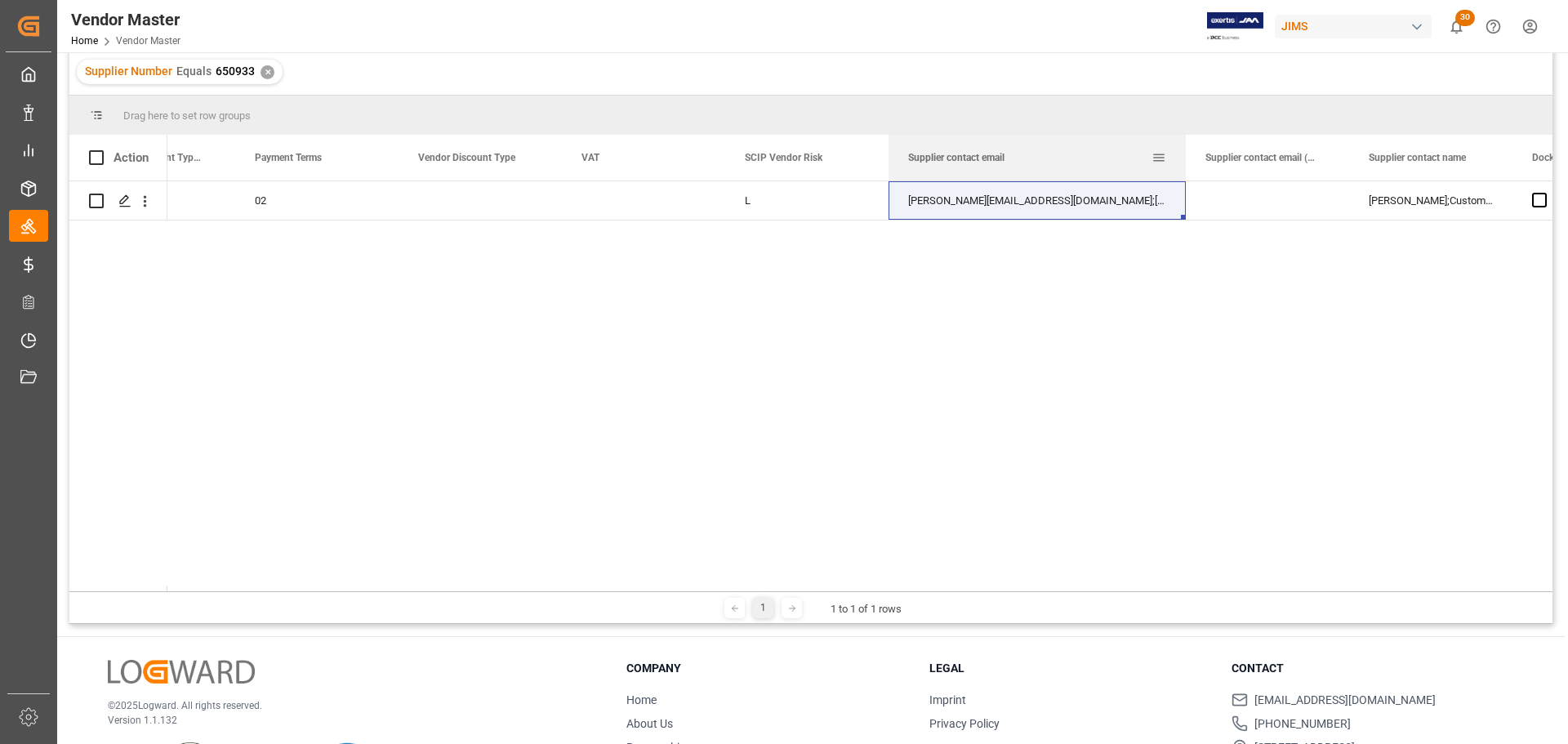
drag, startPoint x: 1051, startPoint y: 160, endPoint x: 1176, endPoint y: 158, distance: 125.0
click at [1045, 158] on div at bounding box center [1186, 158] width 7 height 46
click at [1045, 204] on div "[PERSON_NAME];Customer Care" at bounding box center [1421, 200] width 164 height 39
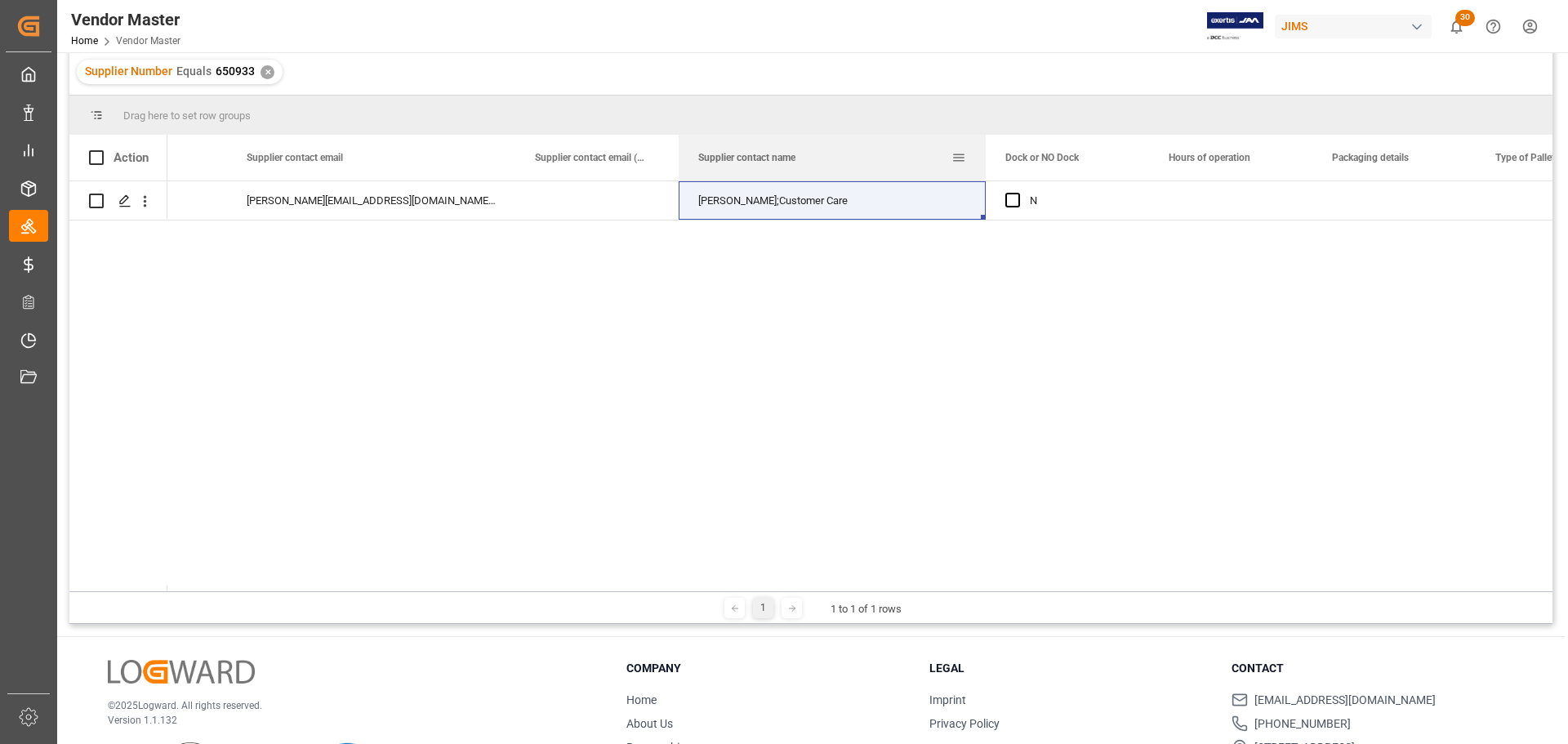
drag, startPoint x: 839, startPoint y: 153, endPoint x: 983, endPoint y: 153, distance: 144.0
click at [983, 153] on div at bounding box center [986, 158] width 7 height 46
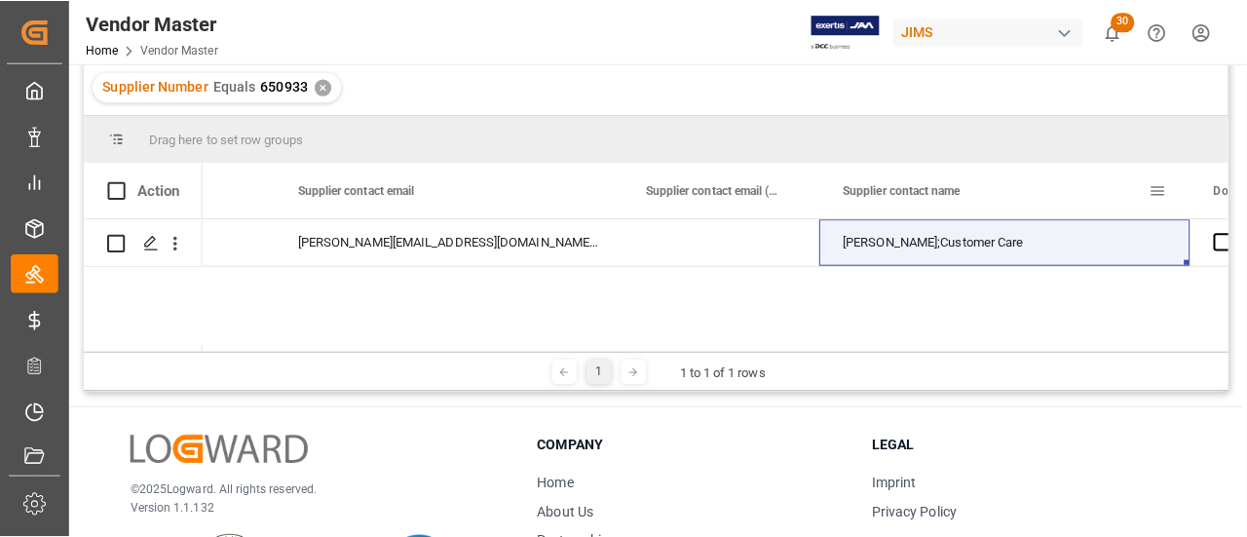
scroll to position [0, 8110]
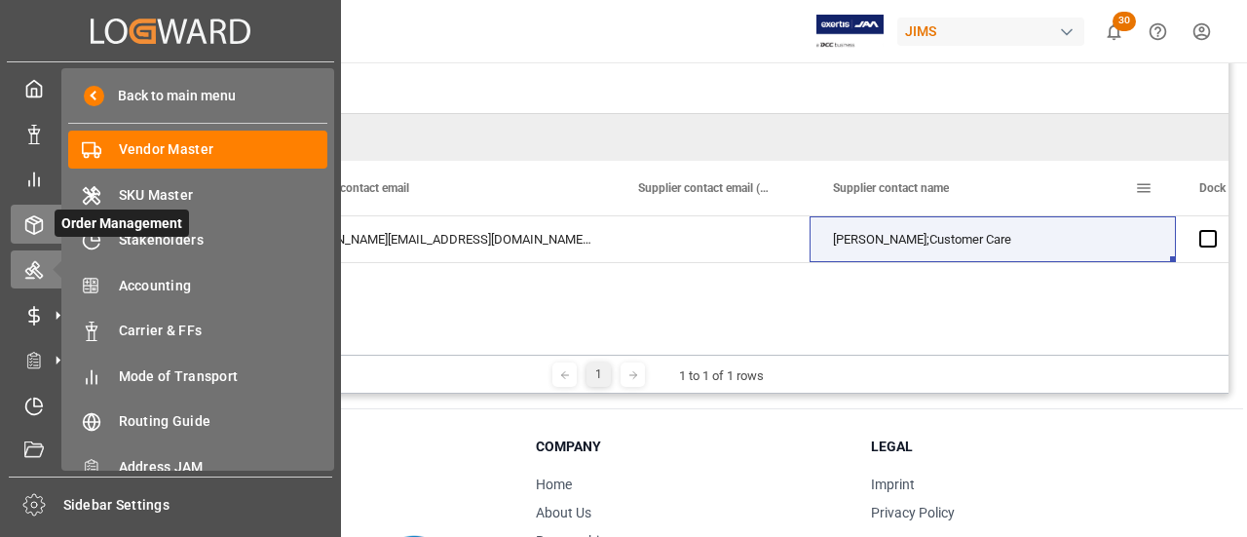
click at [31, 217] on icon at bounding box center [34, 225] width 17 height 18
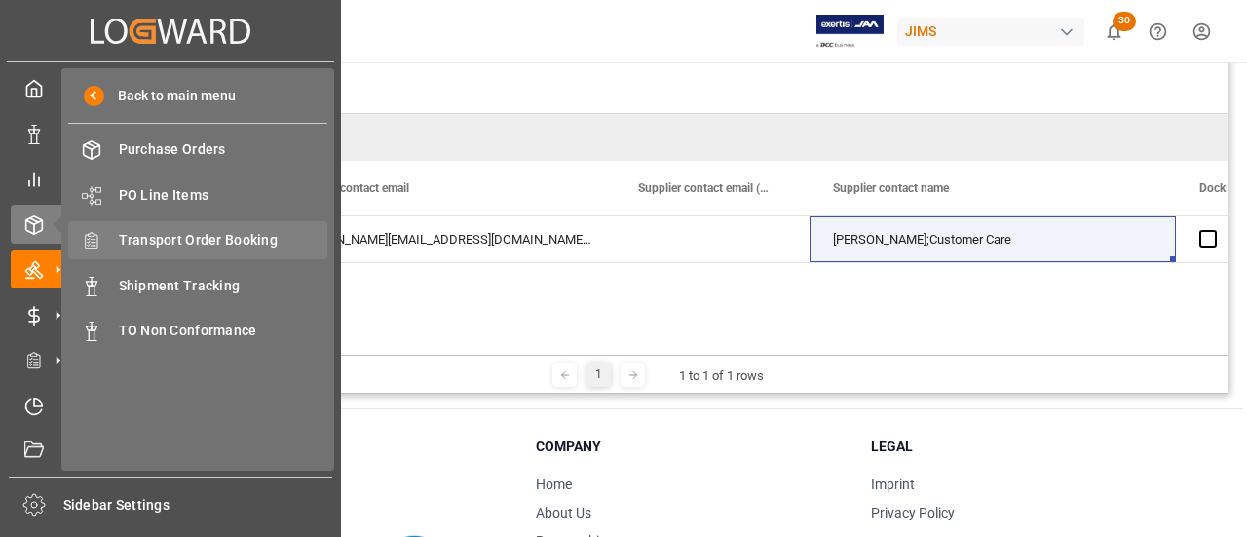
click at [189, 244] on span "Transport Order Booking" at bounding box center [223, 240] width 209 height 20
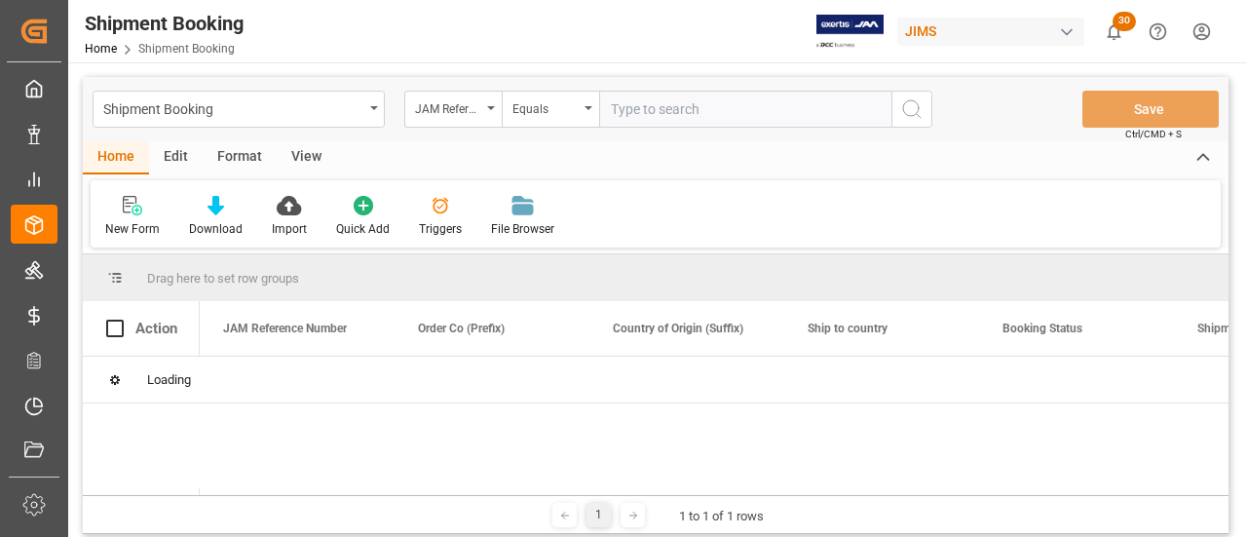
click at [649, 104] on input "text" at bounding box center [745, 109] width 292 height 37
paste input "77-10427-ID"
type input "77-10427-ID"
click at [929, 108] on button "search button" at bounding box center [911, 109] width 41 height 37
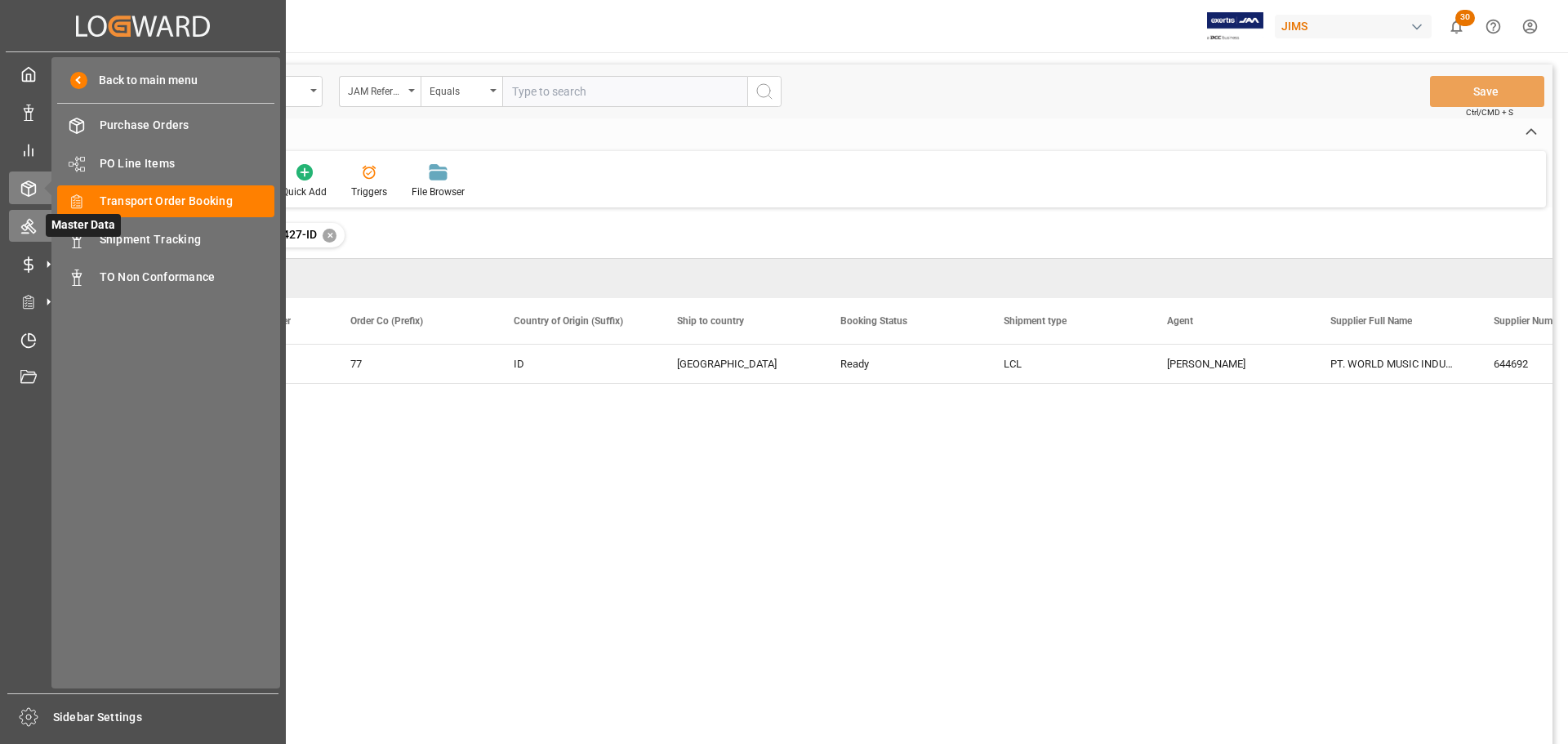
click at [24, 218] on icon at bounding box center [28, 226] width 16 height 16
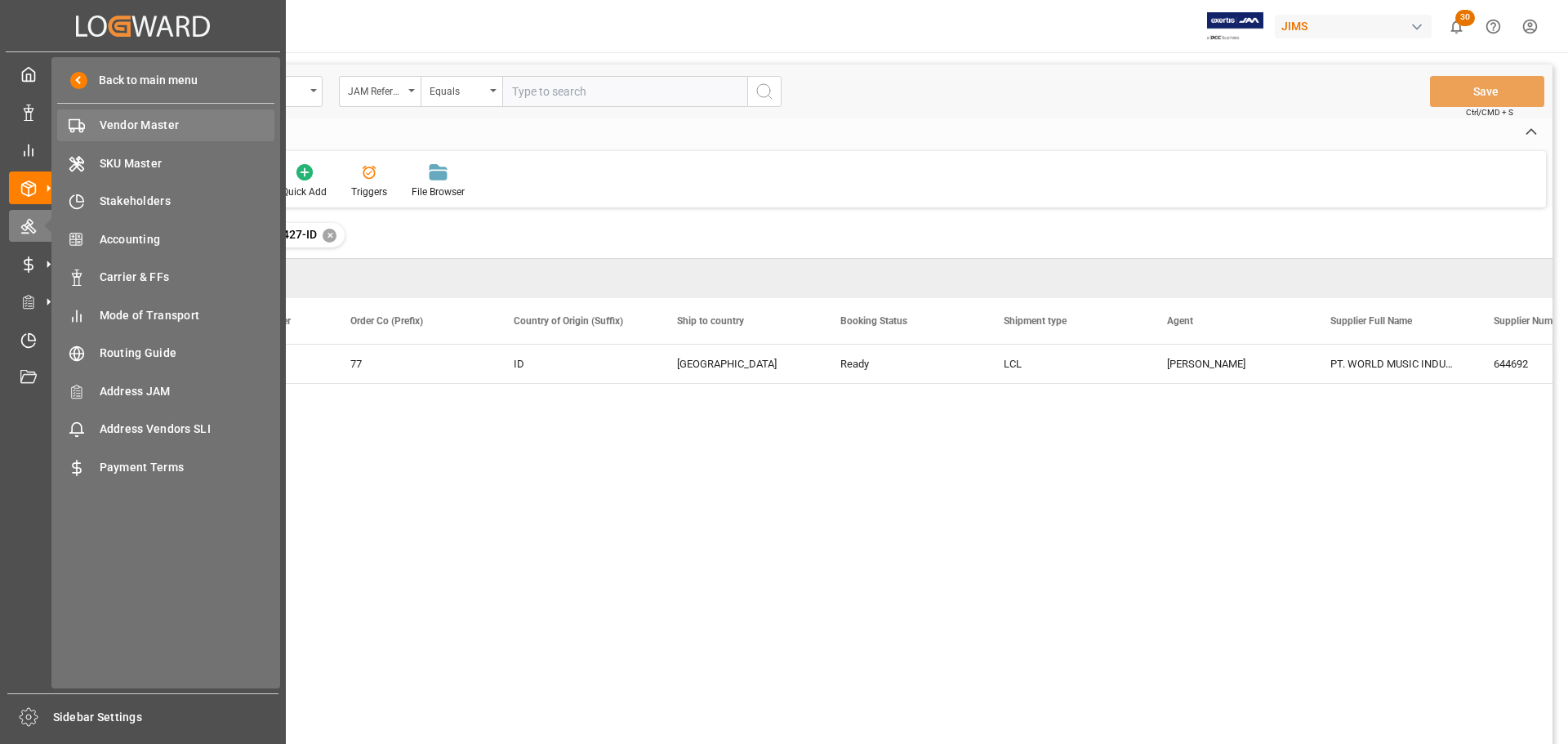
click at [127, 113] on div "Vendor Master Vendor Master" at bounding box center [165, 126] width 217 height 32
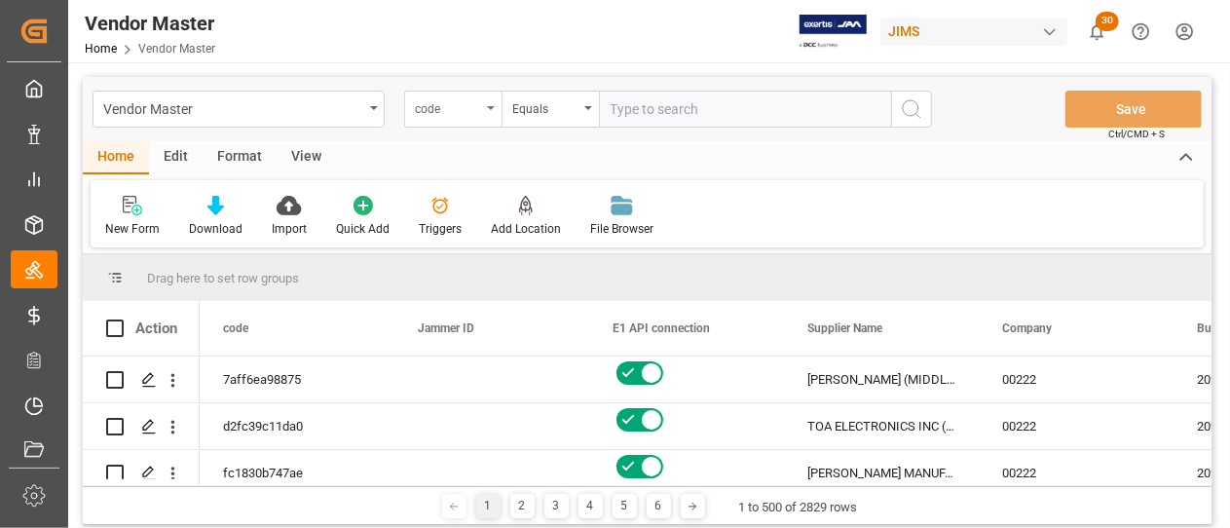
click at [475, 110] on div "code" at bounding box center [448, 106] width 66 height 22
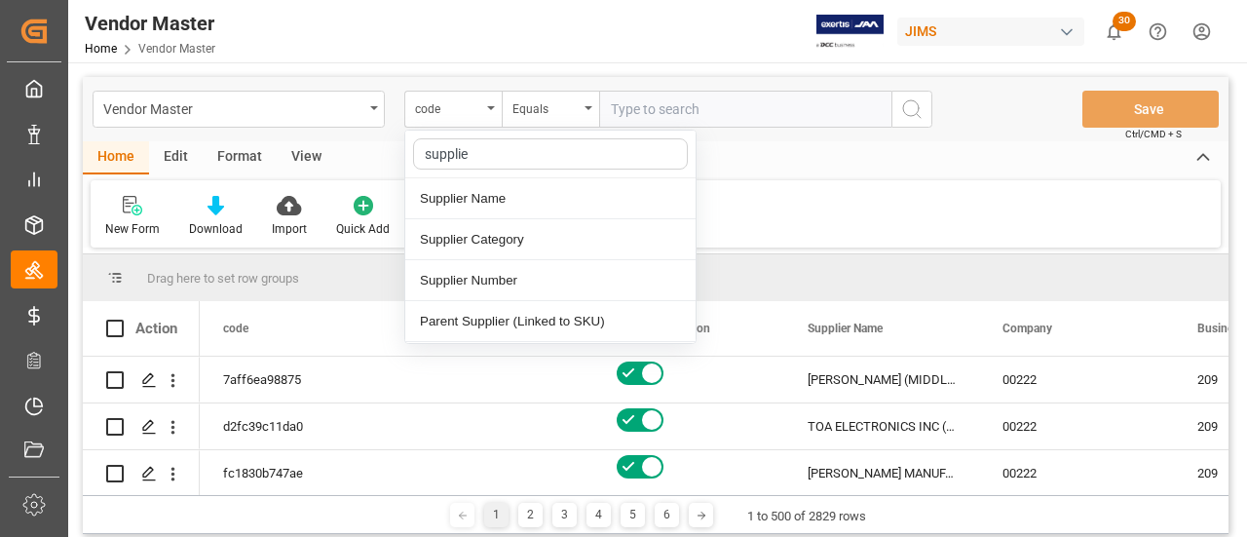
type input "supplier"
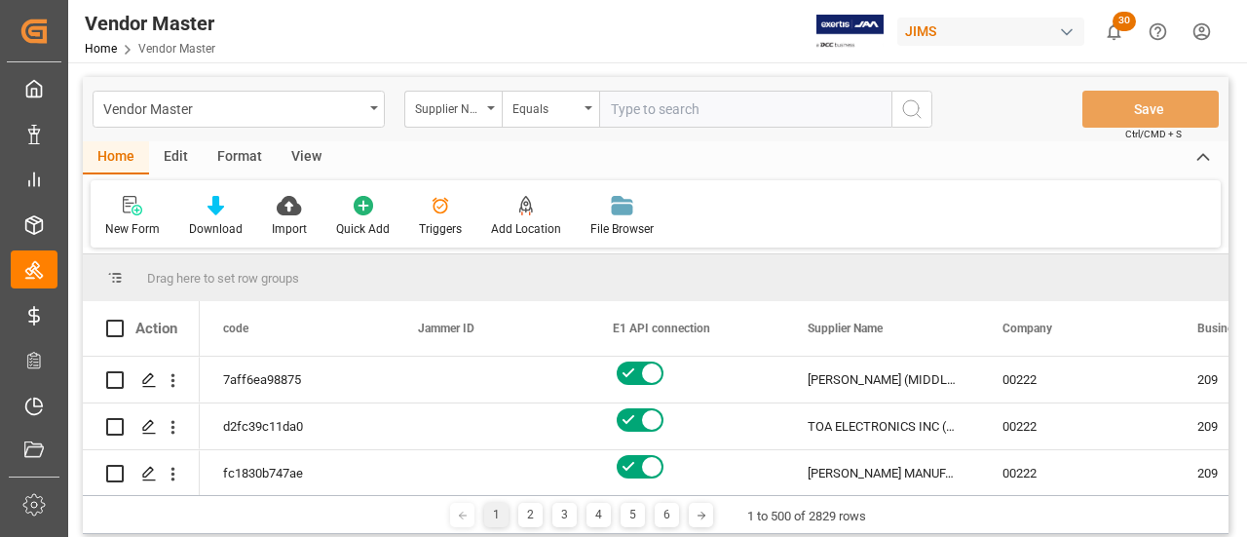
click at [627, 103] on input "text" at bounding box center [745, 109] width 292 height 37
type input "748006"
click at [907, 108] on icon "search button" at bounding box center [911, 108] width 23 height 23
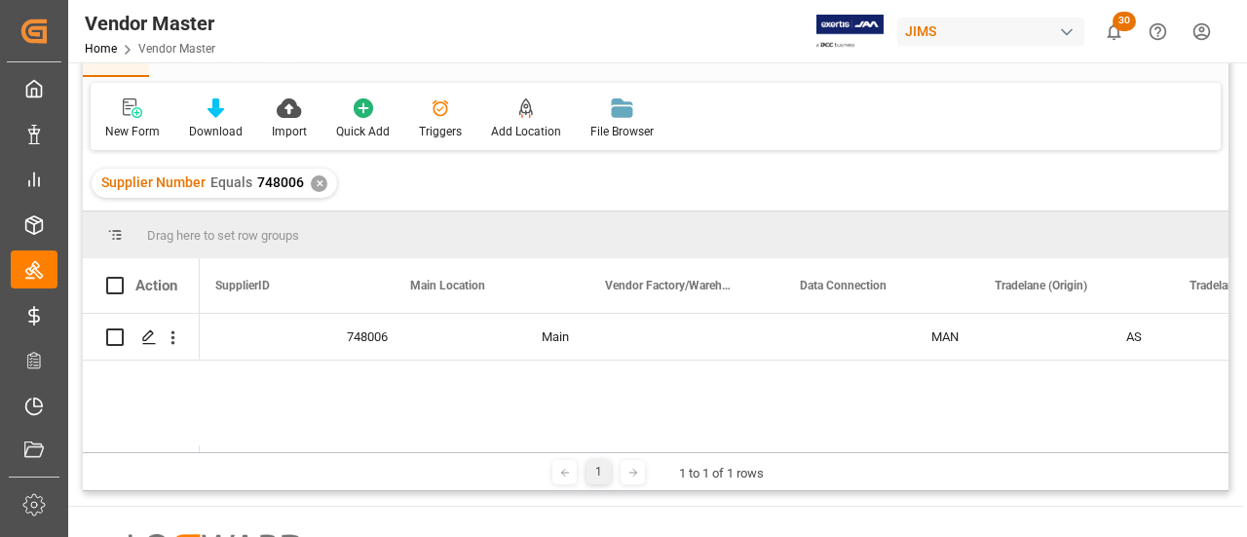
scroll to position [0, 2789]
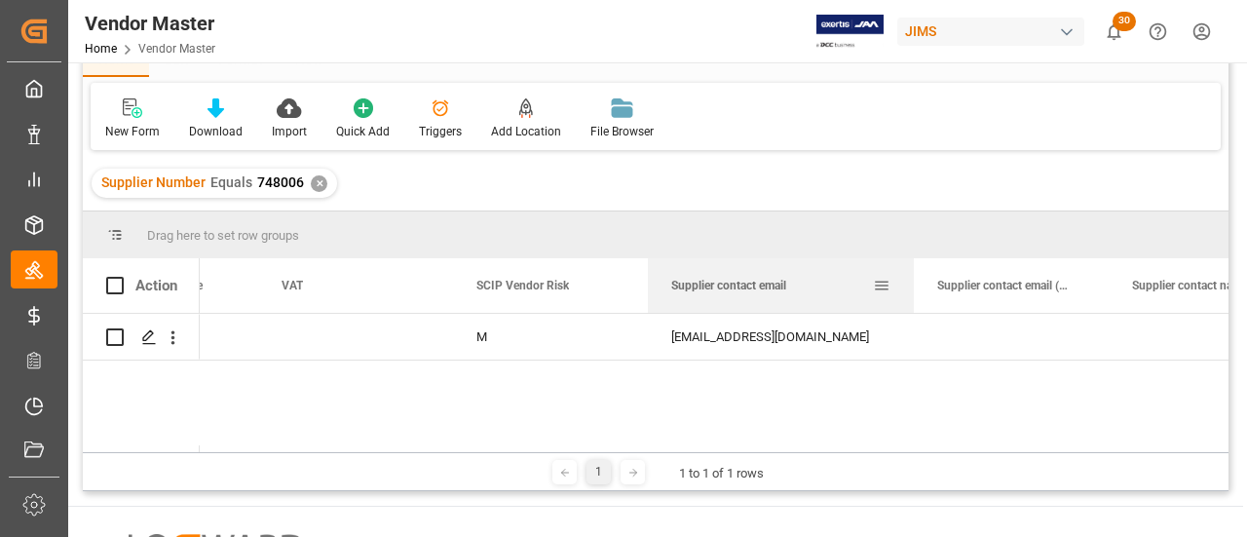
drag, startPoint x: 841, startPoint y: 282, endPoint x: 912, endPoint y: 282, distance: 71.1
click at [912, 282] on div at bounding box center [914, 285] width 8 height 55
